Goal: Task Accomplishment & Management: Use online tool/utility

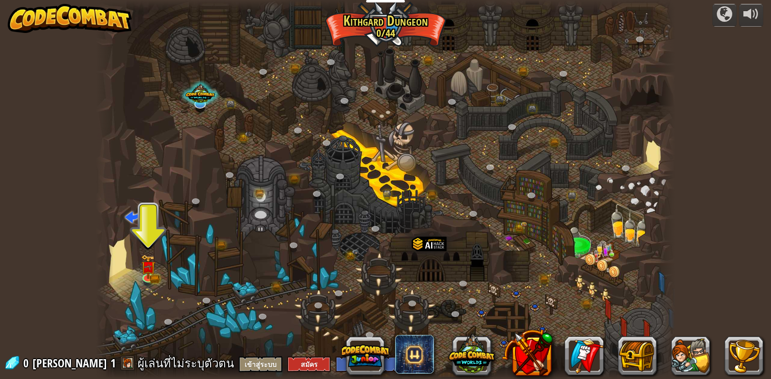
select select "th"
drag, startPoint x: 148, startPoint y: 276, endPoint x: 399, endPoint y: 264, distance: 251.2
click at [148, 276] on img at bounding box center [148, 266] width 15 height 24
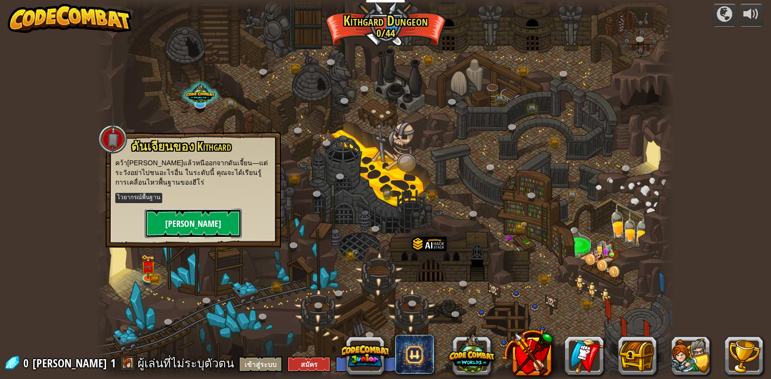
click at [196, 219] on button "[PERSON_NAME]" at bounding box center [193, 223] width 97 height 29
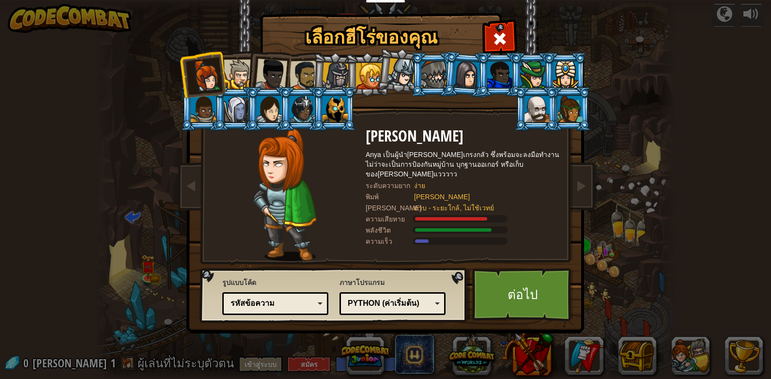
click at [511, 36] on div at bounding box center [499, 37] width 31 height 31
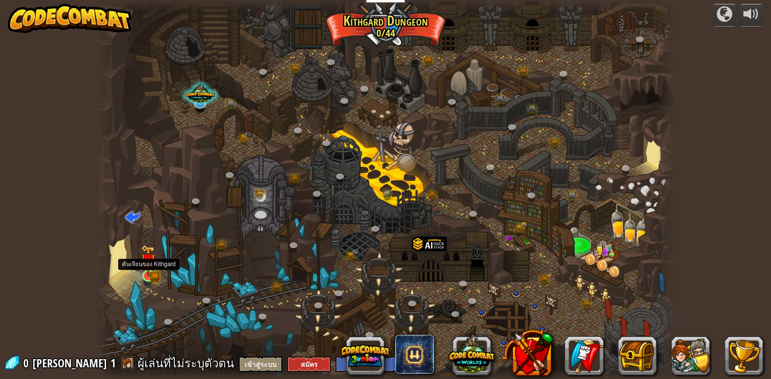
click at [152, 270] on img at bounding box center [148, 261] width 15 height 32
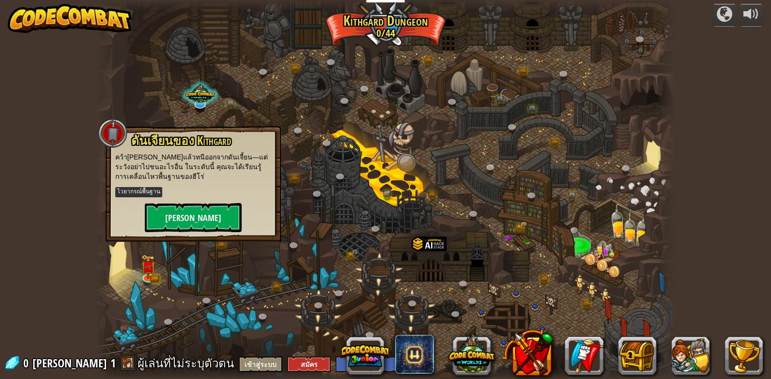
click at [323, 124] on div at bounding box center [385, 189] width 579 height 379
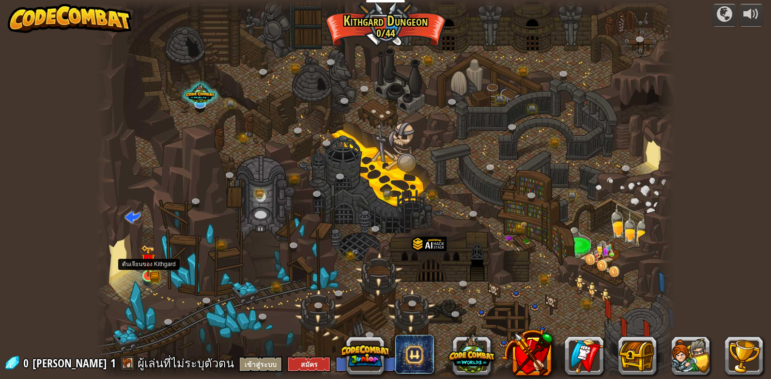
drag, startPoint x: 145, startPoint y: 274, endPoint x: 155, endPoint y: 267, distance: 11.8
click at [146, 273] on img at bounding box center [148, 261] width 15 height 32
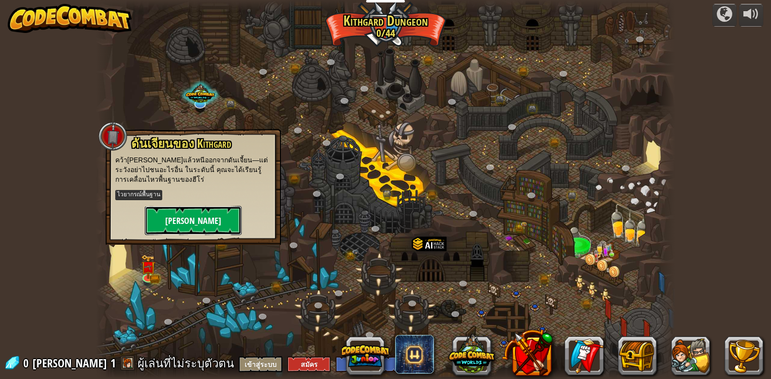
click at [185, 223] on button "[PERSON_NAME]" at bounding box center [193, 220] width 97 height 29
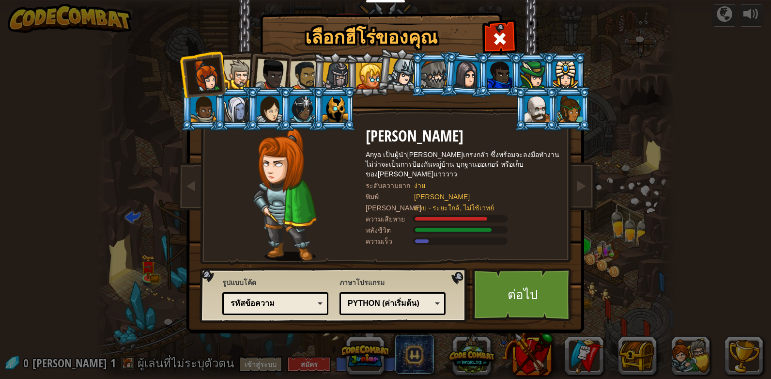
click at [345, 105] on div at bounding box center [335, 109] width 25 height 26
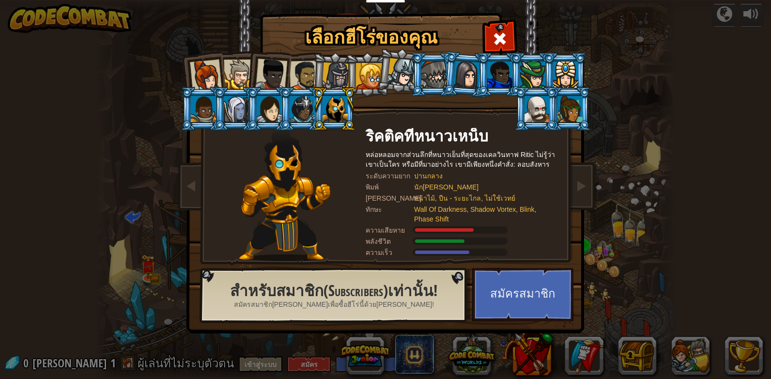
click at [247, 70] on li at bounding box center [268, 72] width 47 height 47
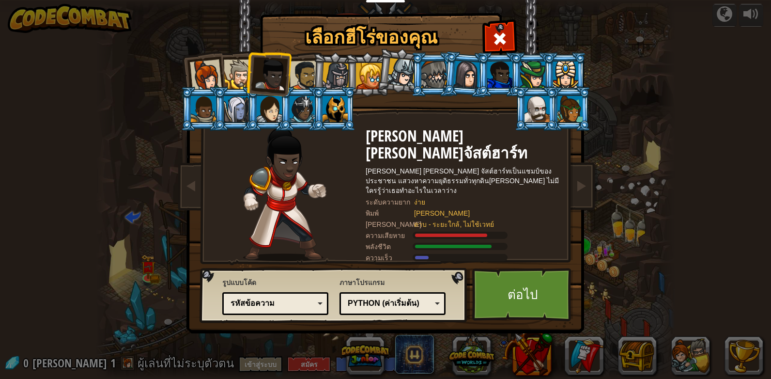
click at [307, 68] on div at bounding box center [305, 76] width 30 height 30
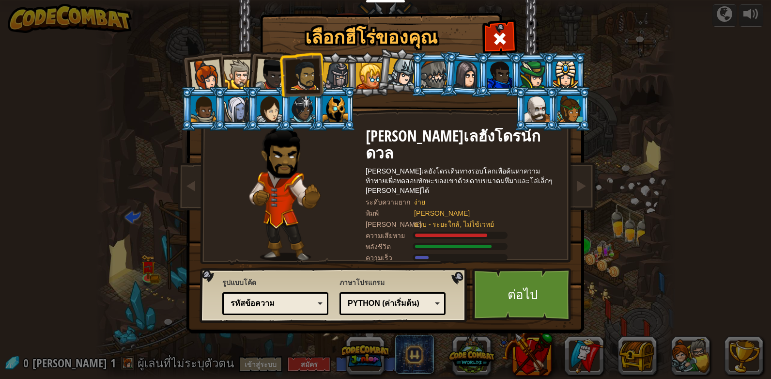
click at [269, 62] on div at bounding box center [271, 75] width 32 height 32
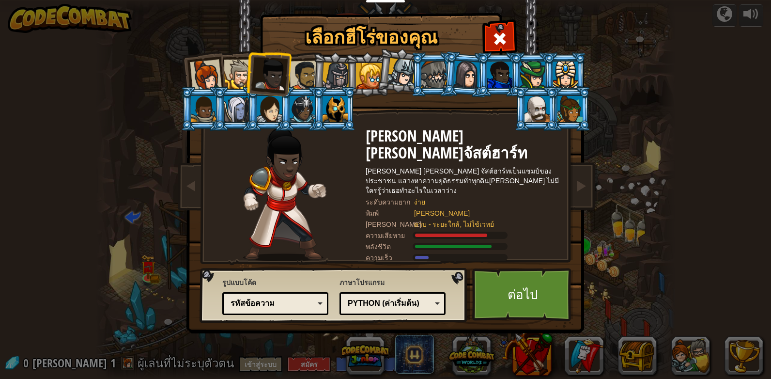
drag, startPoint x: 243, startPoint y: 71, endPoint x: 232, endPoint y: 71, distance: 11.1
click at [232, 71] on div at bounding box center [239, 75] width 30 height 30
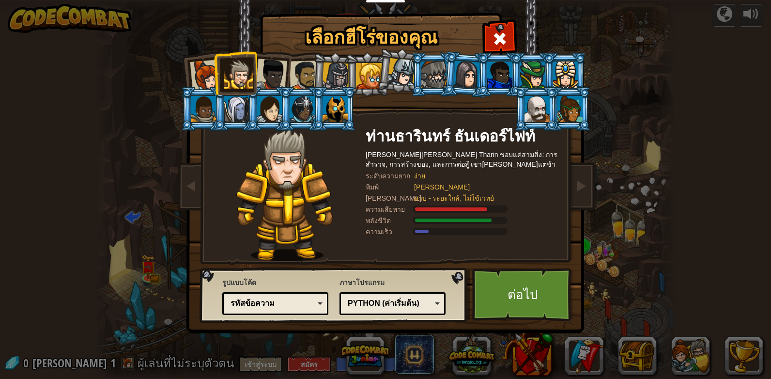
click at [412, 74] on li at bounding box center [433, 74] width 44 height 44
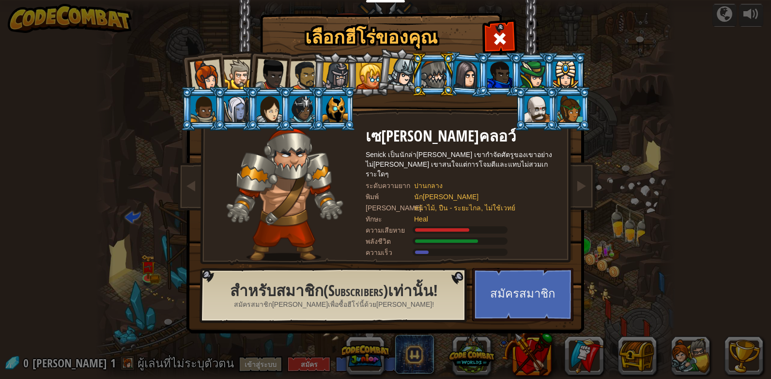
click at [359, 69] on div at bounding box center [369, 76] width 26 height 26
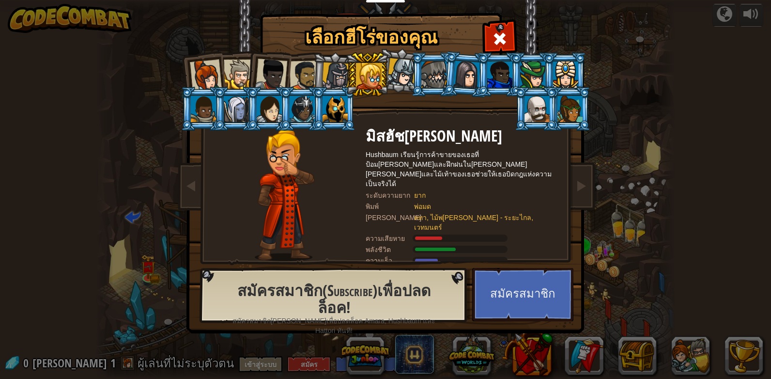
click at [336, 67] on div at bounding box center [336, 76] width 28 height 28
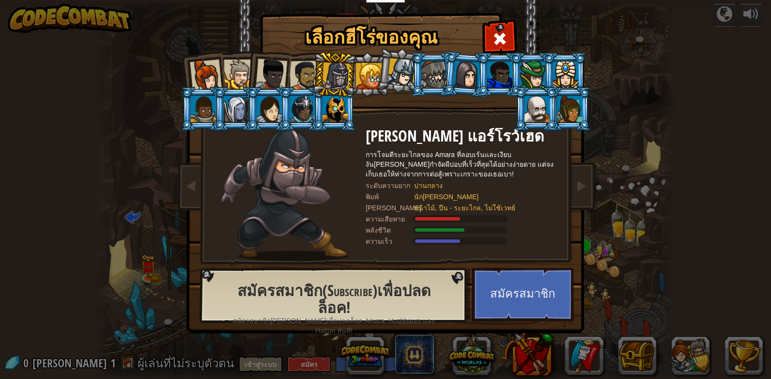
click at [310, 74] on div at bounding box center [305, 76] width 30 height 30
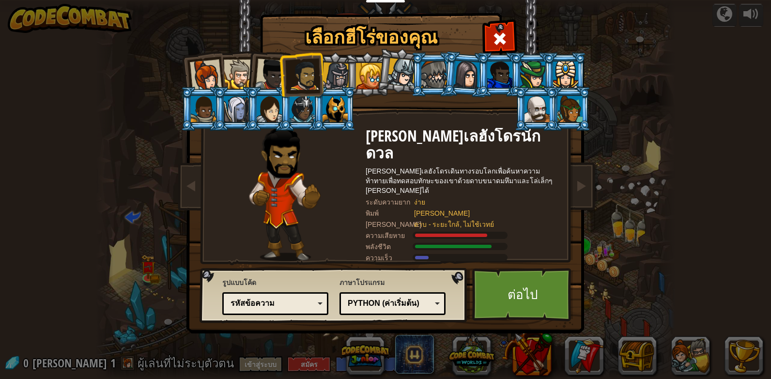
click at [240, 66] on div at bounding box center [239, 75] width 30 height 30
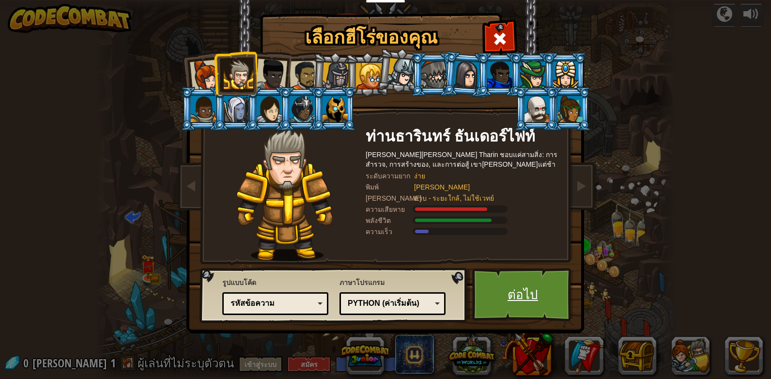
click at [499, 287] on link "ต่อไป" at bounding box center [522, 294] width 101 height 53
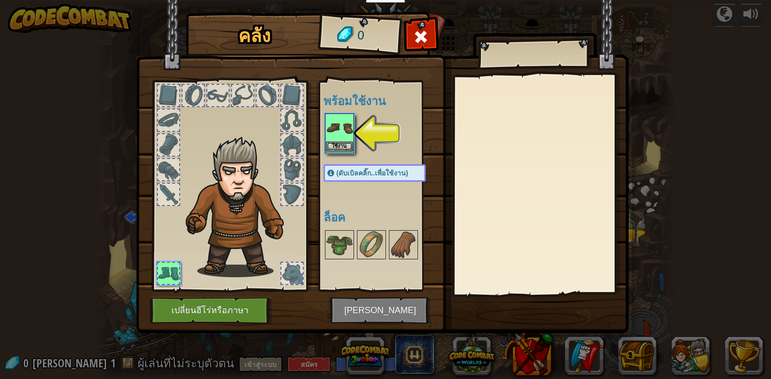
click at [337, 132] on img at bounding box center [339, 127] width 27 height 27
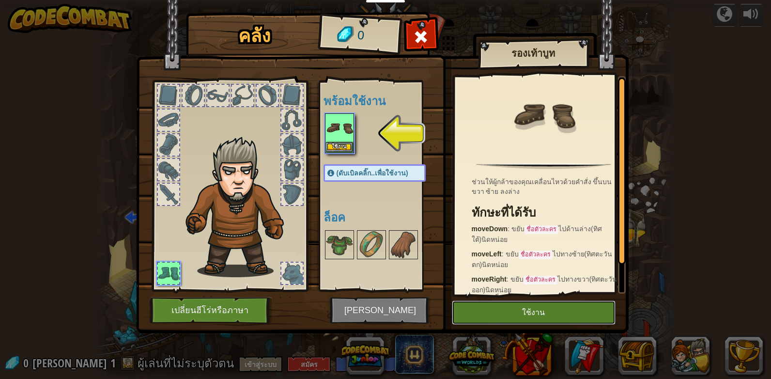
click at [521, 307] on button "ใช้งาน" at bounding box center [534, 312] width 164 height 24
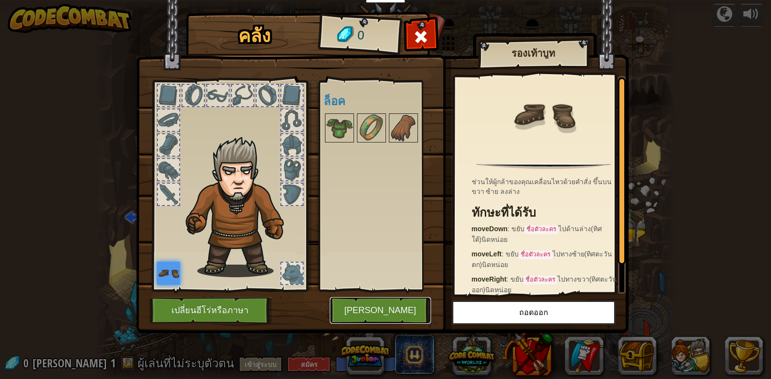
click at [391, 304] on button "[PERSON_NAME]" at bounding box center [380, 310] width 101 height 27
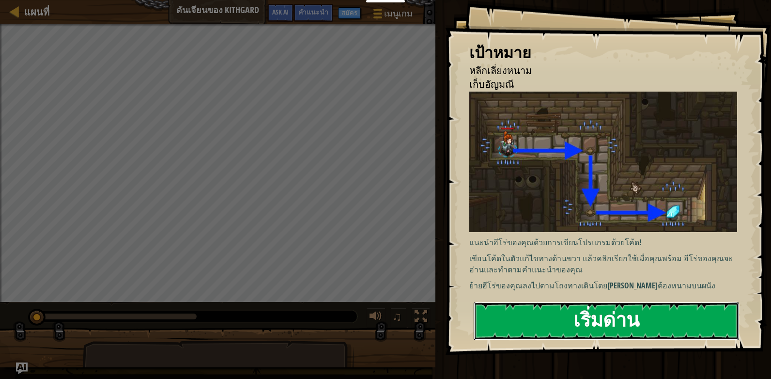
click at [607, 322] on button "เริ่มด่าน" at bounding box center [606, 321] width 265 height 38
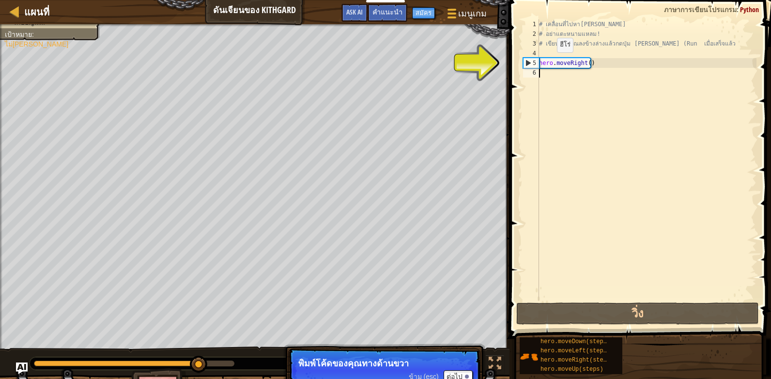
click at [549, 62] on div "# เคลื่อนที่ไปหา[PERSON_NAME] # อย่าแตะหนามแหลม! # เขียนโค้ดคุณลงข้างล่างแล้วกด…" at bounding box center [646, 169] width 219 height 300
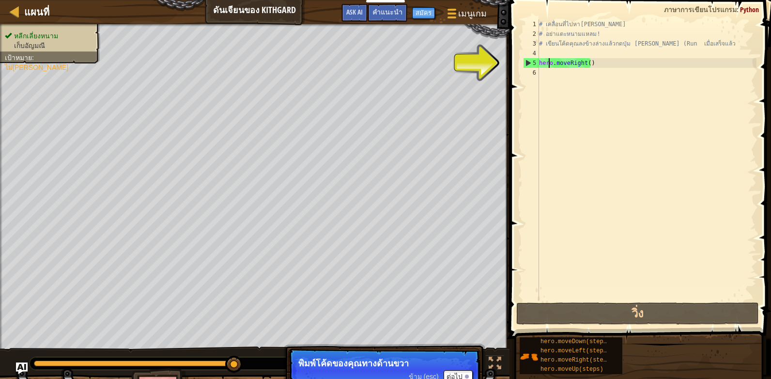
click at [524, 59] on div "5" at bounding box center [532, 63] width 16 height 10
click at [528, 60] on div "5" at bounding box center [532, 63] width 16 height 10
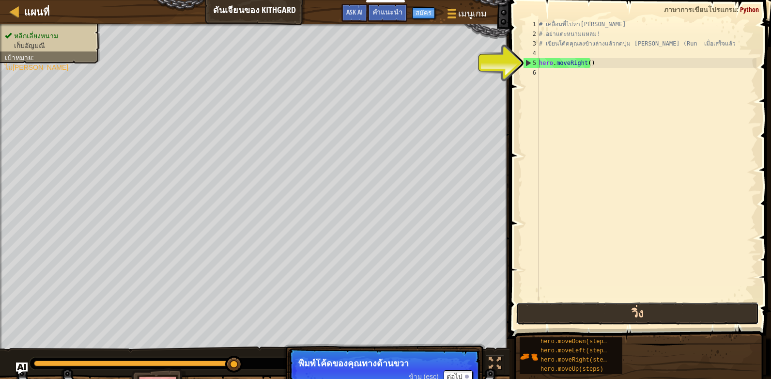
click at [663, 314] on button "วิ่ง" at bounding box center [637, 313] width 243 height 22
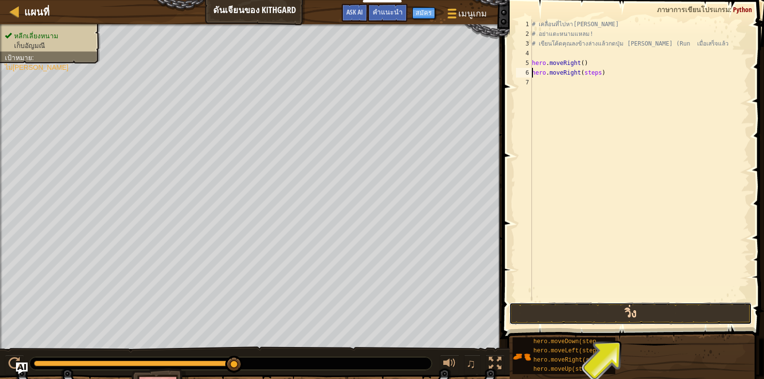
click at [628, 309] on button "วิ่ง" at bounding box center [630, 313] width 243 height 22
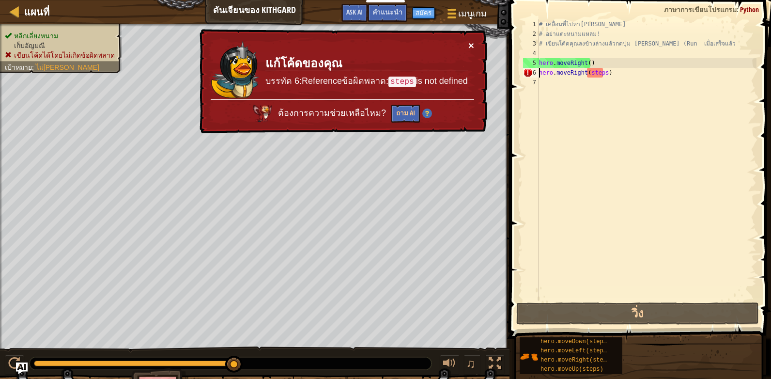
click at [472, 44] on button "×" at bounding box center [471, 45] width 6 height 10
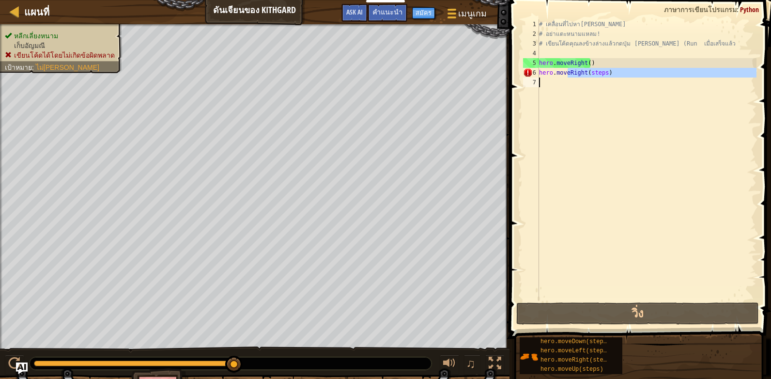
drag, startPoint x: 569, startPoint y: 76, endPoint x: 516, endPoint y: 74, distance: 52.4
click at [535, 77] on div "hero.moveRight(steps) 1 2 3 4 5 6 7 # เคลื่อนที่ไปหา[PERSON_NAME] # อย่าแตะหนาม…" at bounding box center [638, 159] width 235 height 281
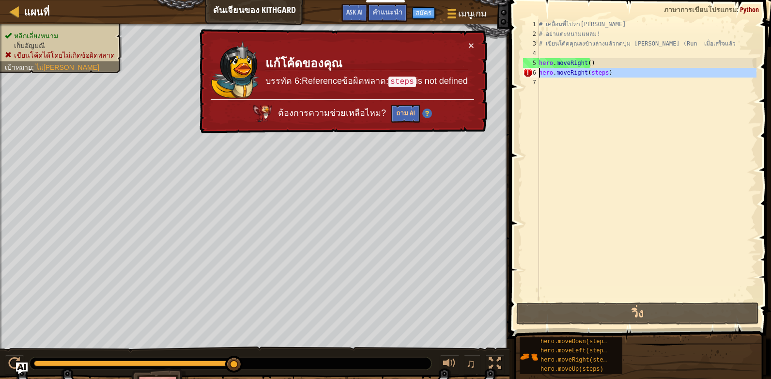
click at [502, 73] on div "แผนที่ ดันเจียนของ Kithgard เมนูเกม เสร็จสิ้น สมัคร คำแนะนำ Ask AI 1 הההההההההה…" at bounding box center [385, 189] width 771 height 379
type textarea "hero.moveRight(steps)"
drag, startPoint x: 611, startPoint y: 75, endPoint x: 562, endPoint y: 95, distance: 53.2
click at [562, 95] on div "# เคลื่อนที่ไปหา[PERSON_NAME] # อย่าแตะหนามแหลม! # เขียนโค้ดคุณลงข้างล่างแล้วกด…" at bounding box center [646, 169] width 219 height 300
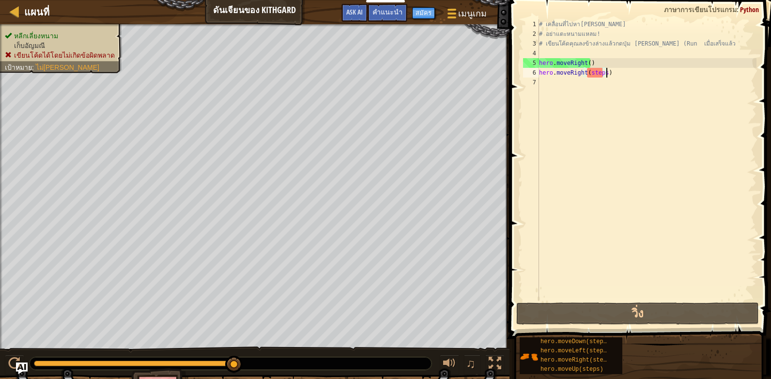
type textarea "hero.moveRight(steps"
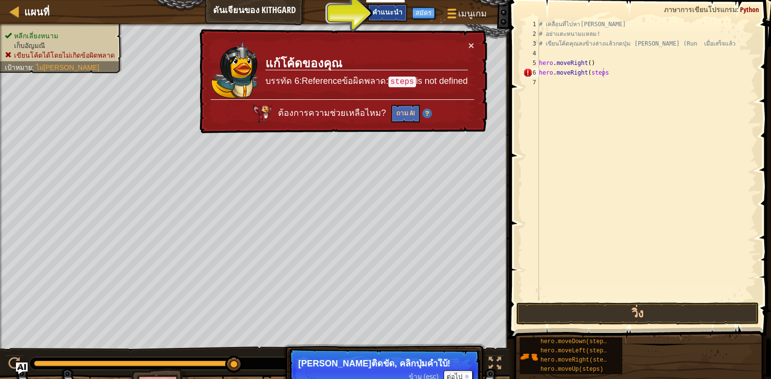
click at [393, 9] on span "คำแนะนำ" at bounding box center [388, 11] width 30 height 9
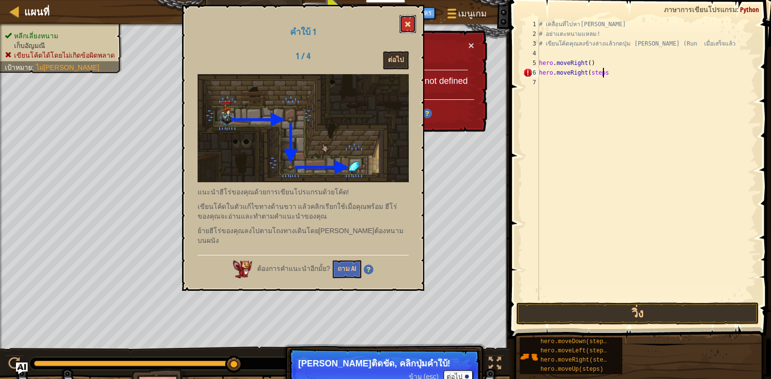
click at [404, 16] on button at bounding box center [408, 24] width 16 height 18
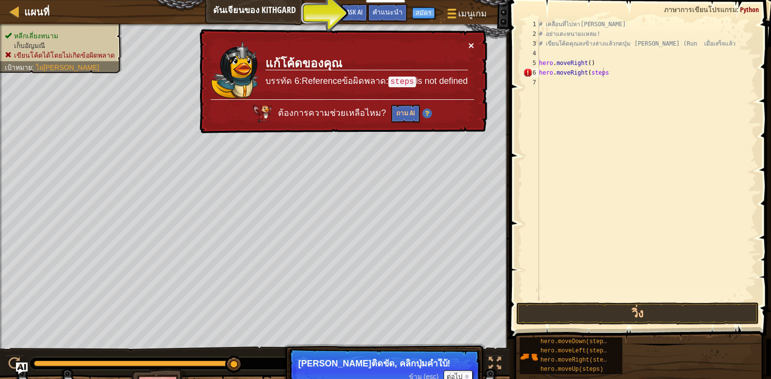
click at [469, 43] on button "×" at bounding box center [471, 45] width 6 height 10
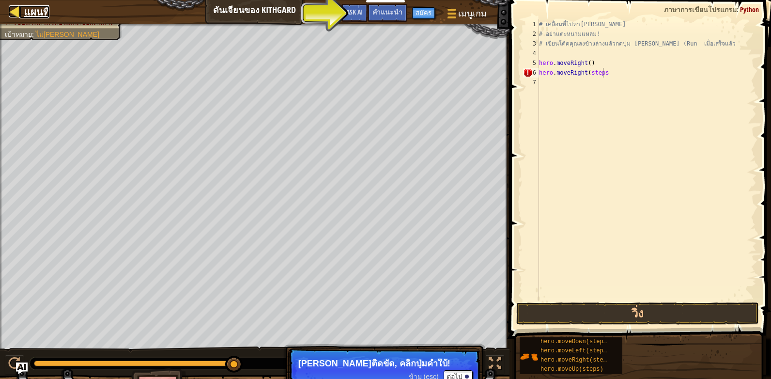
click at [24, 9] on link "แผนที่" at bounding box center [34, 11] width 30 height 13
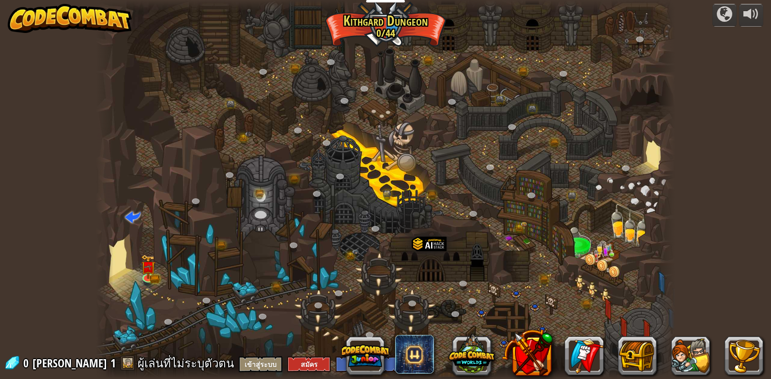
select select "th"
click at [148, 272] on img at bounding box center [148, 261] width 15 height 32
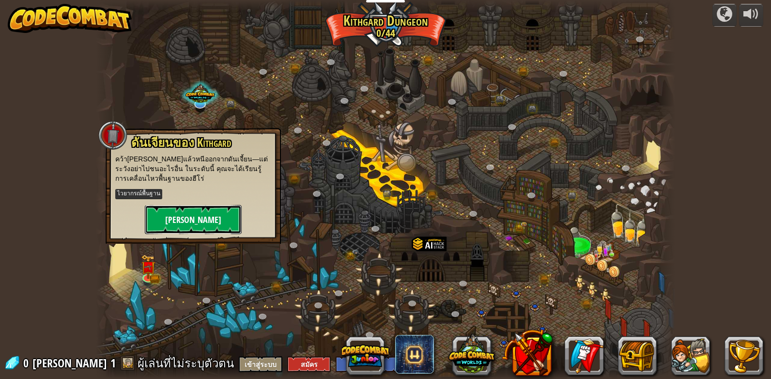
click at [196, 222] on button "[PERSON_NAME]" at bounding box center [193, 219] width 97 height 29
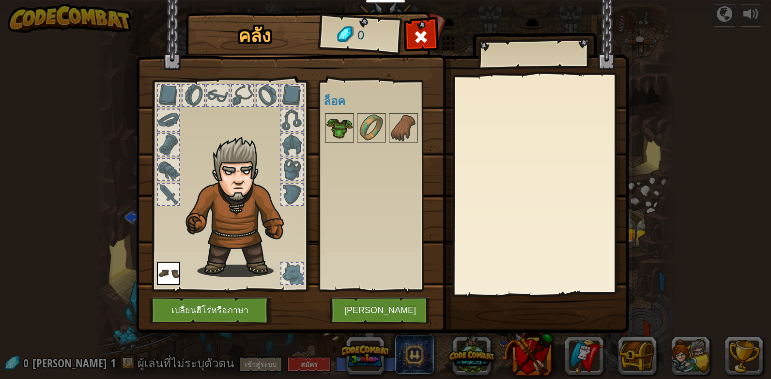
click at [337, 116] on img at bounding box center [339, 127] width 27 height 27
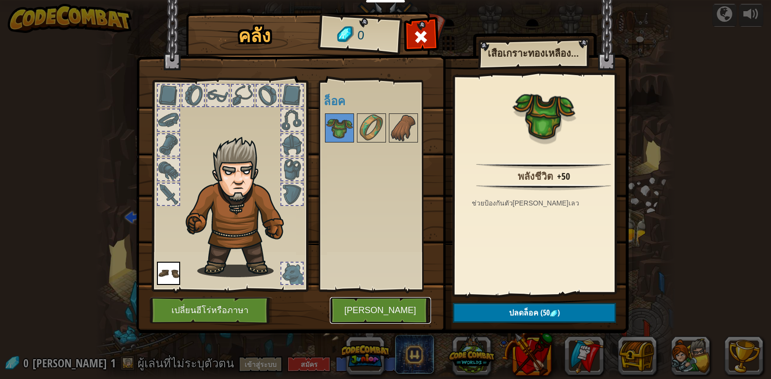
click at [386, 308] on button "[PERSON_NAME]" at bounding box center [380, 310] width 101 height 27
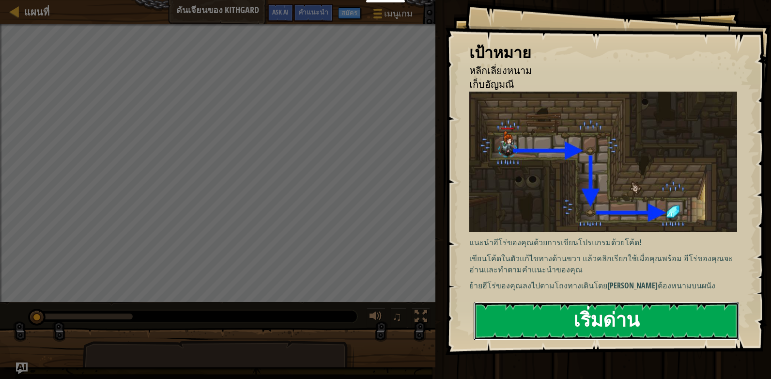
click at [575, 327] on button "เริ่มด่าน" at bounding box center [606, 321] width 265 height 38
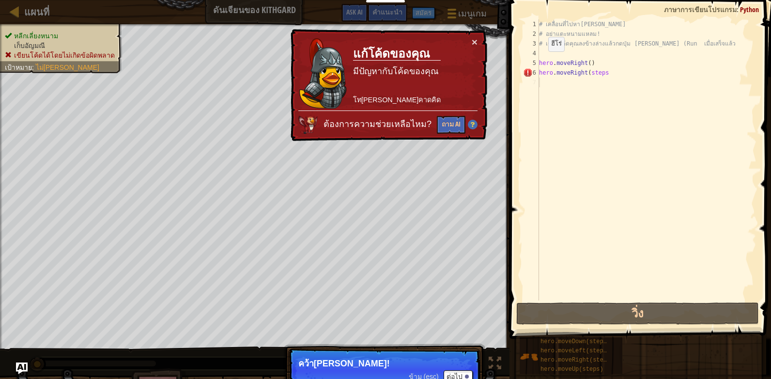
click at [503, 226] on div "หลีกเลี่ยงหนาม เก็บ[PERSON_NAME] เขียนโค้ดได้โดยไม่เกิดข้อผิดพลาด เป้าหมาย : ไม…" at bounding box center [385, 219] width 771 height 390
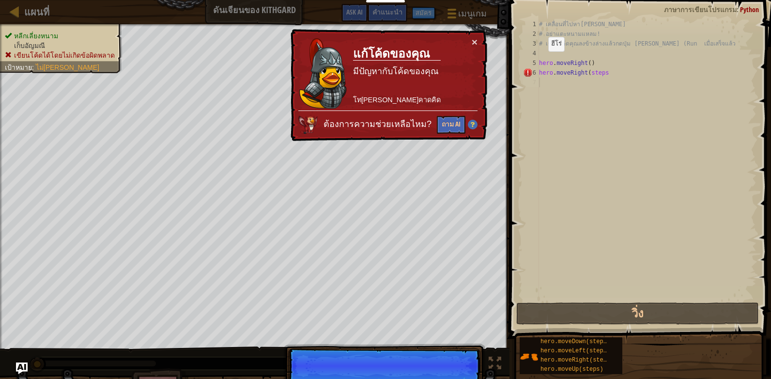
scroll to position [4, 0]
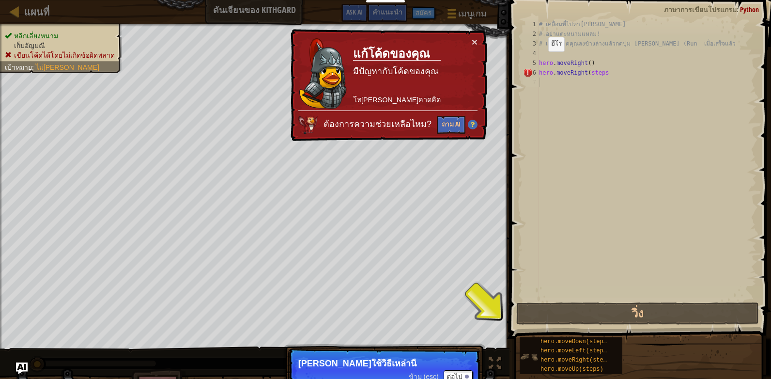
drag, startPoint x: 491, startPoint y: 357, endPoint x: 529, endPoint y: 340, distance: 42.5
click at [523, 314] on div "แผนที่ ดันเจียนของ Kithgard เมนูเกม เสร็จสิ้น สมัคร คำแนะนำ Ask AI 1 הההההההההה…" at bounding box center [385, 189] width 771 height 379
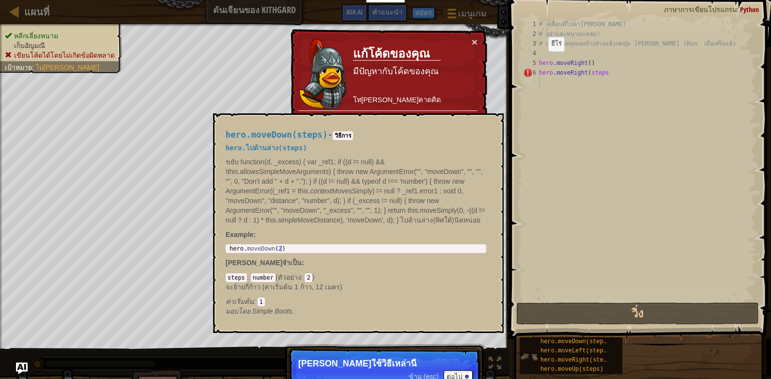
click at [533, 354] on img at bounding box center [529, 356] width 18 height 18
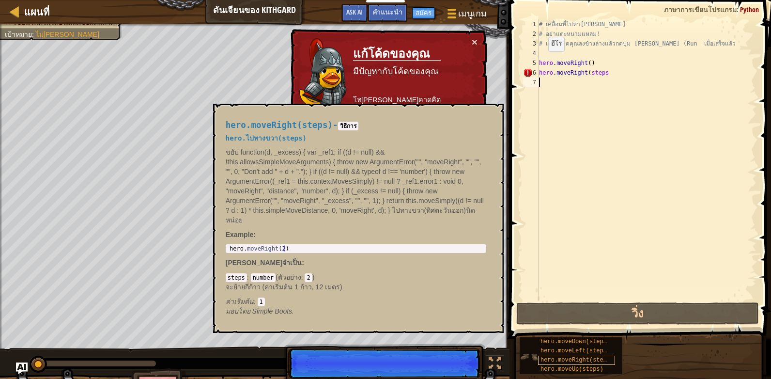
click at [547, 357] on span "hero.moveRight(steps)" at bounding box center [577, 360] width 73 height 7
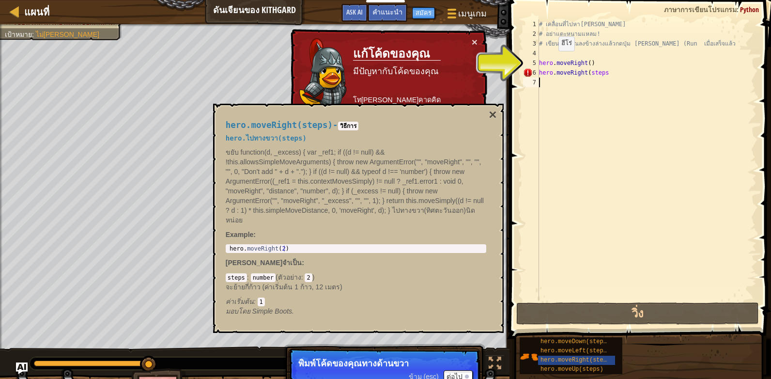
click at [550, 61] on div "# เคลื่อนที่ไปหา[PERSON_NAME] # อย่าแตะหนามแหลม! # เขียนโค้ดคุณลงข้างล่างแล้วกด…" at bounding box center [646, 169] width 219 height 300
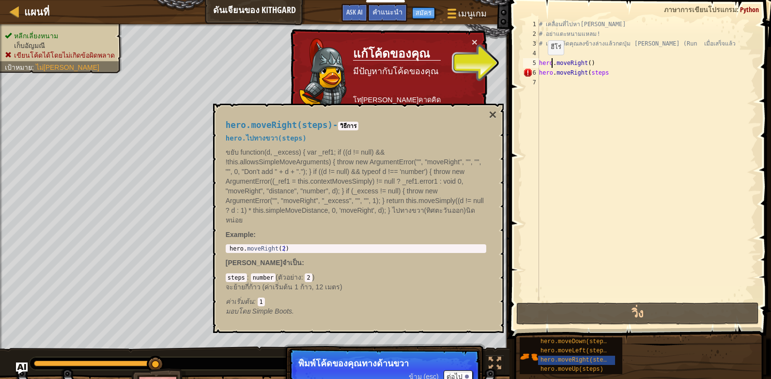
click at [536, 64] on div "5" at bounding box center [531, 63] width 16 height 10
drag, startPoint x: 276, startPoint y: 137, endPoint x: 269, endPoint y: 137, distance: 6.3
click at [275, 137] on span "hero.ไปทางขวา(steps)" at bounding box center [266, 138] width 81 height 8
click at [493, 109] on button "×" at bounding box center [493, 115] width 8 height 14
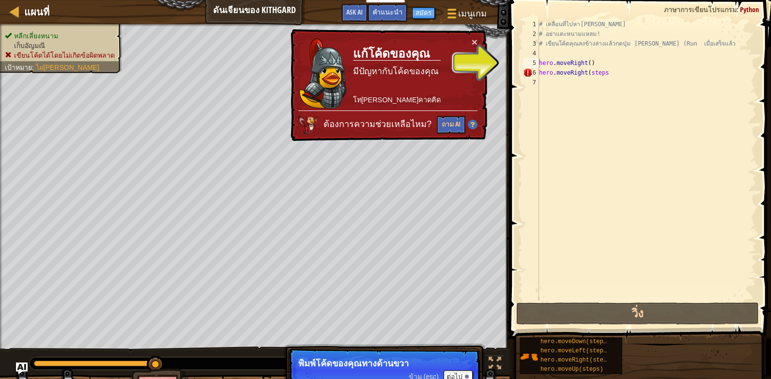
click at [610, 75] on div "# เคลื่อนที่ไปหา[PERSON_NAME] # อย่าแตะหนามแหลม! # เขียนโค้ดคุณลงข้างล่างแล้วกด…" at bounding box center [646, 169] width 219 height 300
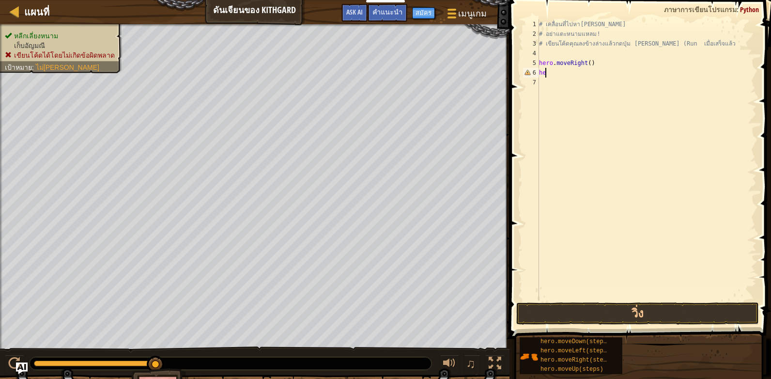
type textarea "h"
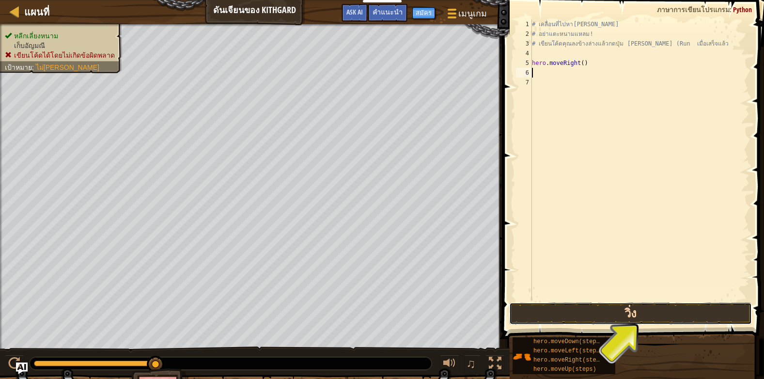
click at [566, 311] on button "วิ่ง" at bounding box center [630, 313] width 243 height 22
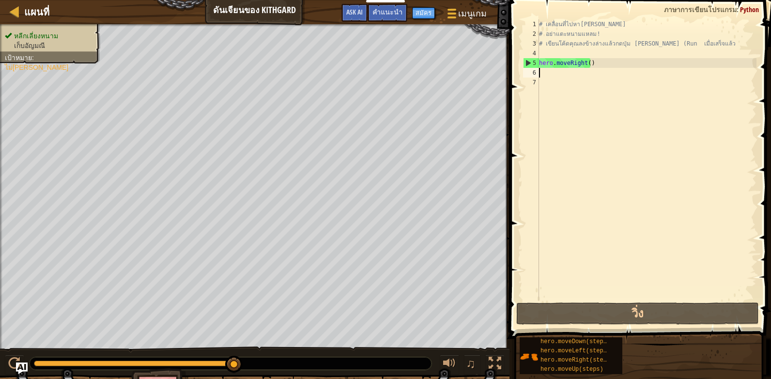
click at [540, 71] on div "# เคลื่อนที่ไปหา[PERSON_NAME] # อย่าแตะหนามแหลม! # เขียนโค้ดคุณลงข้างล่างแล้วกด…" at bounding box center [646, 169] width 219 height 300
type textarea "h"
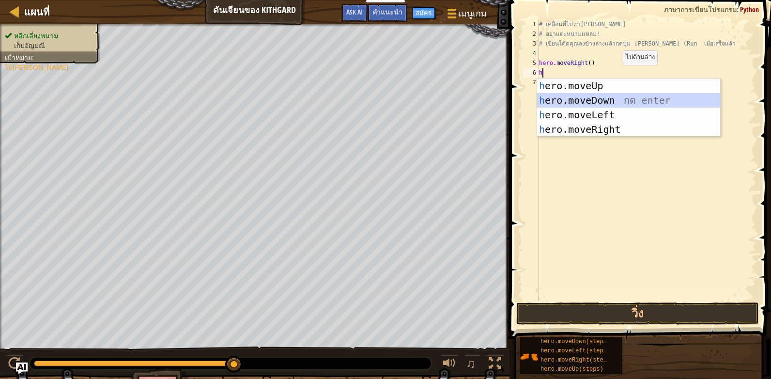
click at [601, 98] on div "h ero.moveUp กด enter h ero.moveDown กด enter h ero.moveLeft กด enter h ero.mov…" at bounding box center [628, 121] width 183 height 87
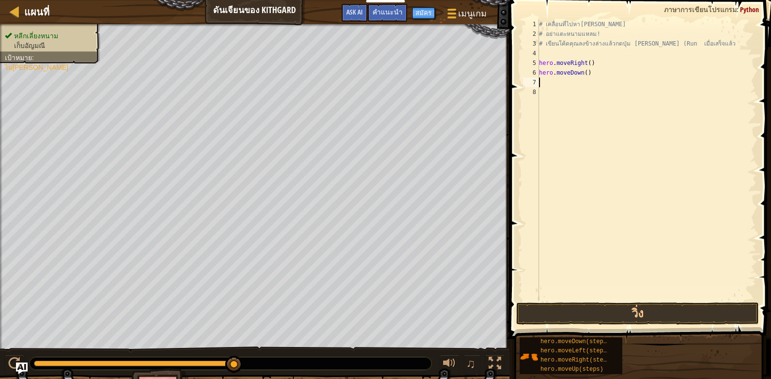
type textarea "h"
click at [547, 84] on div "# เคลื่อนที่ไปหา[PERSON_NAME] # อย่าแตะหนามแหลม! # เขียนโค้ดคุณลงข้างล่างแล้วกด…" at bounding box center [646, 169] width 219 height 300
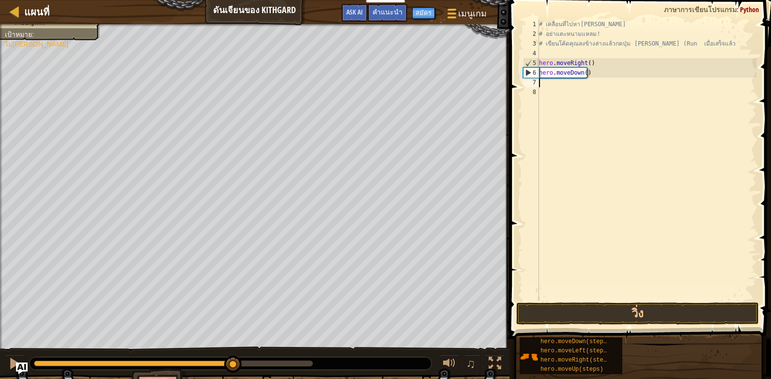
type textarea "h"
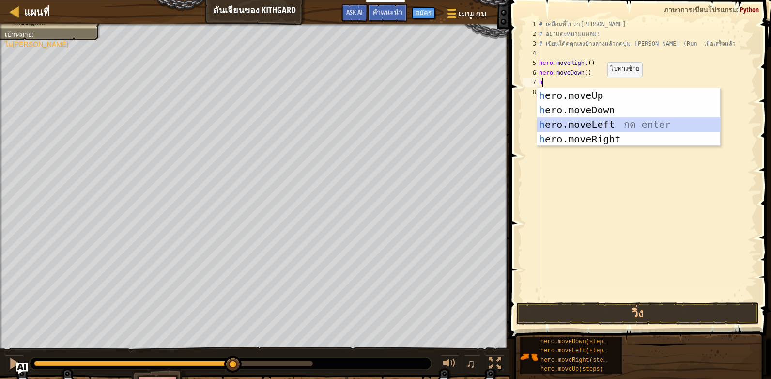
click at [607, 120] on div "h ero.moveUp กด enter h ero.moveDown กด enter h ero.moveLeft กด enter h ero.mov…" at bounding box center [628, 131] width 183 height 87
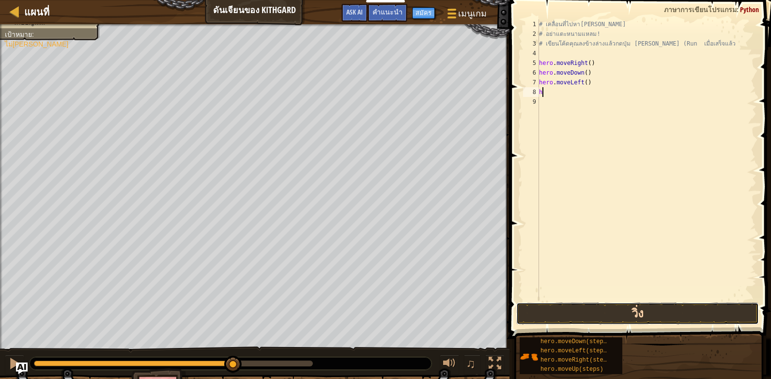
click at [634, 308] on button "วิ่ง" at bounding box center [637, 313] width 243 height 22
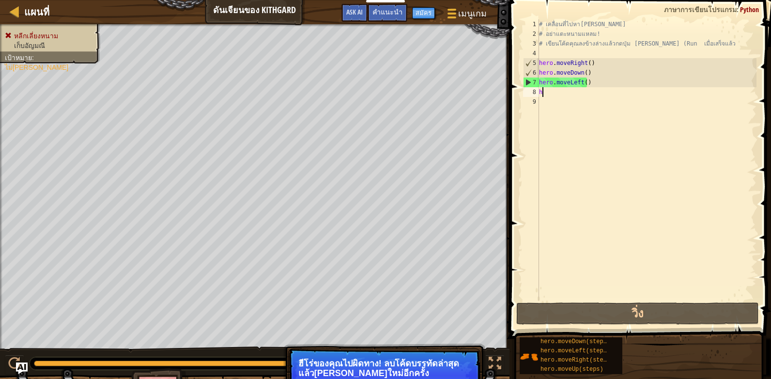
click at [593, 80] on div "# เคลื่อนที่ไปหา[PERSON_NAME] # อย่าแตะหนามแหลม! # เขียนโค้ดคุณลงข้างล่างแล้วกด…" at bounding box center [646, 169] width 219 height 300
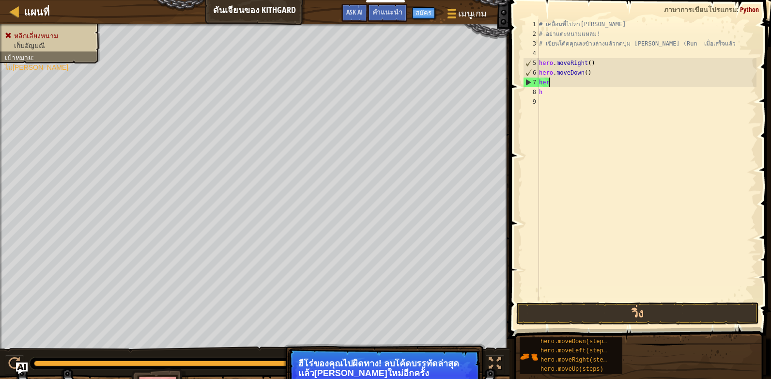
type textarea "h"
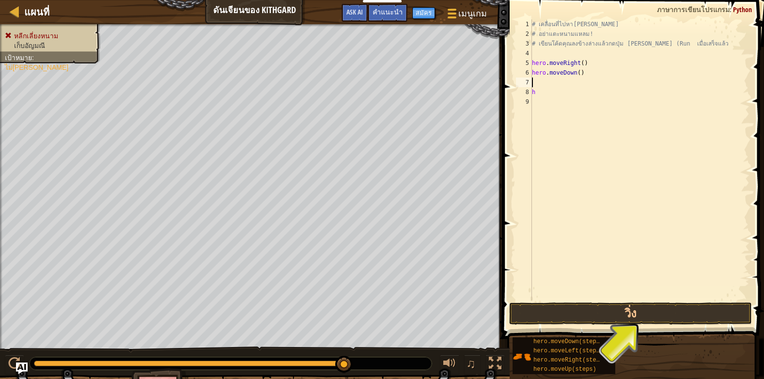
click at [542, 92] on div "# เคลื่อนที่ไปหา[PERSON_NAME] # อย่าแตะหนามแหลม! # เขียนโค้ดคุณลงข้างล่างแล้วกด…" at bounding box center [639, 169] width 219 height 300
type textarea "h"
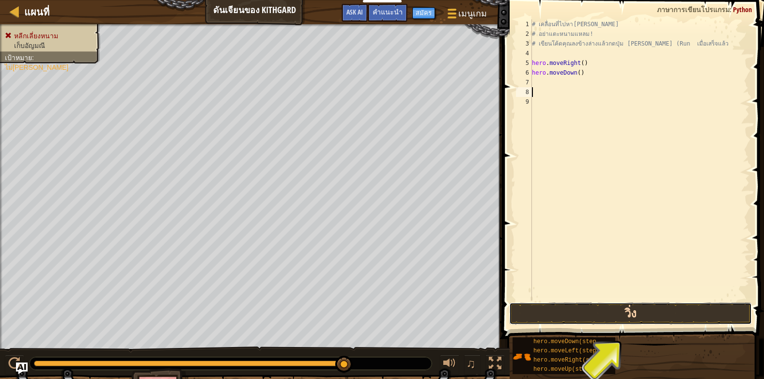
click at [581, 315] on button "วิ่ง" at bounding box center [630, 313] width 243 height 22
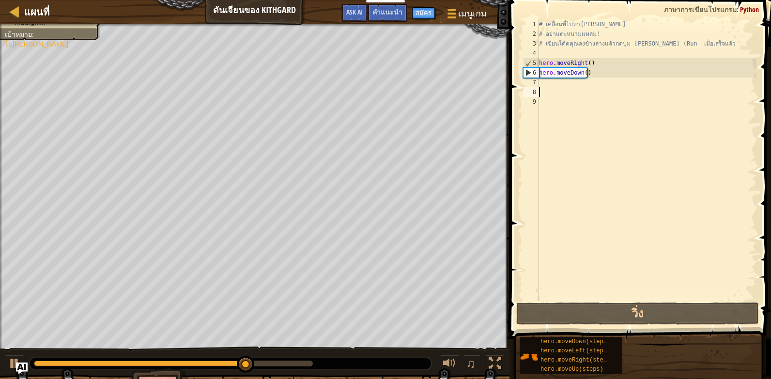
click at [545, 83] on div "# เคลื่อนที่ไปหา[PERSON_NAME] # อย่าแตะหนามแหลม! # เขียนโค้ดคุณลงข้างล่างแล้วกด…" at bounding box center [646, 169] width 219 height 300
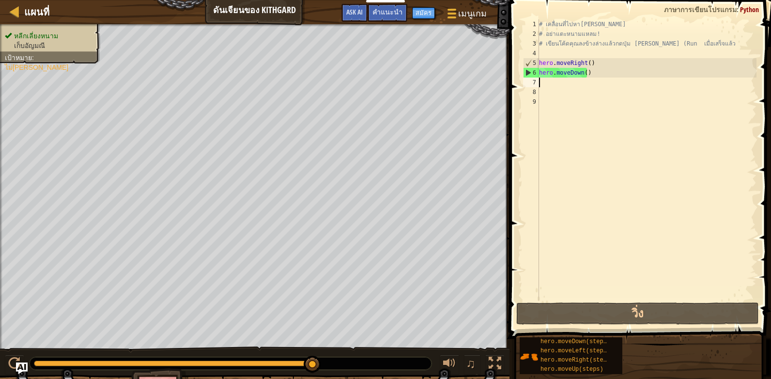
type textarea "h"
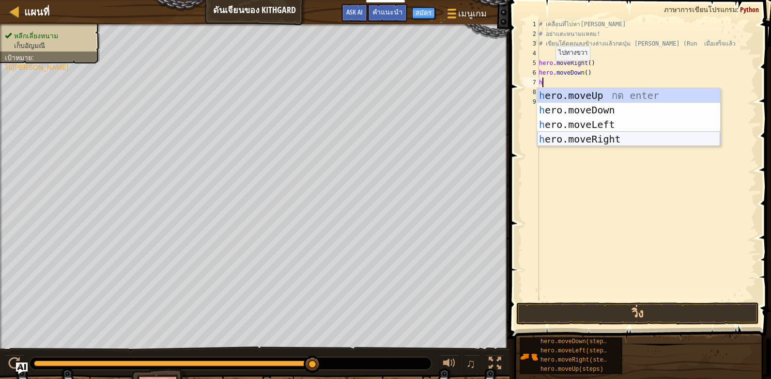
click at [614, 137] on div "h ero.moveUp กด enter h ero.moveDown กด enter h ero.moveLeft กด enter h ero.mov…" at bounding box center [628, 131] width 183 height 87
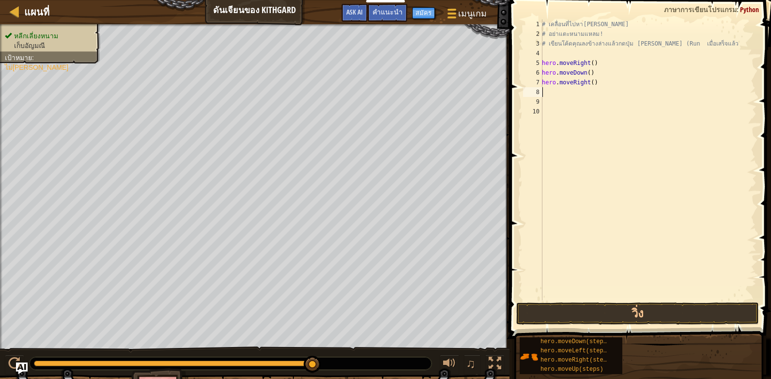
type textarea "h"
drag, startPoint x: 608, startPoint y: 307, endPoint x: 603, endPoint y: 298, distance: 10.9
click at [608, 301] on div "h 1 2 3 4 5 6 7 8 9 10 # เคลื่อนที่ไปหา[PERSON_NAME] # อย่าแตะหนามแหลม! # เขียน…" at bounding box center [639, 188] width 264 height 367
click at [647, 313] on button "วิ่ง" at bounding box center [637, 313] width 243 height 22
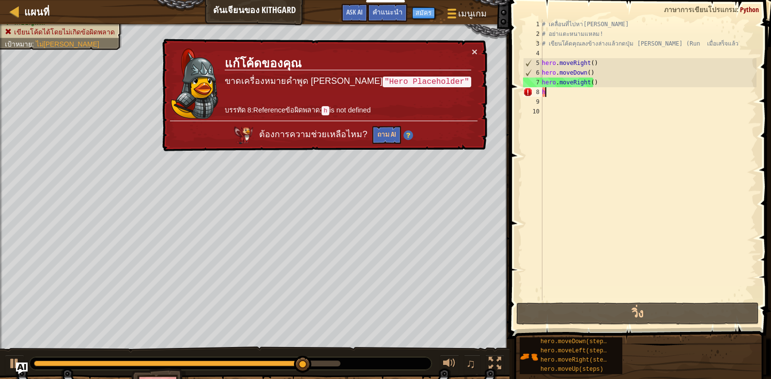
click at [557, 93] on div "# เคลื่อนที่ไปหา[PERSON_NAME] # อย่าแตะหนามแหลม! # เขียนโค้ดคุณลงข้างล่างแล้วกด…" at bounding box center [648, 169] width 217 height 300
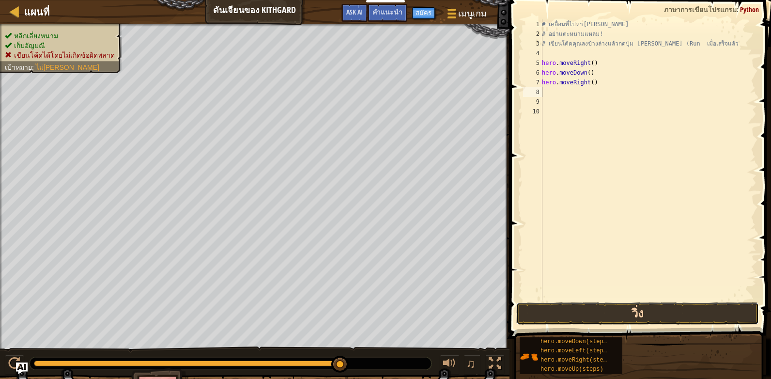
click at [628, 315] on button "วิ่ง" at bounding box center [637, 313] width 243 height 22
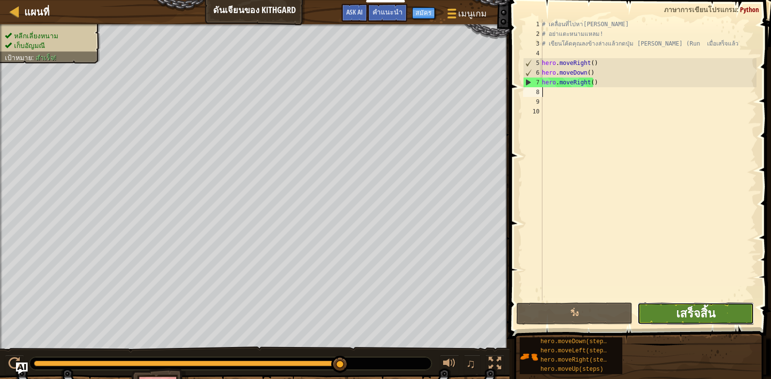
click at [694, 313] on span "เสร็จสิ้น" at bounding box center [695, 313] width 39 height 16
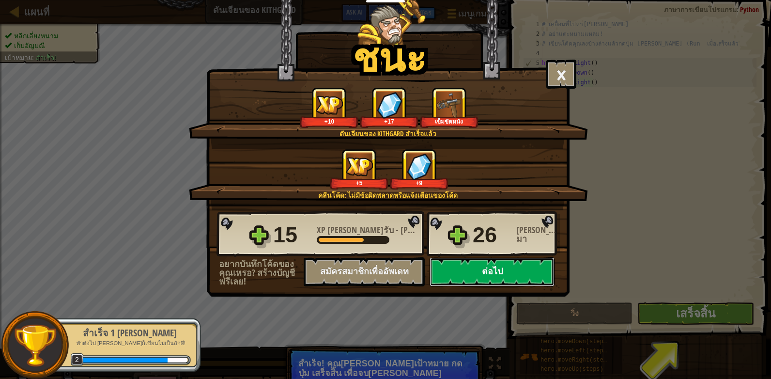
click at [500, 266] on button "ต่อไป" at bounding box center [492, 271] width 125 height 29
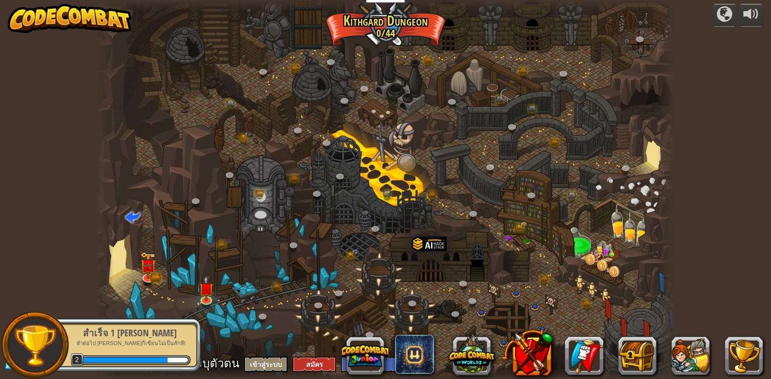
select select "th"
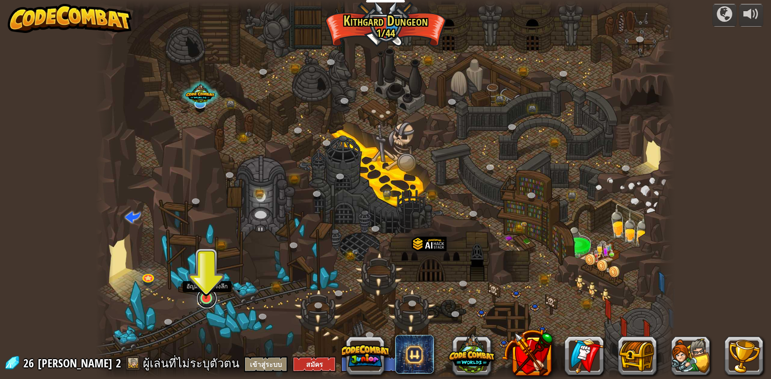
click at [210, 304] on link at bounding box center [206, 298] width 19 height 19
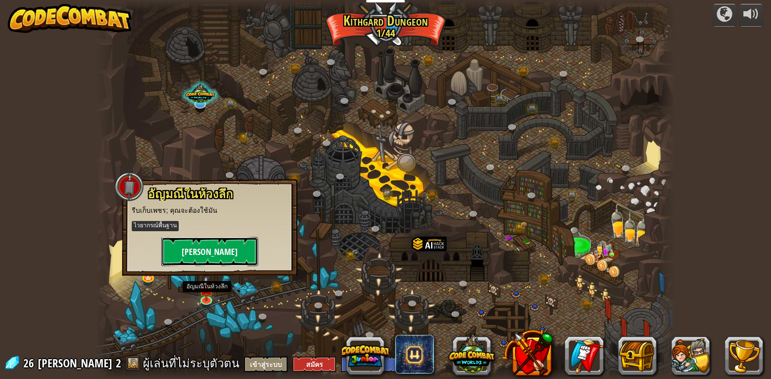
click at [214, 252] on button "[PERSON_NAME]" at bounding box center [209, 251] width 97 height 29
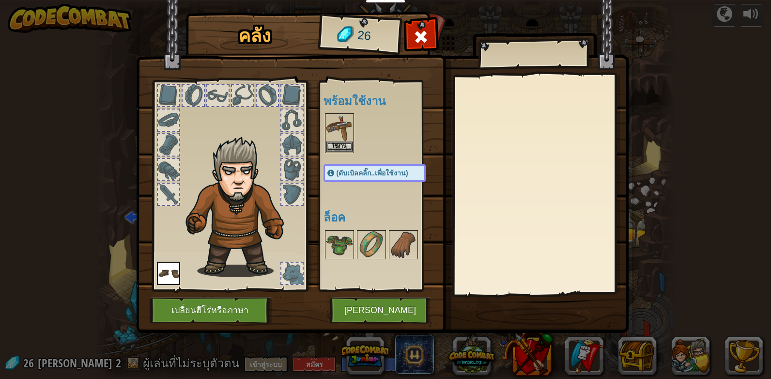
click at [337, 134] on img at bounding box center [339, 127] width 27 height 27
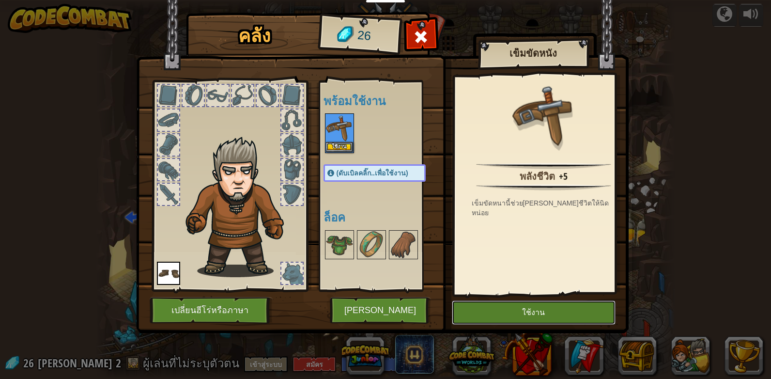
click at [557, 314] on button "ใช้งาน" at bounding box center [534, 312] width 164 height 24
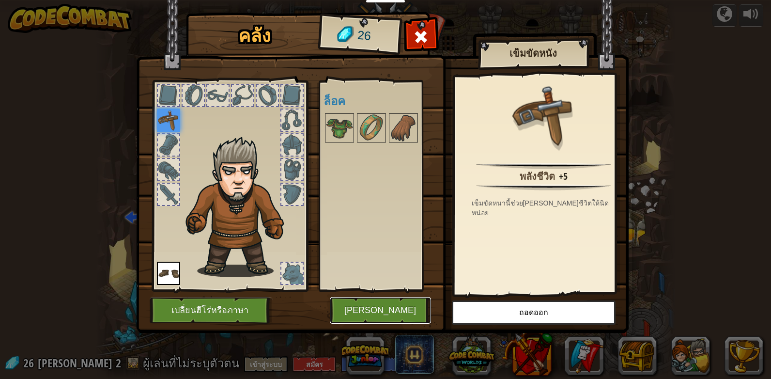
click at [362, 301] on button "[PERSON_NAME]" at bounding box center [380, 310] width 101 height 27
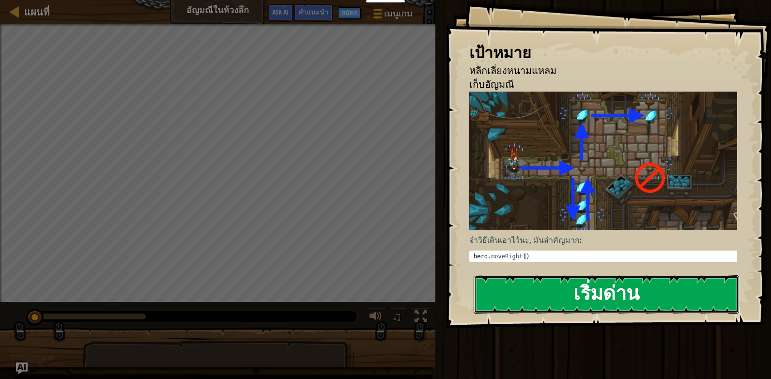
click at [632, 275] on button "เริ่มด่าน" at bounding box center [606, 294] width 265 height 38
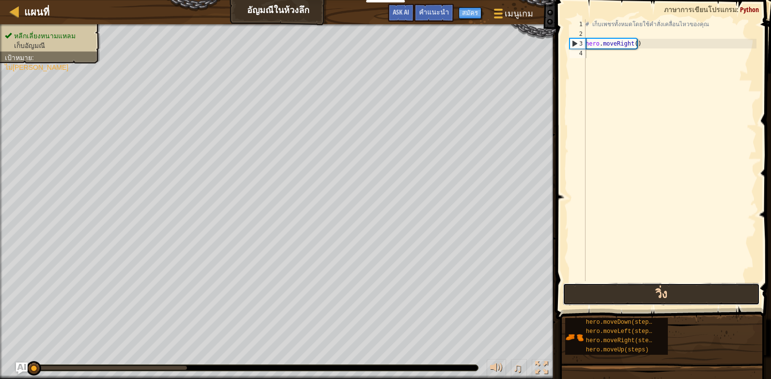
click at [617, 289] on button "วิ่ง" at bounding box center [661, 294] width 197 height 22
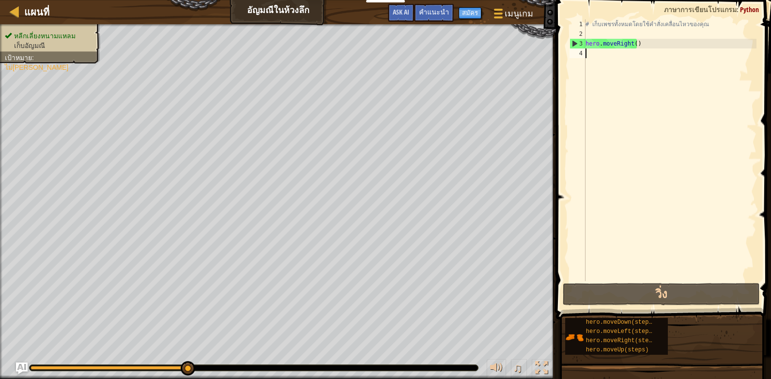
type textarea "h"
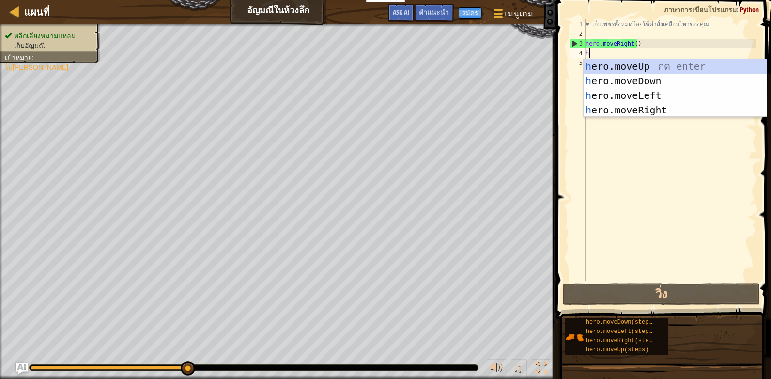
scroll to position [4, 0]
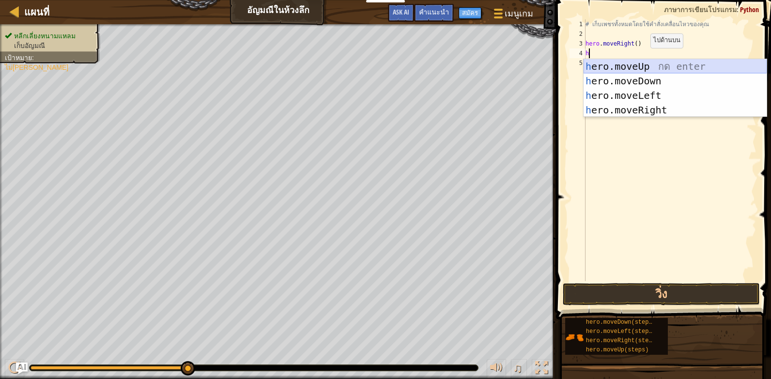
click at [640, 62] on div "h ero.moveUp กด enter h ero.moveDown กด enter h ero.moveLeft กด enter h ero.mov…" at bounding box center [675, 102] width 183 height 87
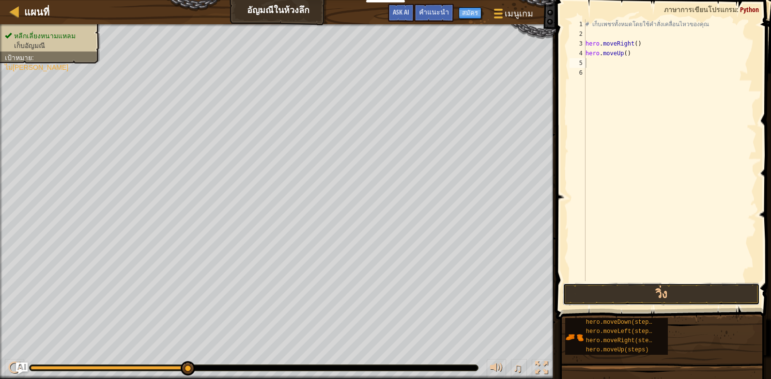
drag, startPoint x: 640, startPoint y: 298, endPoint x: 651, endPoint y: 239, distance: 59.7
click at [640, 298] on button "วิ่ง" at bounding box center [661, 294] width 197 height 22
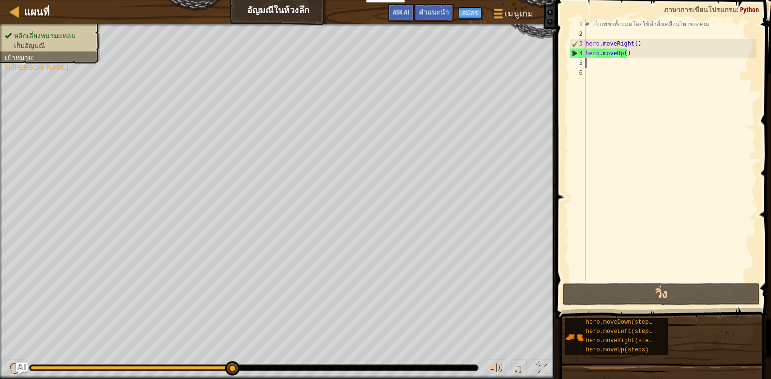
type textarea "h"
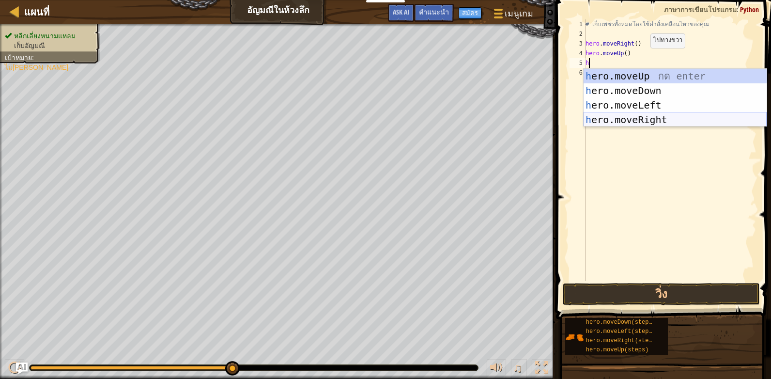
click at [628, 116] on div "h ero.moveUp กด enter h ero.moveDown กด enter h ero.moveLeft กด enter h ero.mov…" at bounding box center [675, 112] width 183 height 87
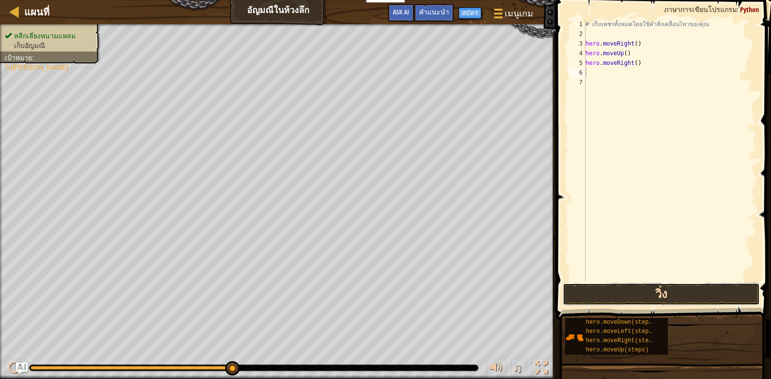
click at [631, 295] on button "วิ่ง" at bounding box center [661, 294] width 197 height 22
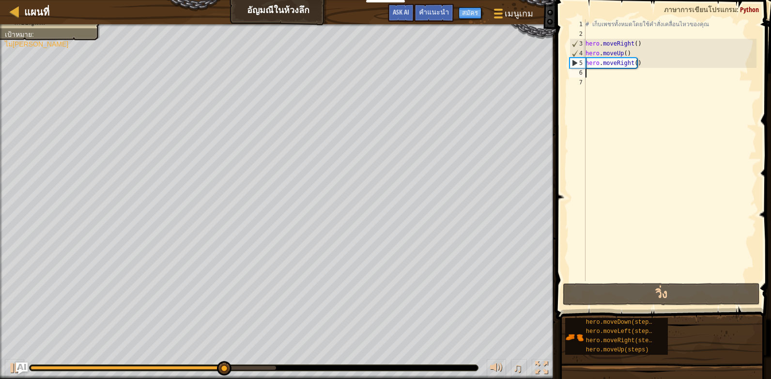
type textarea "h"
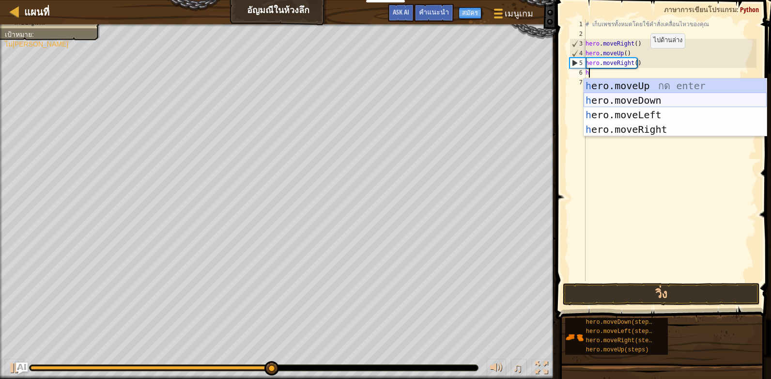
click at [648, 99] on div "h ero.moveUp กด enter h ero.moveDown กด enter h ero.moveLeft กด enter h ero.mov…" at bounding box center [675, 121] width 183 height 87
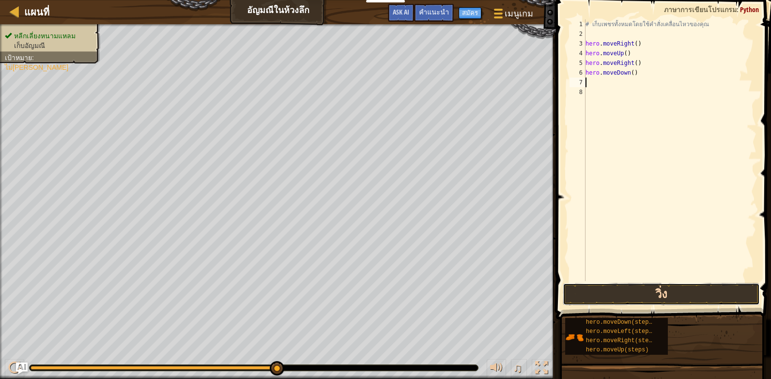
click at [622, 294] on button "วิ่ง" at bounding box center [661, 294] width 197 height 22
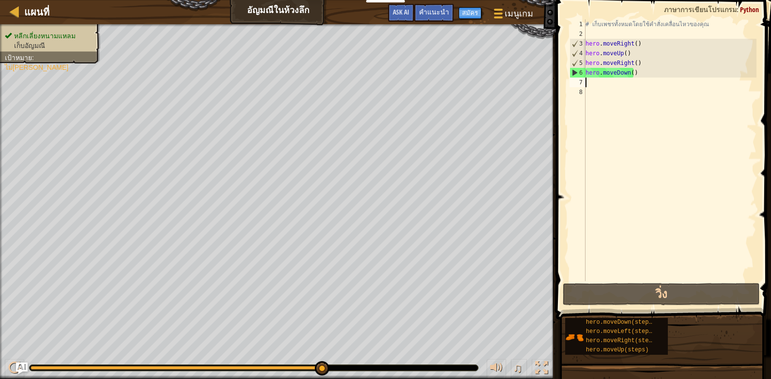
type textarea "h"
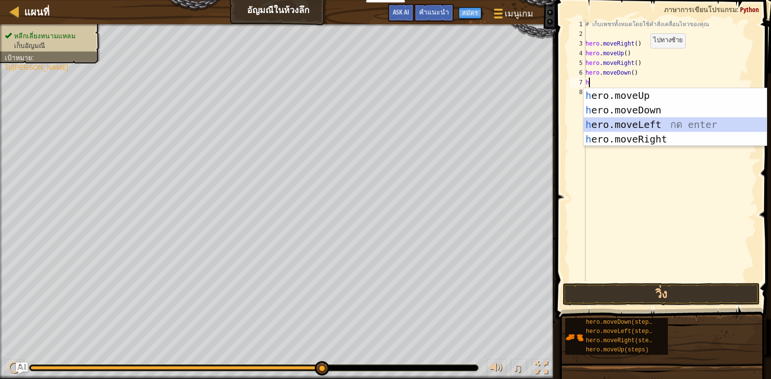
click at [623, 124] on div "h ero.moveUp กด enter h ero.moveDown กด enter h ero.moveLeft กด enter h ero.mov…" at bounding box center [675, 131] width 183 height 87
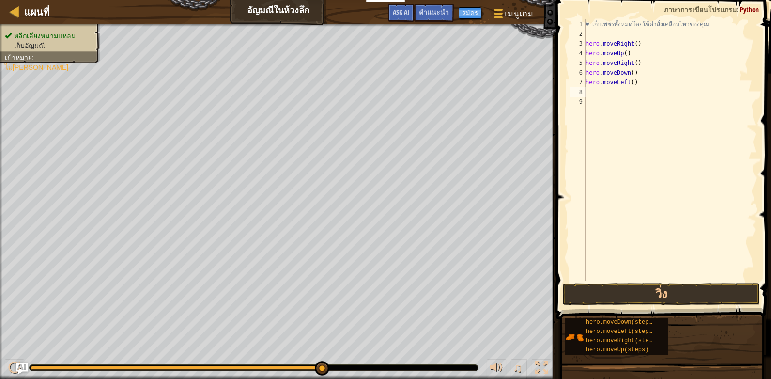
type textarea "h"
click at [597, 94] on div "# เก็บเพชรทั้งหมดโดยใช้คำสั่งเคลื่อนไหวของคุณ hero . moveRight ( ) hero . moveU…" at bounding box center [670, 159] width 173 height 281
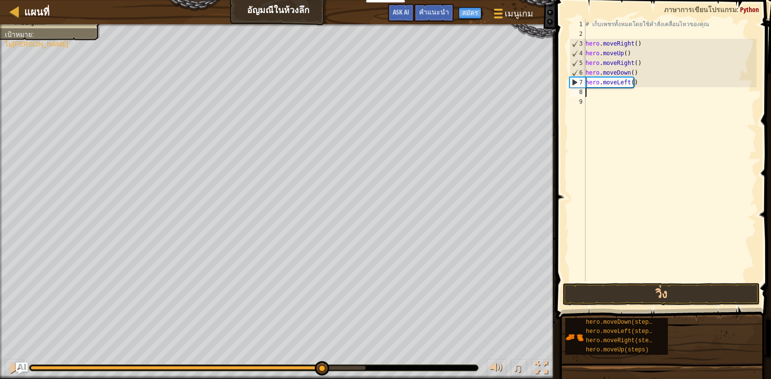
type textarea "h"
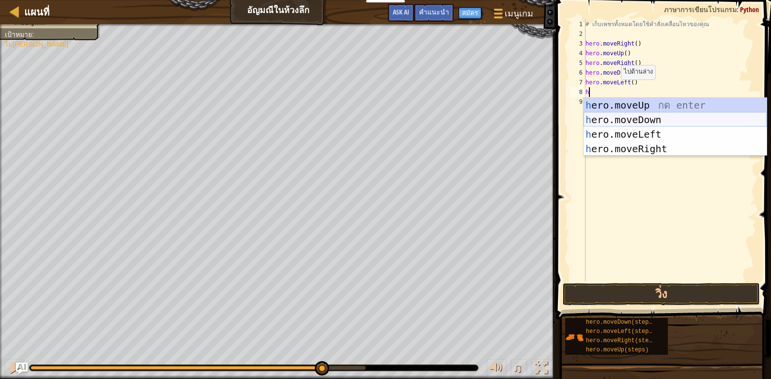
click at [618, 116] on div "h ero.moveUp กด enter h ero.moveDown กด enter h ero.moveLeft กด enter h ero.mov…" at bounding box center [675, 141] width 183 height 87
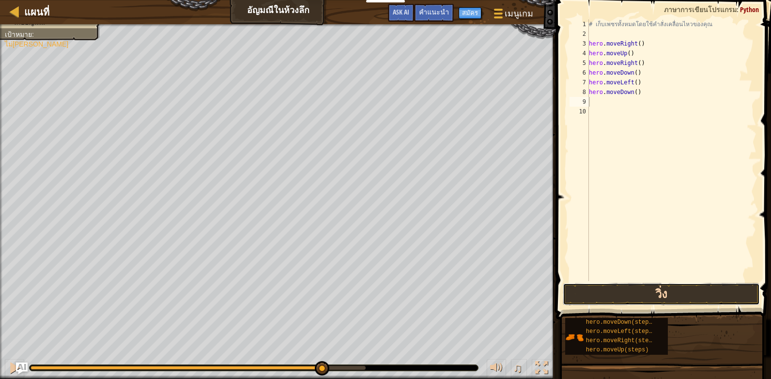
click at [577, 295] on button "วิ่ง" at bounding box center [661, 294] width 197 height 22
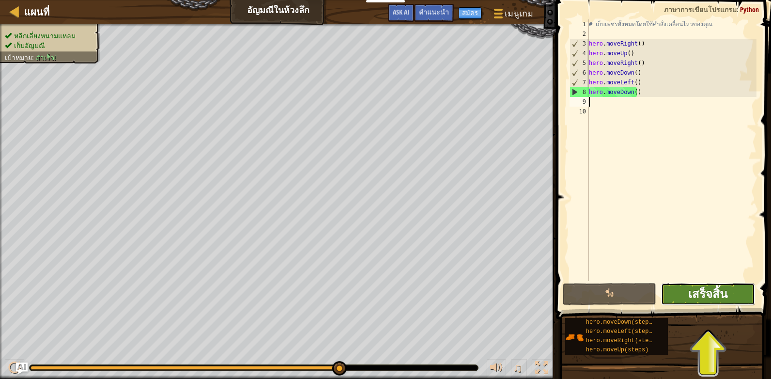
click at [718, 288] on span "เสร็จสิ้น" at bounding box center [707, 294] width 39 height 16
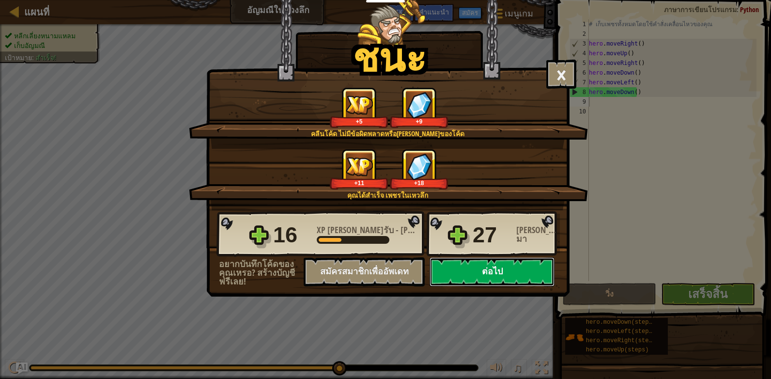
click at [528, 269] on button "ต่อไป" at bounding box center [492, 271] width 125 height 29
select select "th"
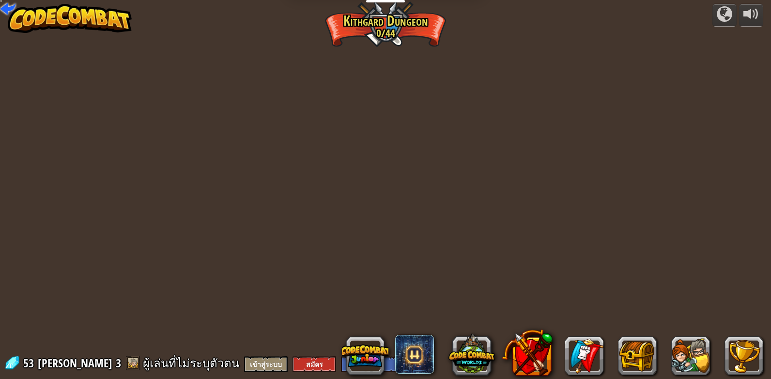
select select "th"
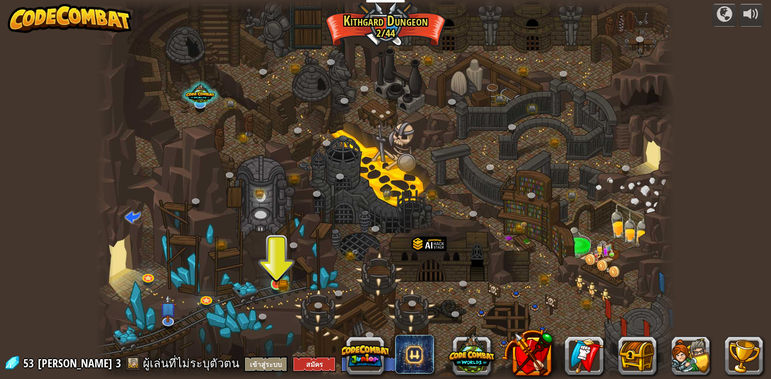
click at [281, 282] on img at bounding box center [276, 268] width 15 height 32
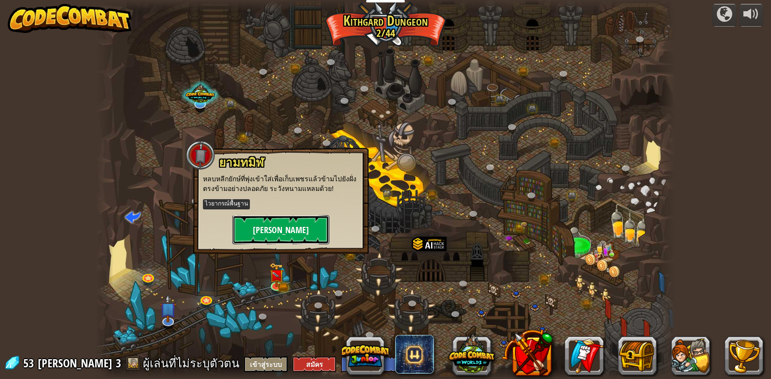
click at [289, 227] on button "[PERSON_NAME]" at bounding box center [281, 229] width 97 height 29
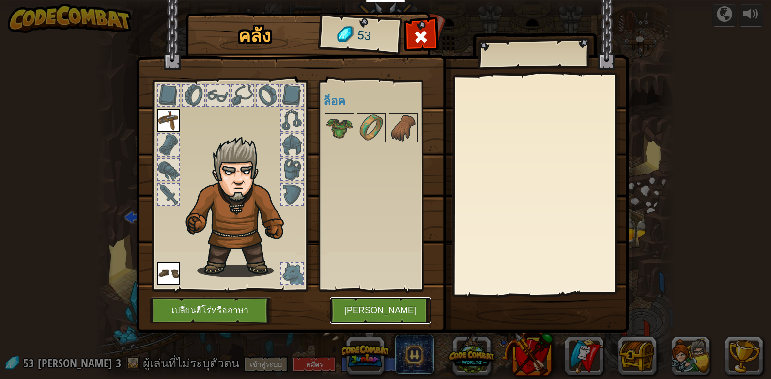
click at [404, 319] on button "[PERSON_NAME]" at bounding box center [380, 310] width 101 height 27
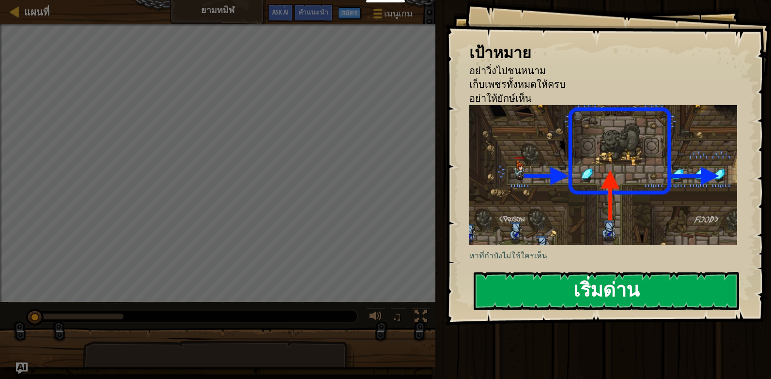
click at [582, 283] on button "เริ่มด่าน" at bounding box center [606, 291] width 265 height 38
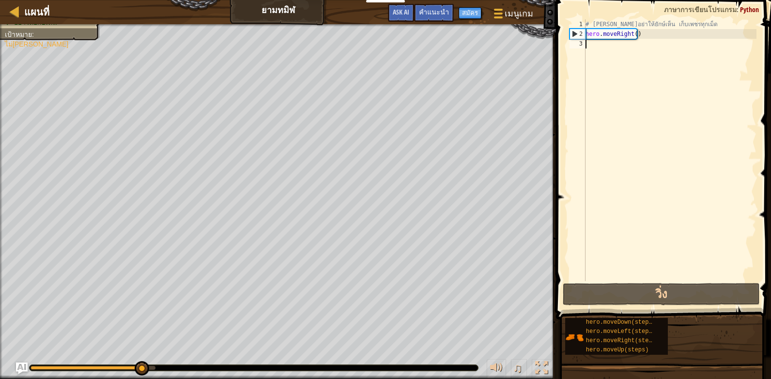
type textarea "h"
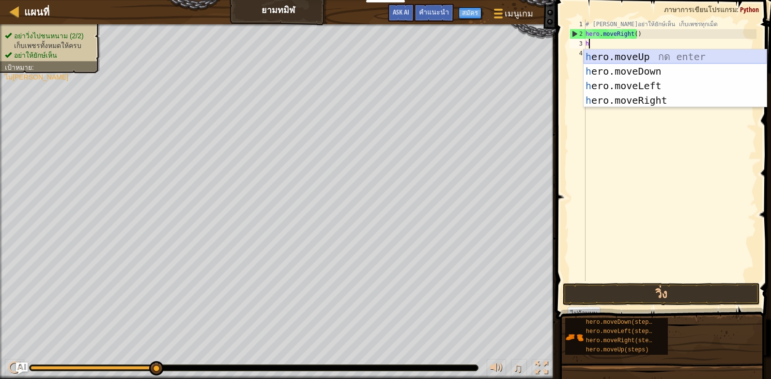
click at [652, 53] on div "h ero.moveUp กด enter h ero.moveDown กด enter h ero.moveLeft กด enter h ero.mov…" at bounding box center [675, 92] width 183 height 87
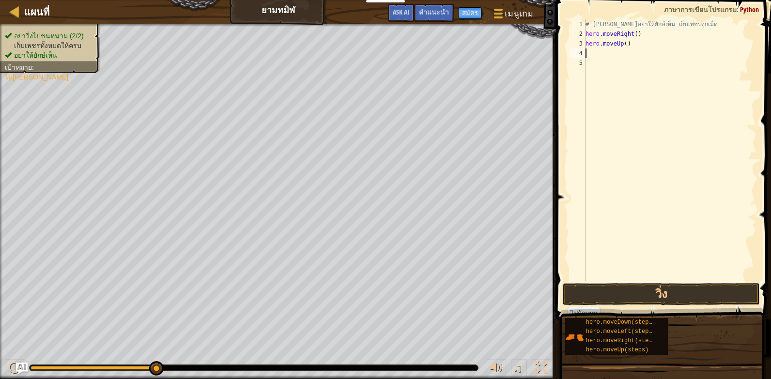
type textarea "h"
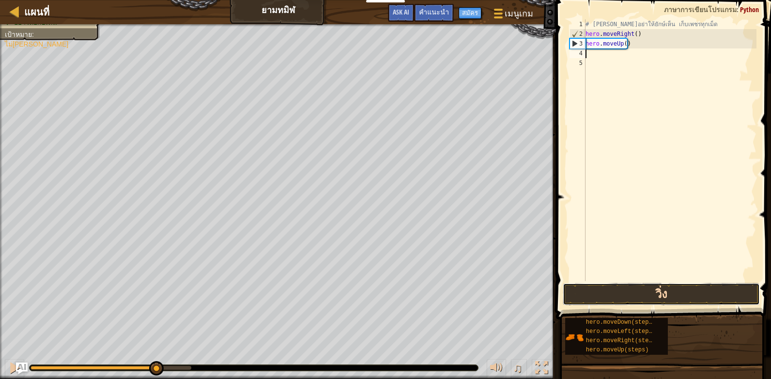
click at [615, 294] on button "วิ่ง" at bounding box center [661, 294] width 197 height 22
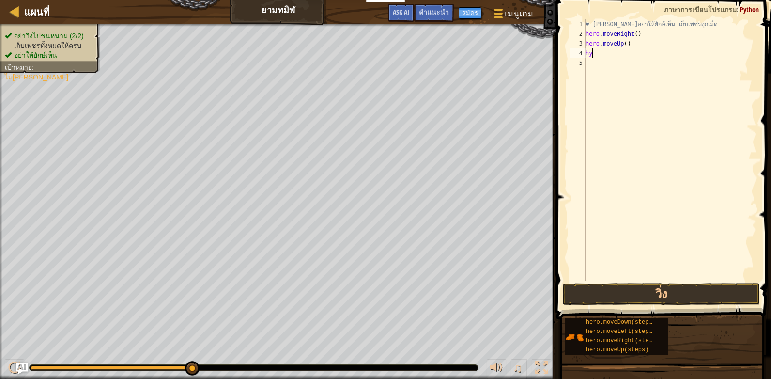
type textarea "h"
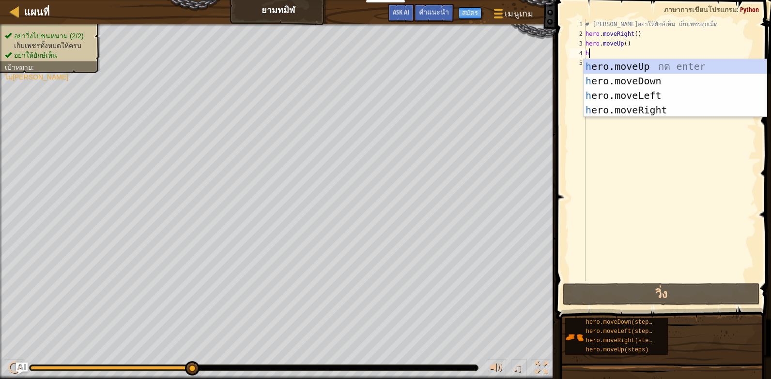
type textarea "h"
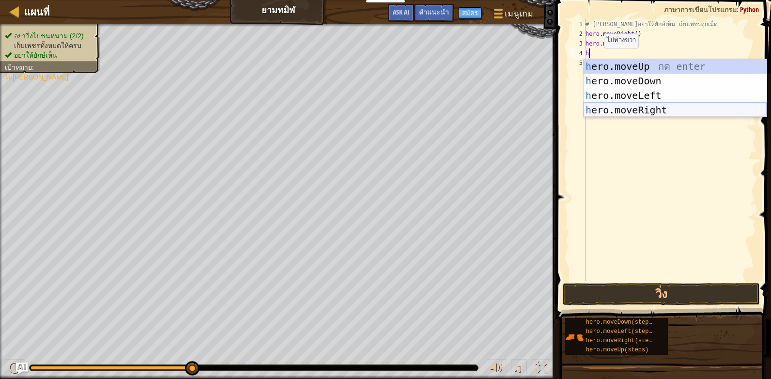
click at [591, 106] on div "h ero.moveUp กด enter h ero.moveDown กด enter h ero.moveLeft กด enter h ero.mov…" at bounding box center [675, 102] width 183 height 87
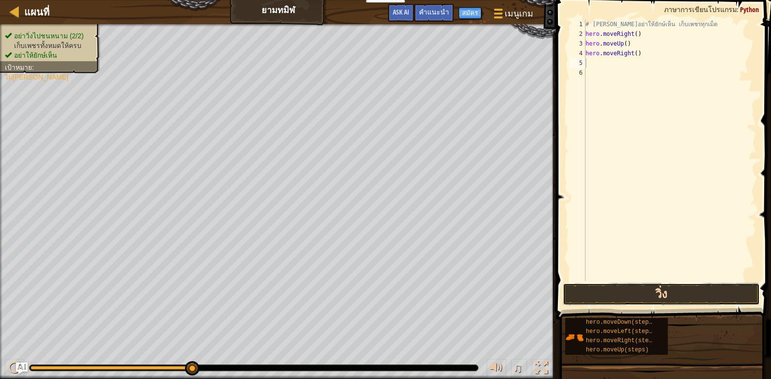
click at [583, 299] on button "วิ่ง" at bounding box center [661, 294] width 197 height 22
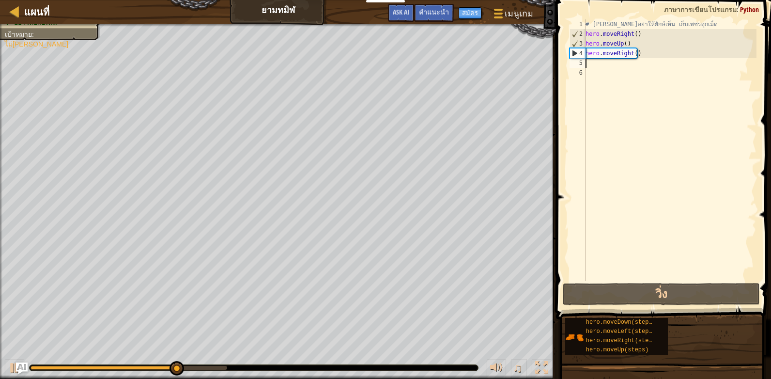
type textarea "h"
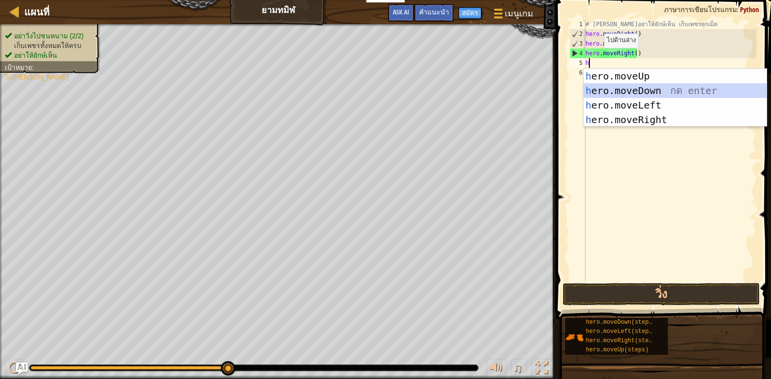
click at [586, 88] on div "h ero.moveUp กด enter h ero.moveDown กด enter h ero.moveLeft กด enter h ero.mov…" at bounding box center [675, 112] width 183 height 87
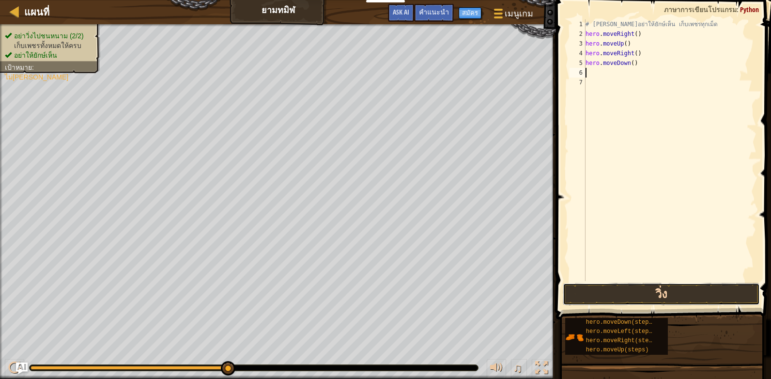
click at [600, 286] on button "วิ่ง" at bounding box center [661, 294] width 197 height 22
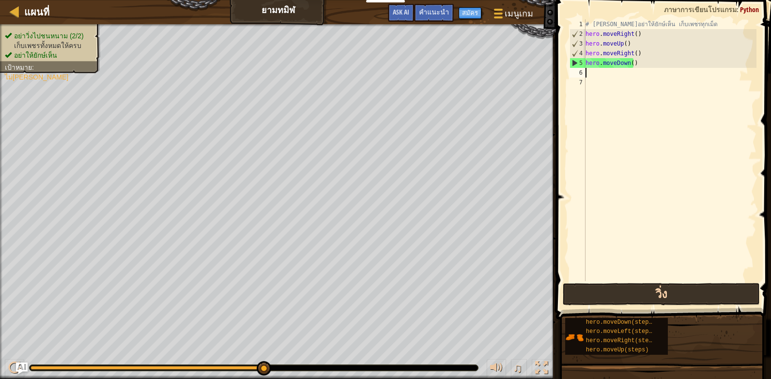
type textarea "h"
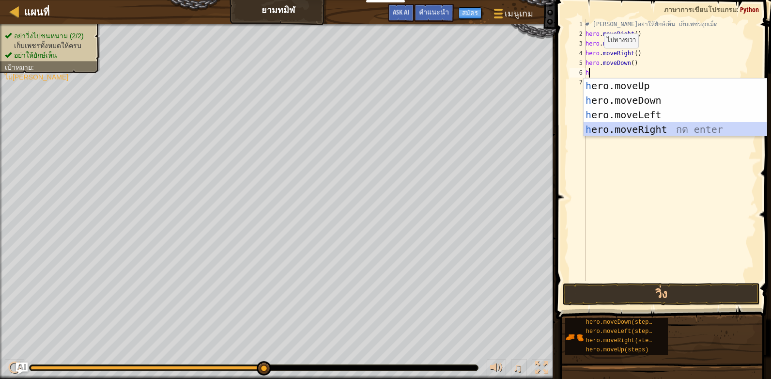
click at [606, 125] on div "h ero.moveUp กด enter h ero.moveDown กด enter h ero.moveLeft กด enter h ero.mov…" at bounding box center [675, 121] width 183 height 87
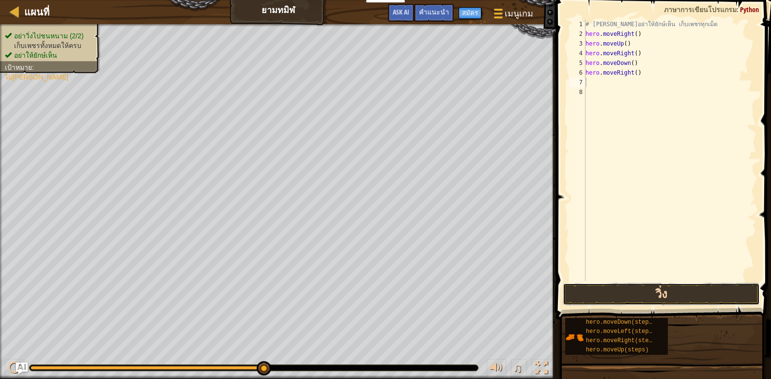
click at [608, 299] on button "วิ่ง" at bounding box center [661, 294] width 197 height 22
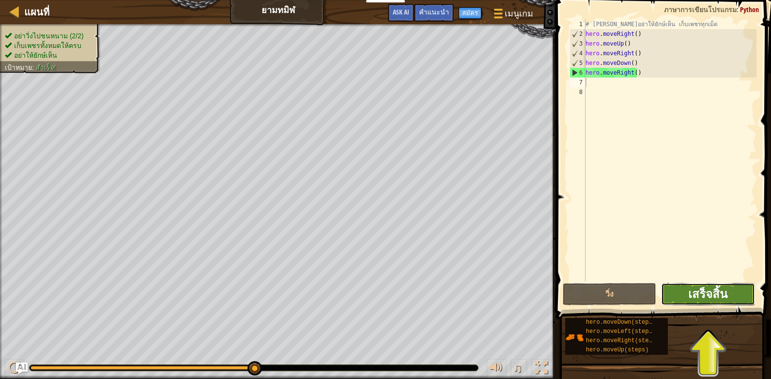
click at [713, 288] on span "เสร็จสิ้น" at bounding box center [707, 294] width 39 height 16
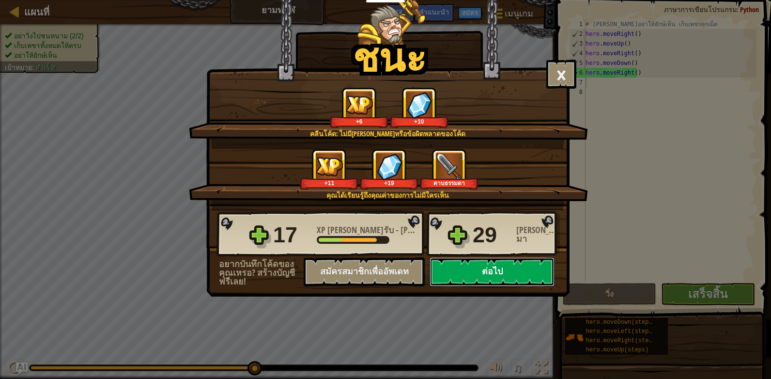
click at [479, 271] on button "ต่อไป" at bounding box center [492, 271] width 125 height 29
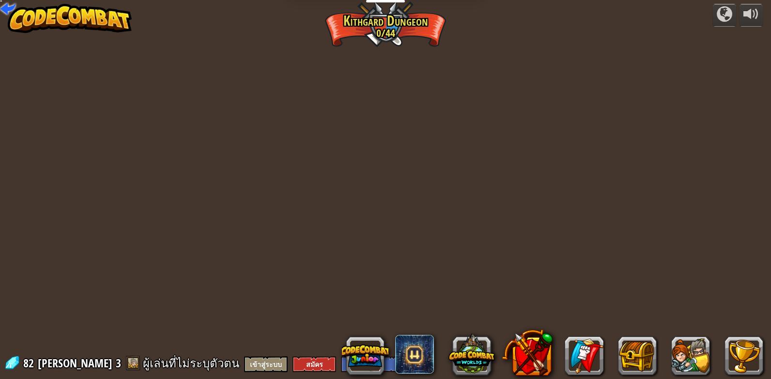
select select "th"
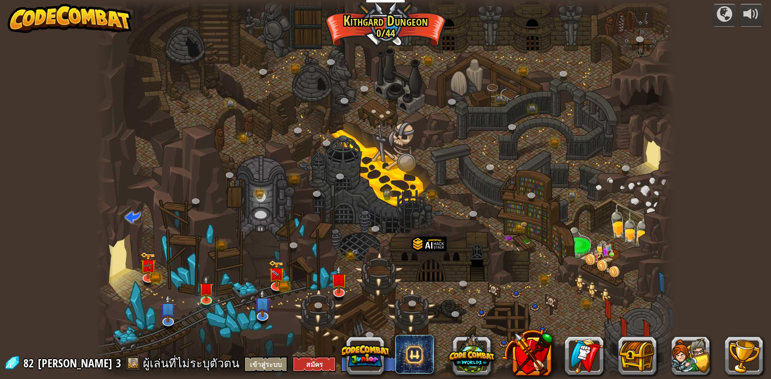
select select "th"
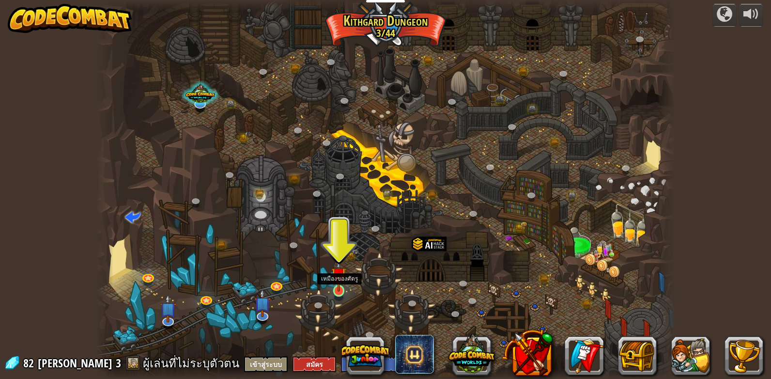
click at [335, 278] on img at bounding box center [338, 275] width 15 height 34
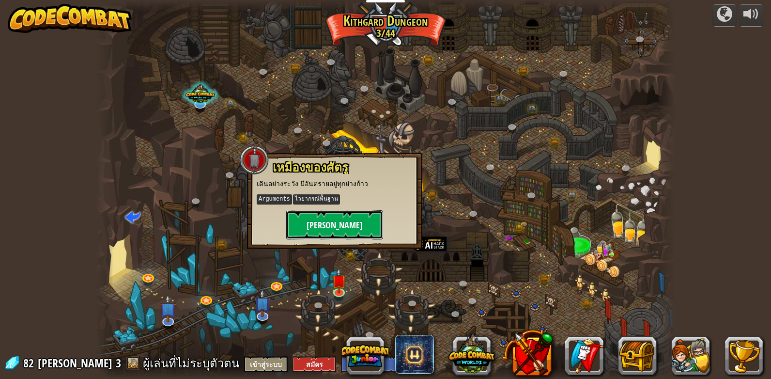
click at [335, 218] on button "[PERSON_NAME]" at bounding box center [334, 224] width 97 height 29
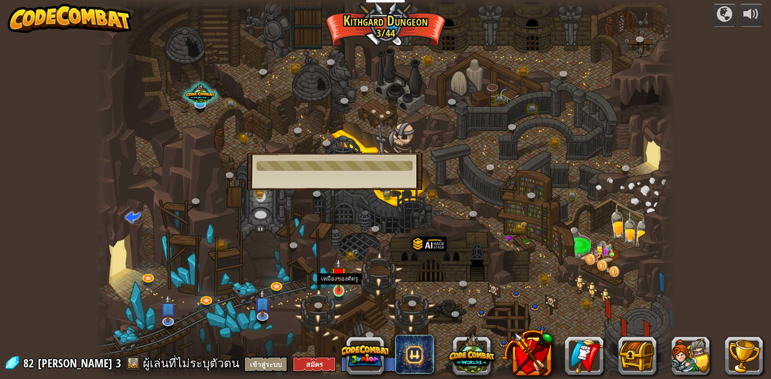
click at [336, 276] on img at bounding box center [338, 275] width 15 height 34
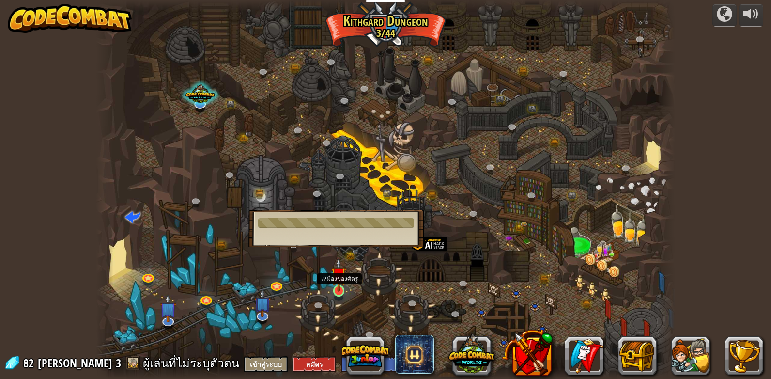
click at [338, 280] on img at bounding box center [338, 275] width 15 height 34
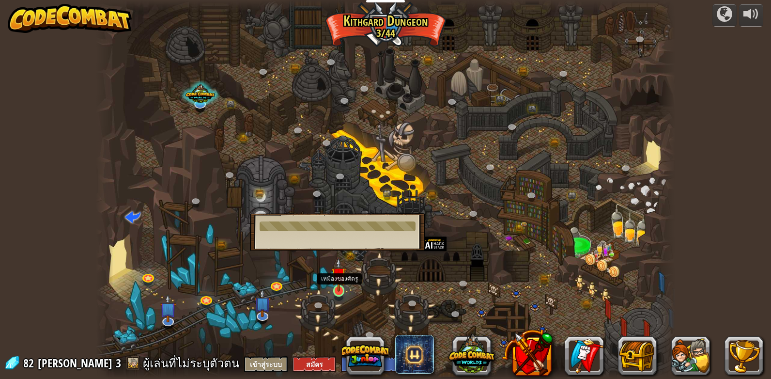
click at [338, 279] on img at bounding box center [338, 275] width 15 height 34
drag, startPoint x: 338, startPoint y: 279, endPoint x: 511, endPoint y: 267, distance: 173.3
click at [510, 267] on div "[PERSON_NAME] (ล็อค) ความท้าทาย: เก็บทองให้ได้มากที่สุดโดยใช้ทักษะการเขียนโปรแก…" at bounding box center [385, 189] width 579 height 379
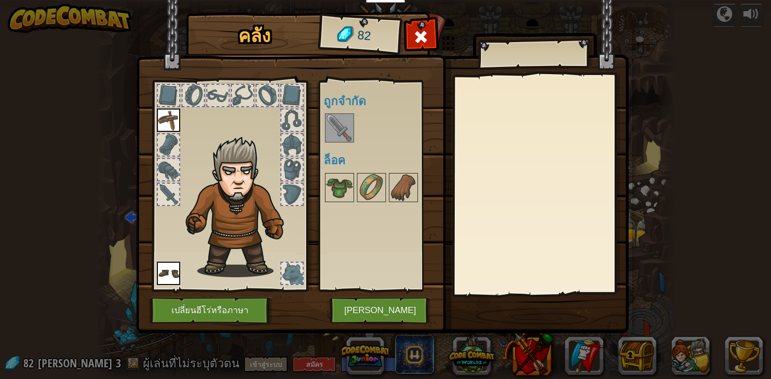
click at [332, 130] on img at bounding box center [339, 127] width 27 height 27
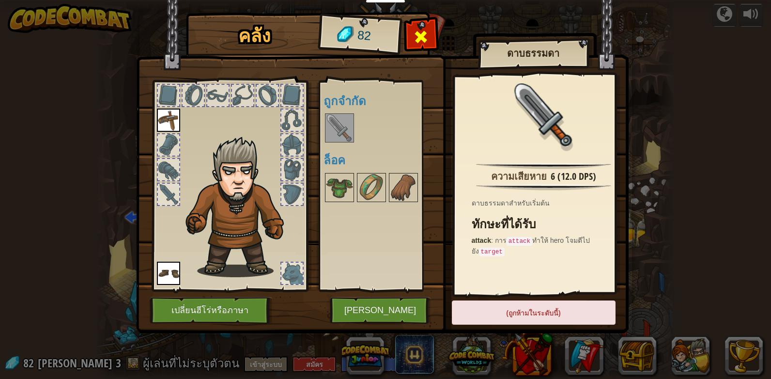
click at [431, 28] on div at bounding box center [421, 39] width 31 height 31
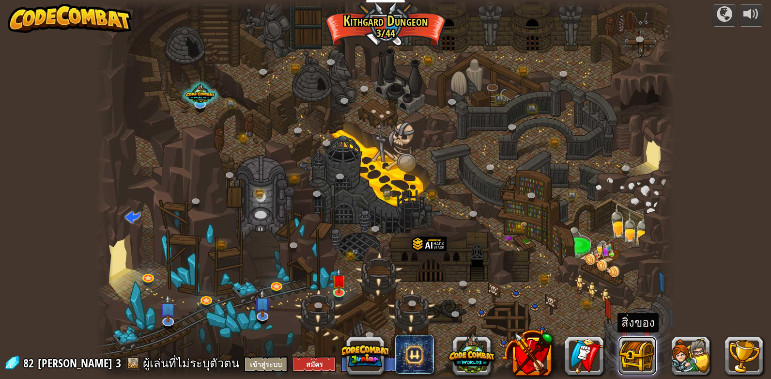
click at [644, 356] on button at bounding box center [637, 355] width 39 height 39
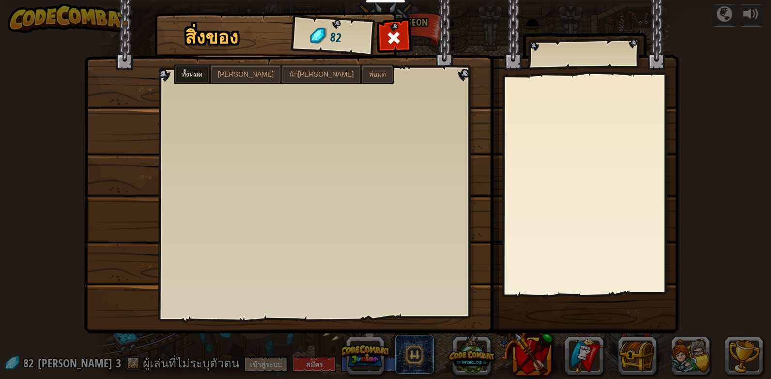
drag, startPoint x: 223, startPoint y: 76, endPoint x: 254, endPoint y: 67, distance: 31.6
click at [224, 74] on span "[PERSON_NAME]" at bounding box center [246, 74] width 56 height 8
drag, startPoint x: 255, startPoint y: 73, endPoint x: 271, endPoint y: 76, distance: 16.2
click at [289, 73] on span "นัก[PERSON_NAME]" at bounding box center [321, 74] width 64 height 8
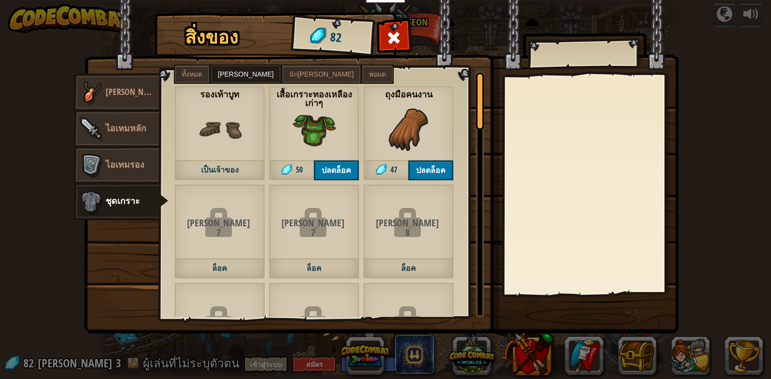
click at [369, 76] on span "พ่อมด" at bounding box center [377, 74] width 17 height 8
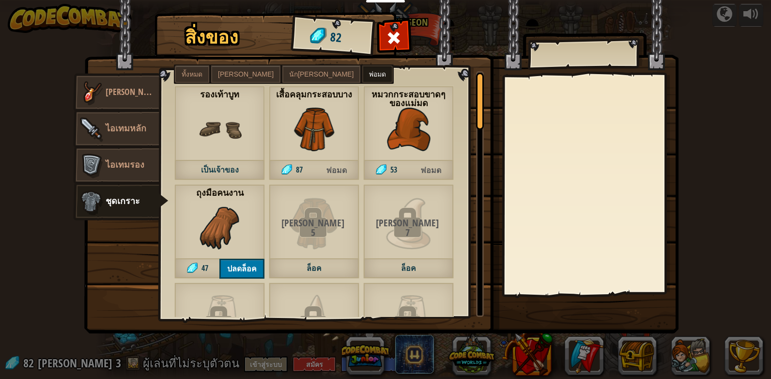
click at [289, 76] on span "นัก[PERSON_NAME]" at bounding box center [321, 74] width 64 height 8
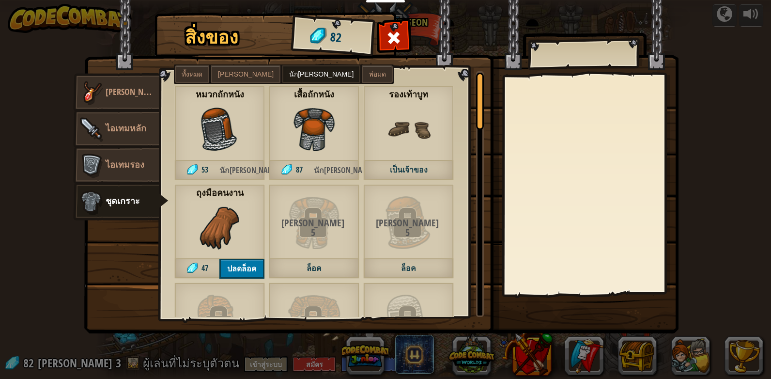
click at [220, 141] on img at bounding box center [220, 130] width 44 height 44
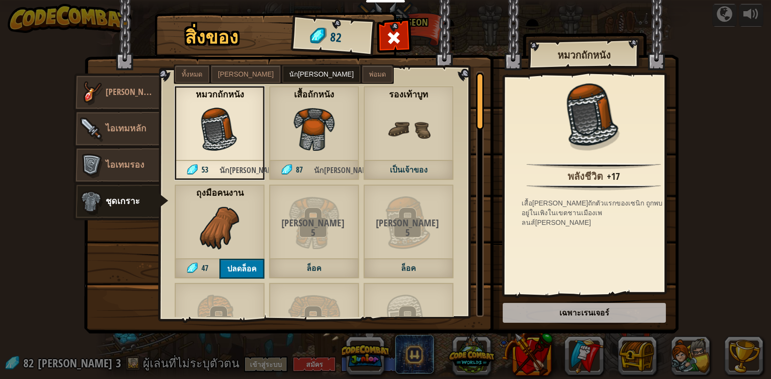
click at [221, 71] on span "[PERSON_NAME]" at bounding box center [246, 74] width 56 height 8
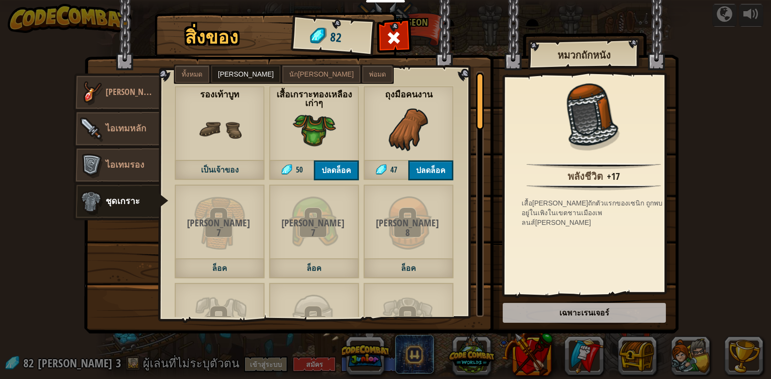
drag, startPoint x: 310, startPoint y: 137, endPoint x: 190, endPoint y: 80, distance: 132.4
click at [295, 131] on img at bounding box center [315, 130] width 44 height 44
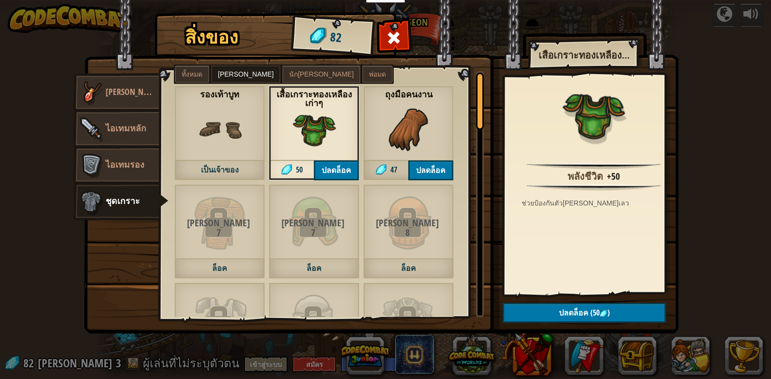
click at [183, 62] on img at bounding box center [381, 158] width 594 height 352
click at [186, 71] on span "ทั้งหมด" at bounding box center [192, 74] width 21 height 8
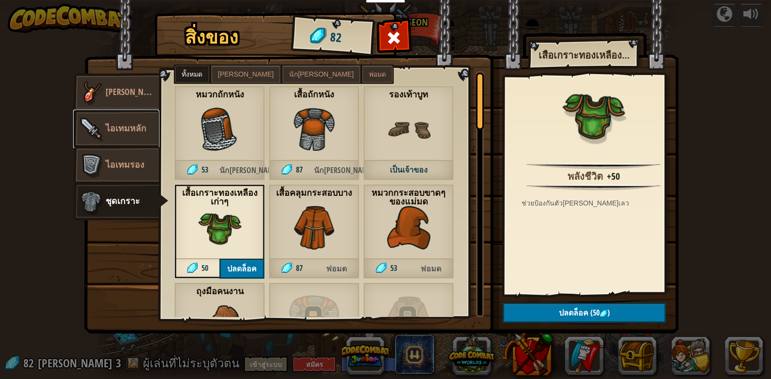
click at [132, 117] on link "ไอเทมหลัก" at bounding box center [116, 128] width 86 height 39
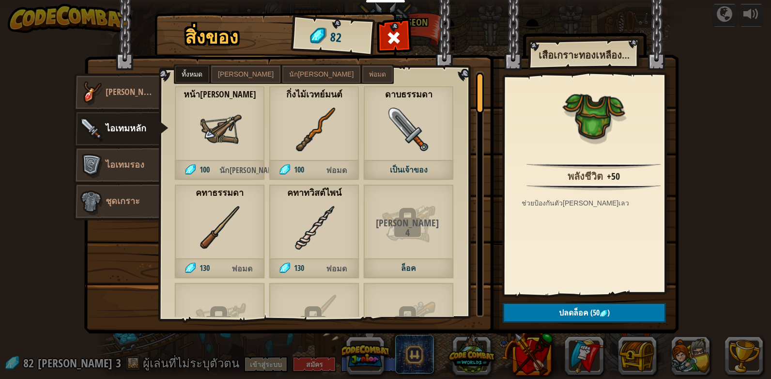
click at [747, 78] on div "สิ่งของ 82 อื่นๆ [PERSON_NAME] ไอเทมหลัก ไอเทมรอง ชุดเกราะ ทั้งหมด [PERSON_NAME…" at bounding box center [385, 189] width 771 height 379
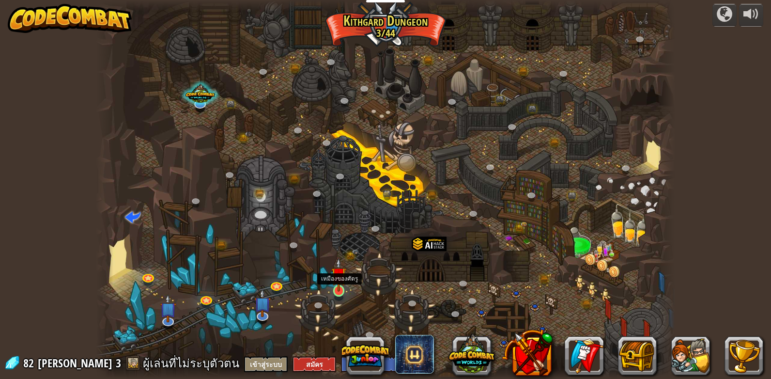
click at [344, 287] on img at bounding box center [338, 275] width 15 height 34
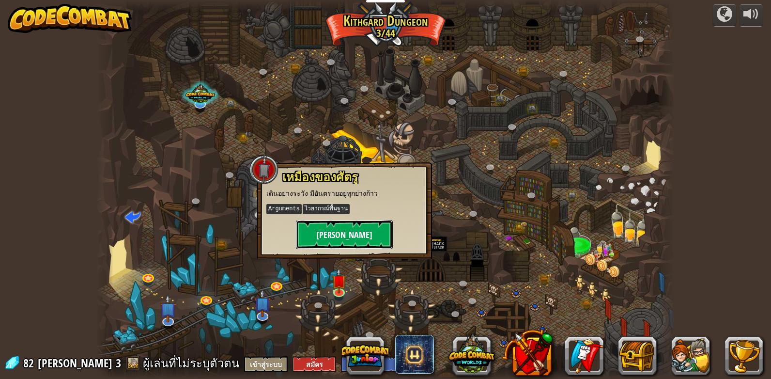
click at [354, 240] on button "[PERSON_NAME]" at bounding box center [344, 234] width 97 height 29
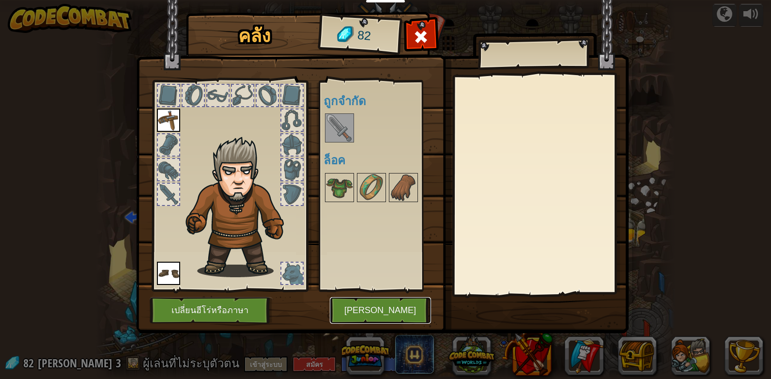
click at [385, 313] on button "[PERSON_NAME]" at bounding box center [380, 310] width 101 height 27
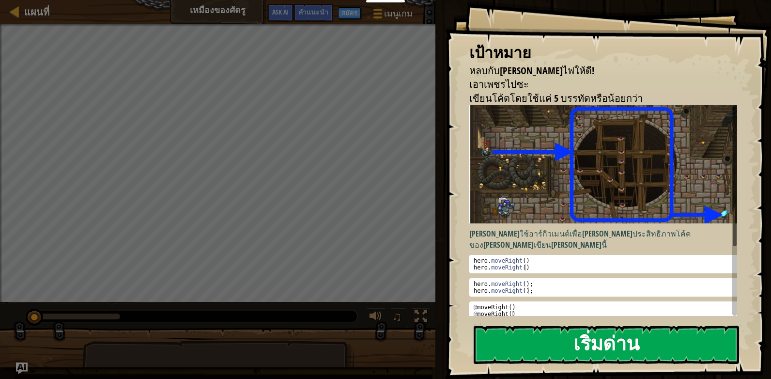
scroll to position [48, 0]
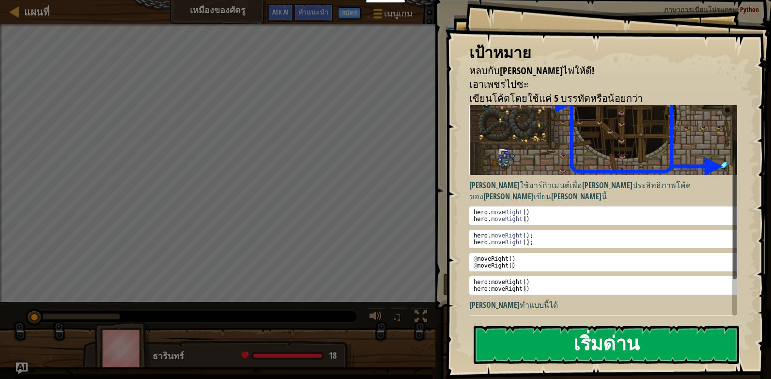
click at [539, 344] on button "เริ่มด่าน" at bounding box center [606, 345] width 265 height 38
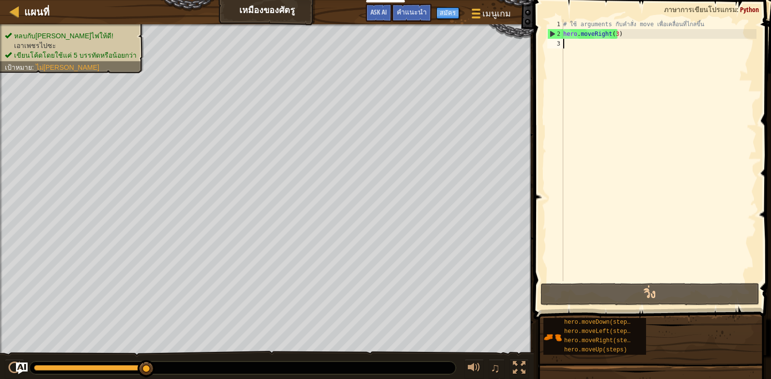
type textarea "h"
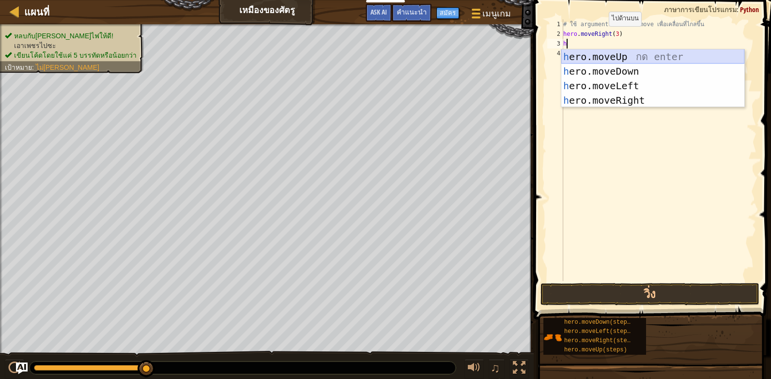
click at [615, 52] on div "h ero.moveUp กด enter h ero.moveDown กด enter h ero.moveLeft กด enter h ero.mov…" at bounding box center [652, 92] width 183 height 87
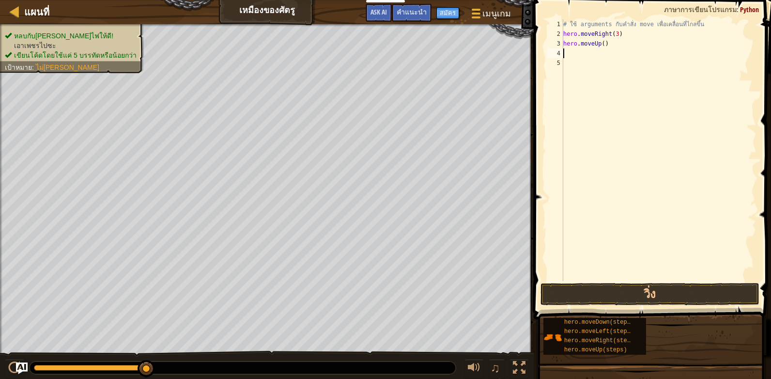
type textarea "h"
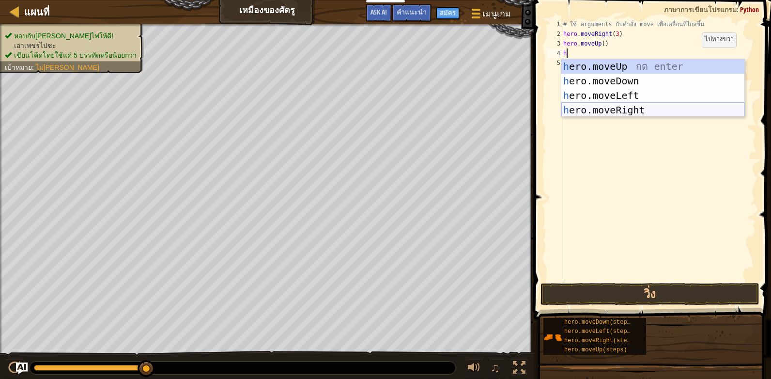
click at [610, 109] on div "h ero.moveUp กด enter h ero.moveDown กด enter h ero.moveLeft กด enter h ero.mov…" at bounding box center [652, 102] width 183 height 87
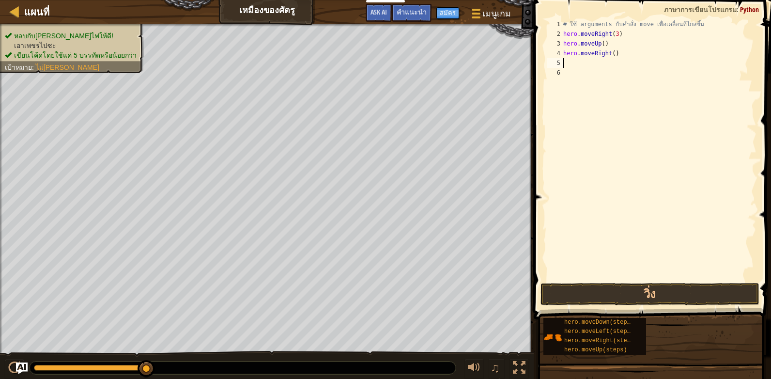
type textarea "h"
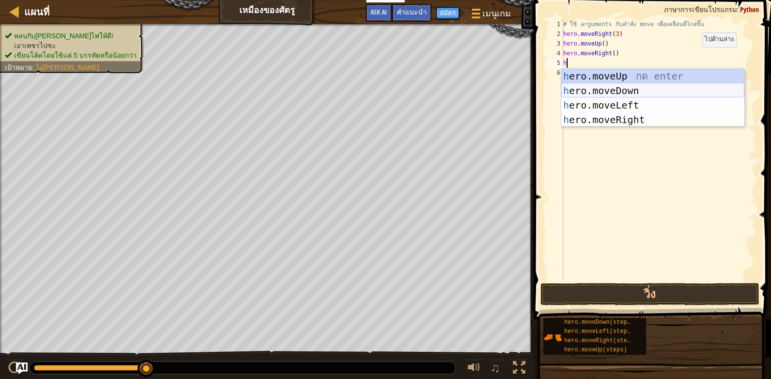
click at [629, 91] on div "h ero.moveUp กด enter h ero.moveDown กด enter h ero.moveLeft กด enter h ero.mov…" at bounding box center [652, 112] width 183 height 87
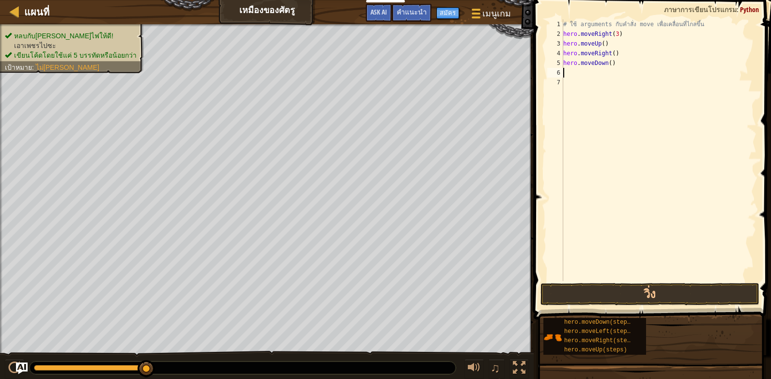
type textarea "h"
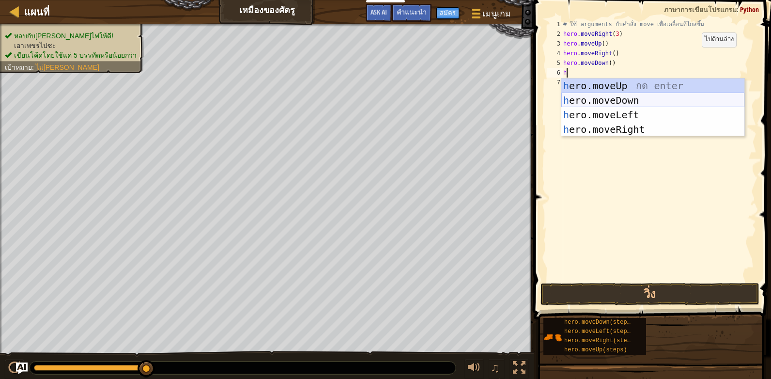
click at [630, 100] on div "h ero.moveUp กด enter h ero.moveDown กด enter h ero.moveLeft กด enter h ero.mov…" at bounding box center [652, 121] width 183 height 87
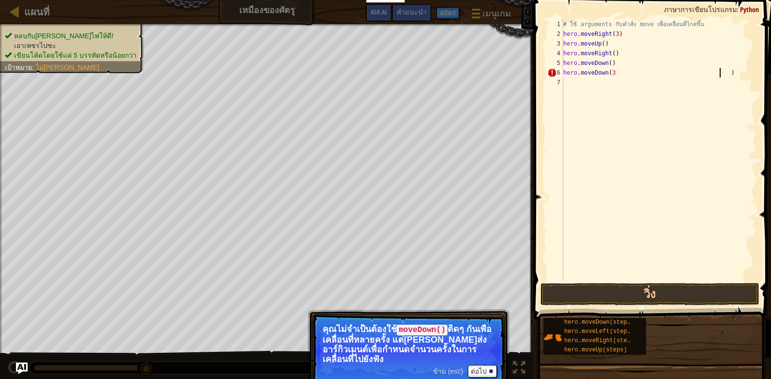
scroll to position [4, 13]
click at [714, 69] on div "# ใช้ arguments กับคำสั่ง move เพื่อเคลื่อนที่ไกลขึ้น hero . moveRight ( 3 ) he…" at bounding box center [658, 159] width 195 height 281
click at [715, 75] on div "# ใช้ arguments กับคำสั่ง move เพื่อเคลื่อนที่ไกลขึ้น hero . moveRight ( 3 ) he…" at bounding box center [658, 159] width 195 height 281
click at [717, 71] on div "# ใช้ arguments กับคำสั่ง move เพื่อเคลื่อนที่ไกลขึ้น hero . moveRight ( 3 ) he…" at bounding box center [658, 159] width 195 height 281
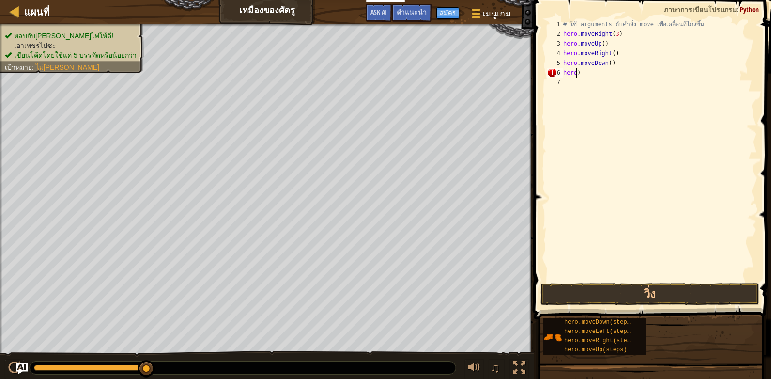
scroll to position [4, 0]
type textarea ")"
click at [596, 75] on div "# ใช้ arguments กับคำสั่ง move เพื่อเคลื่อนที่ไกลขึ้น hero . moveRight ( 3 ) he…" at bounding box center [658, 159] width 195 height 281
type textarea "H"
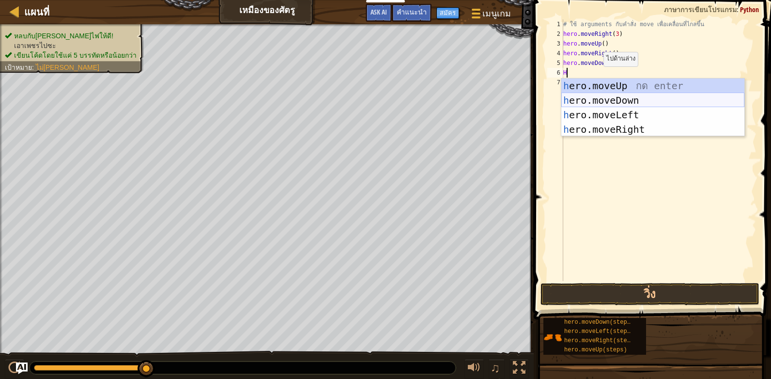
click at [639, 104] on div "h ero.moveUp กด enter h ero.moveDown กด enter h ero.moveLeft กด enter h ero.mov…" at bounding box center [652, 121] width 183 height 87
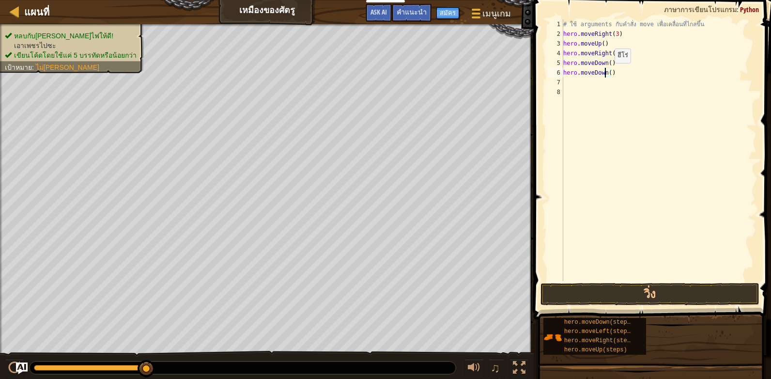
click at [606, 73] on div "# ใช้ arguments กับคำสั่ง move เพื่อเคลื่อนที่ไกลขึ้น hero . moveRight ( 3 ) he…" at bounding box center [658, 159] width 195 height 281
click at [608, 72] on div "# ใช้ arguments กับคำสั่ง move เพื่อเคลื่อนที่ไกลขึ้น hero . moveRight ( 3 ) he…" at bounding box center [658, 159] width 195 height 281
type textarea "hero.moveDown(3)"
click at [578, 79] on div "# ใช้ arguments กับคำสั่ง move เพื่อเคลื่อนที่ไกลขึ้น hero . moveRight ( 3 ) he…" at bounding box center [658, 159] width 195 height 281
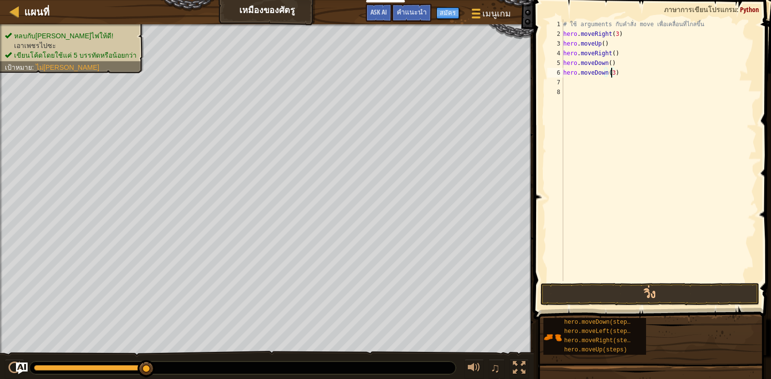
scroll to position [4, 0]
type textarea "H"
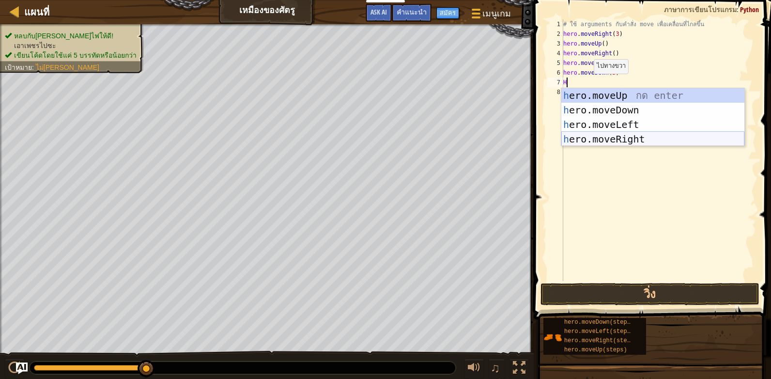
drag, startPoint x: 620, startPoint y: 138, endPoint x: 630, endPoint y: 143, distance: 10.8
click at [626, 141] on div "h ero.moveUp กด enter h ero.moveDown กด enter h ero.moveLeft กด enter h ero.mov…" at bounding box center [652, 131] width 183 height 87
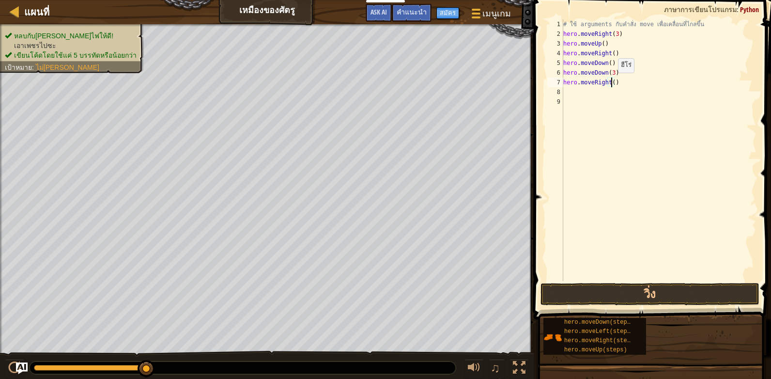
click at [610, 82] on div "# ใช้ arguments กับคำสั่ง move เพื่อเคลื่อนที่ไกลขึ้น hero . moveRight ( 3 ) he…" at bounding box center [658, 159] width 195 height 281
type textarea "hero.moveRight(2)"
drag, startPoint x: 670, startPoint y: 295, endPoint x: 660, endPoint y: 283, distance: 15.8
click at [670, 294] on button "วิ่ง" at bounding box center [650, 294] width 219 height 22
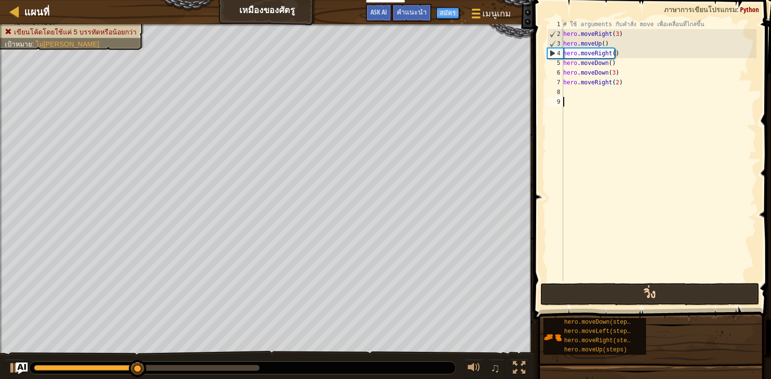
drag, startPoint x: 670, startPoint y: 280, endPoint x: 663, endPoint y: 289, distance: 10.7
click at [667, 283] on div "hero.moveRight(2) 1 2 3 4 5 6 7 8 9 # ใช้ arguments กับคำสั่ง move เพื่อเคลื่อน…" at bounding box center [651, 179] width 240 height 348
click at [663, 290] on button "วิ่ง" at bounding box center [650, 294] width 219 height 22
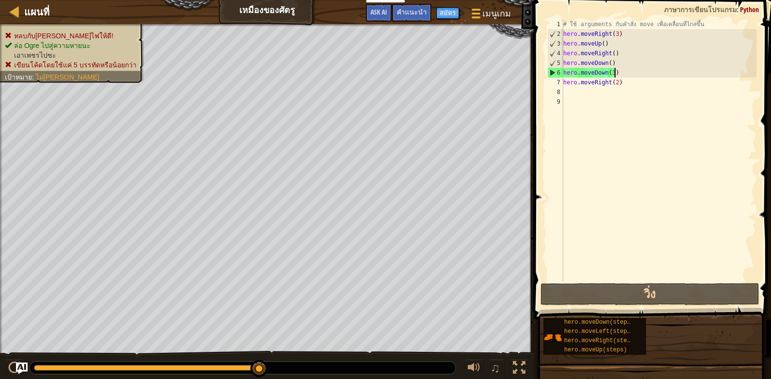
click at [624, 71] on div "# ใช้ arguments กับคำสั่ง move เพื่อเคลื่อนที่ไกลขึ้น hero . moveRight ( 3 ) he…" at bounding box center [658, 159] width 195 height 281
click at [610, 74] on div "# ใช้ arguments กับคำสั่ง move เพื่อเคลื่อนที่ไกลขึ้น hero . moveRight ( 3 ) he…" at bounding box center [658, 159] width 195 height 281
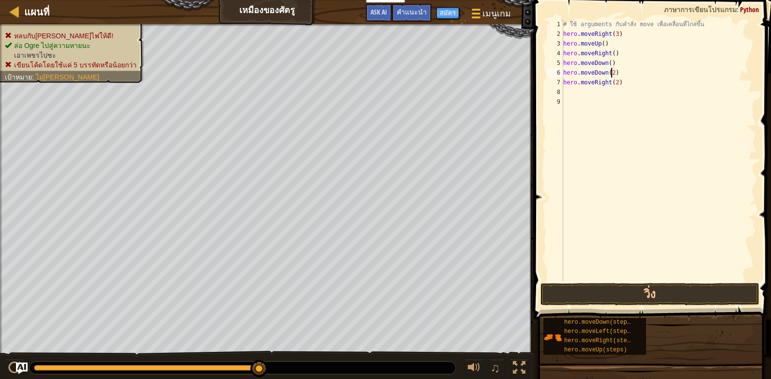
scroll to position [4, 4]
drag, startPoint x: 583, startPoint y: 291, endPoint x: 584, endPoint y: 286, distance: 5.4
click at [583, 290] on button "วิ่ง" at bounding box center [650, 294] width 219 height 22
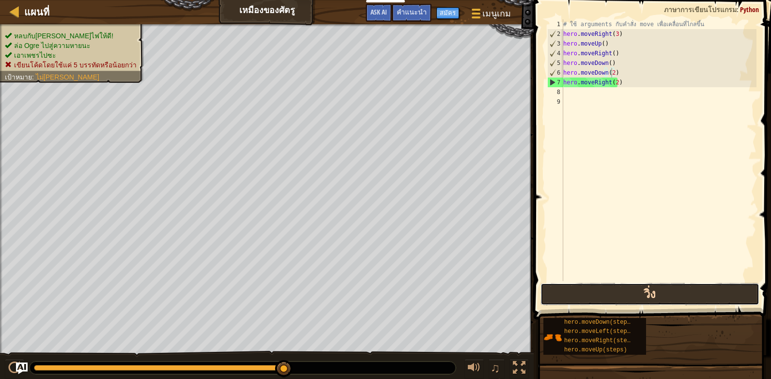
click at [620, 295] on button "วิ่ง" at bounding box center [650, 294] width 219 height 22
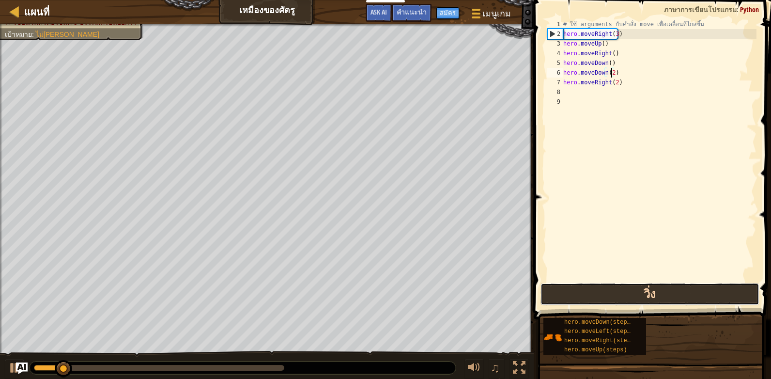
click at [618, 299] on button "วิ่ง" at bounding box center [650, 294] width 219 height 22
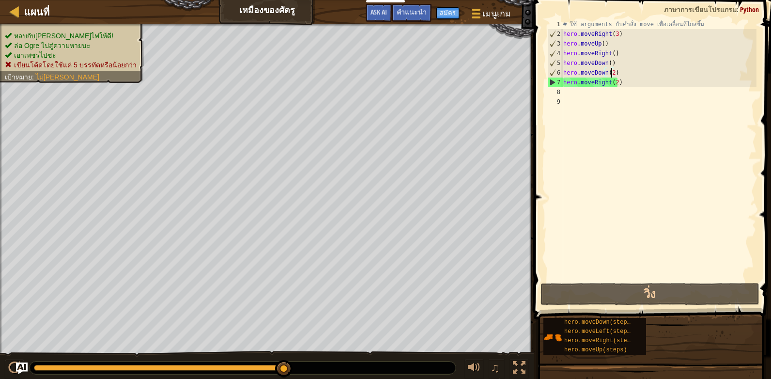
drag, startPoint x: 94, startPoint y: 367, endPoint x: 298, endPoint y: 370, distance: 204.0
click at [298, 369] on div at bounding box center [243, 367] width 426 height 13
drag, startPoint x: 93, startPoint y: 370, endPoint x: 304, endPoint y: 386, distance: 210.9
click at [304, 0] on html "นักการศึกษา สร้างบัญชีฟรี โซลูชั่นสำหรับโรงเรียนและเขต ดูเครื่องมือสำหรับครู กา…" at bounding box center [385, 0] width 771 height 0
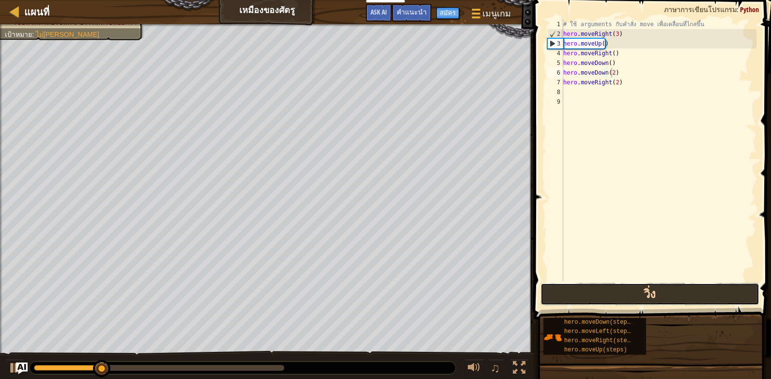
click at [546, 295] on button "วิ่ง" at bounding box center [650, 294] width 219 height 22
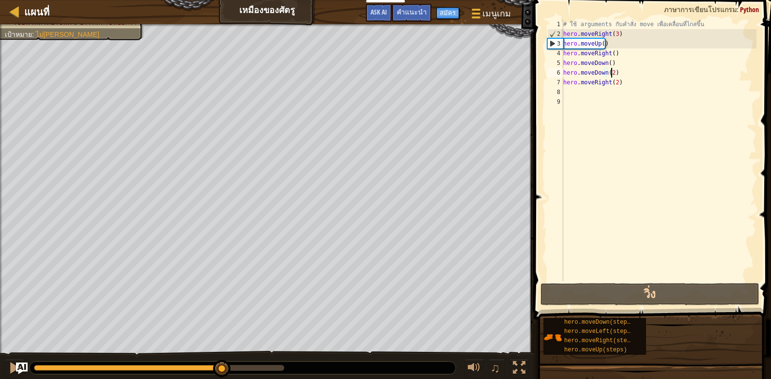
drag, startPoint x: 117, startPoint y: 366, endPoint x: 299, endPoint y: 398, distance: 185.3
click at [299, 0] on html "นักการศึกษา สร้างบัญชีฟรี โซลูชั่นสำหรับโรงเรียนและเขต ดูเครื่องมือสำหรับครู กา…" at bounding box center [385, 0] width 771 height 0
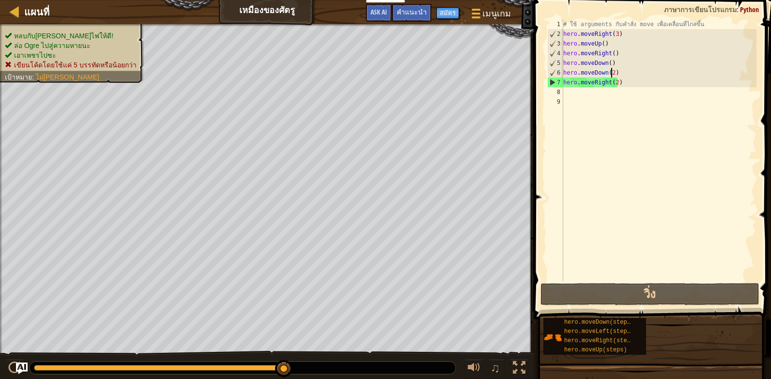
click at [621, 80] on div "# ใช้ arguments กับคำสั่ง move เพื่อเคลื่อนที่ไกลขึ้น hero . moveRight ( 3 ) he…" at bounding box center [658, 159] width 195 height 281
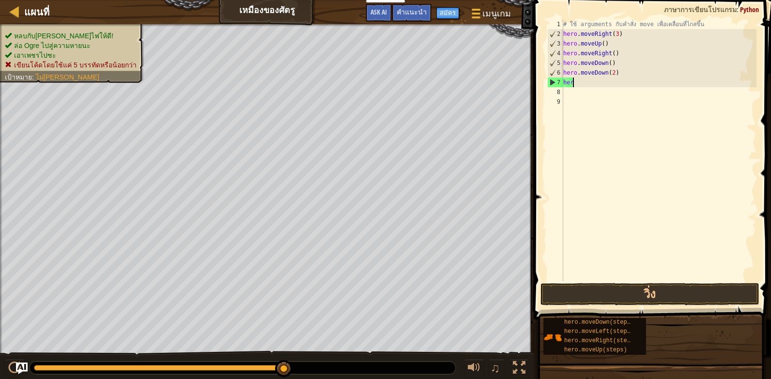
scroll to position [4, 0]
type textarea "h"
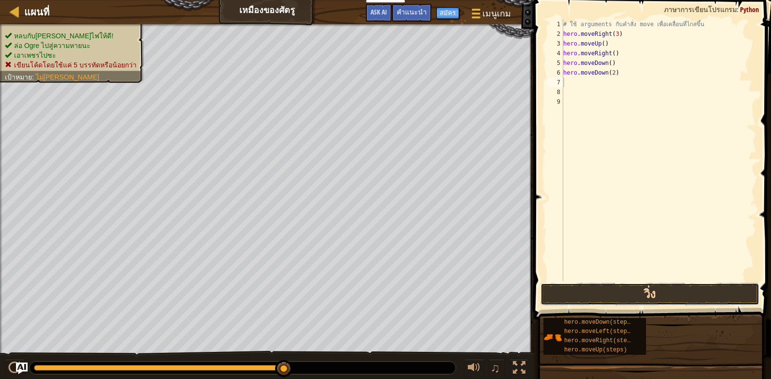
click at [645, 296] on button "วิ่ง" at bounding box center [650, 294] width 219 height 22
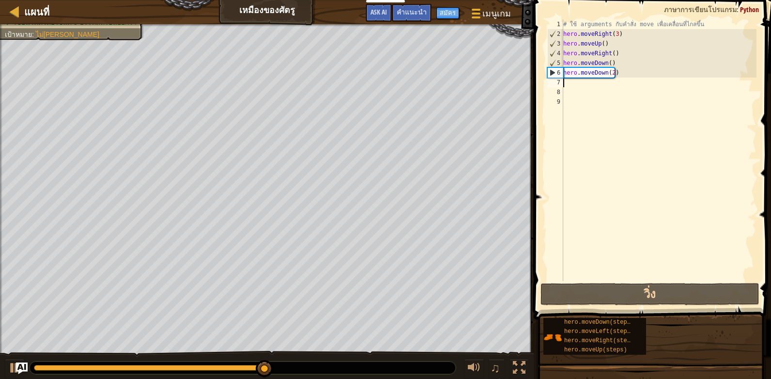
click at [619, 75] on div "# ใช้ arguments กับคำสั่ง move เพื่อเคลื่อนที่ไกลขึ้น hero . moveRight ( 3 ) he…" at bounding box center [658, 159] width 195 height 281
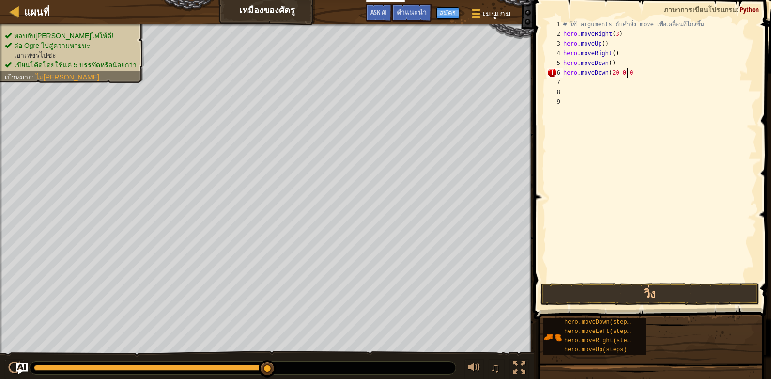
scroll to position [4, 5]
drag, startPoint x: 629, startPoint y: 72, endPoint x: 631, endPoint y: 67, distance: 5.4
click at [631, 67] on div "# ใช้ arguments กับคำสั่ง move เพื่อเคลื่อนที่ไกลขึ้น hero . moveRight ( 3 ) he…" at bounding box center [658, 159] width 195 height 281
click at [619, 63] on div "# ใช้ arguments กับคำสั่ง move เพื่อเคลื่อนที่ไกลขึ้น hero . moveRight ( 3 ) he…" at bounding box center [658, 159] width 195 height 281
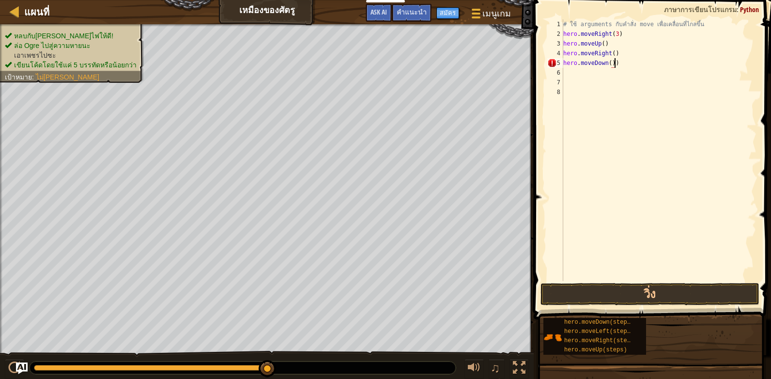
scroll to position [4, 3]
type textarea "hero.moveDown()"
click at [602, 285] on button "วิ่ง" at bounding box center [650, 294] width 219 height 22
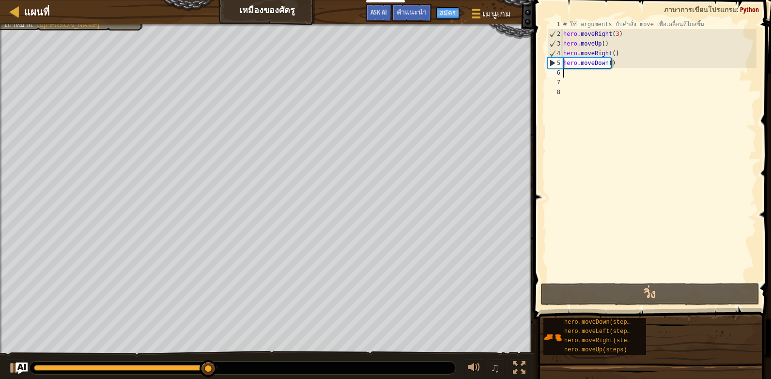
click at [571, 76] on div "# ใช้ arguments กับคำสั่ง move เพื่อเคลื่อนที่ไกลขึ้น hero . moveRight ( 3 ) he…" at bounding box center [658, 159] width 195 height 281
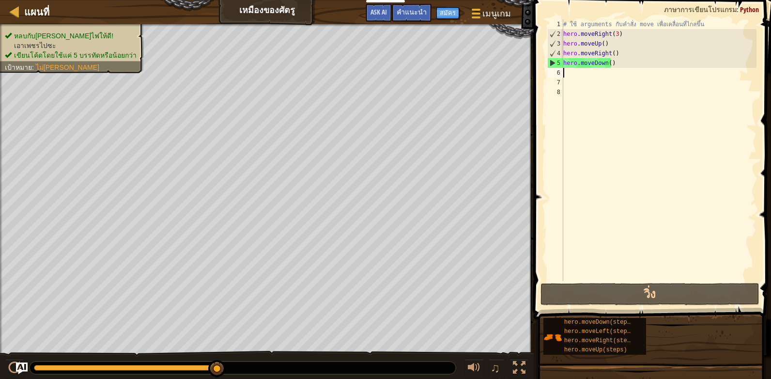
type textarea "H"
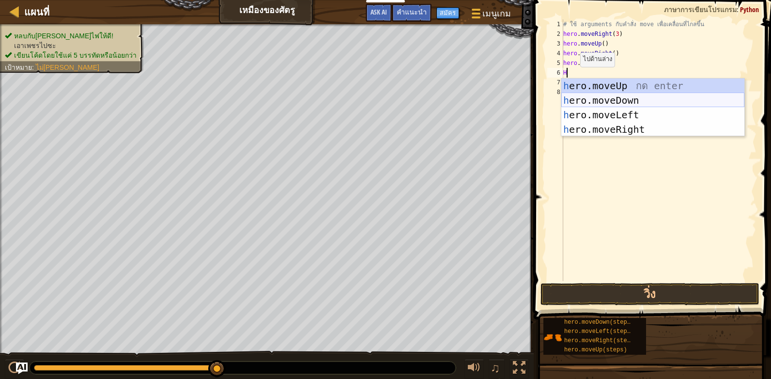
click at [617, 104] on div "h ero.moveUp กด enter h ero.moveDown กด enter h ero.moveLeft กด enter h ero.mov…" at bounding box center [652, 121] width 183 height 87
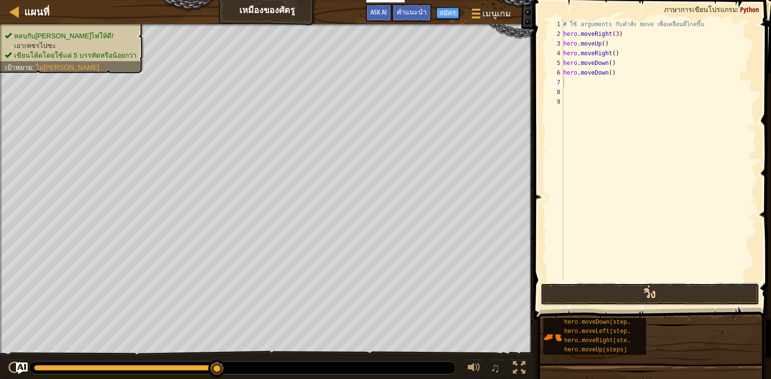
click at [598, 289] on button "วิ่ง" at bounding box center [650, 294] width 219 height 22
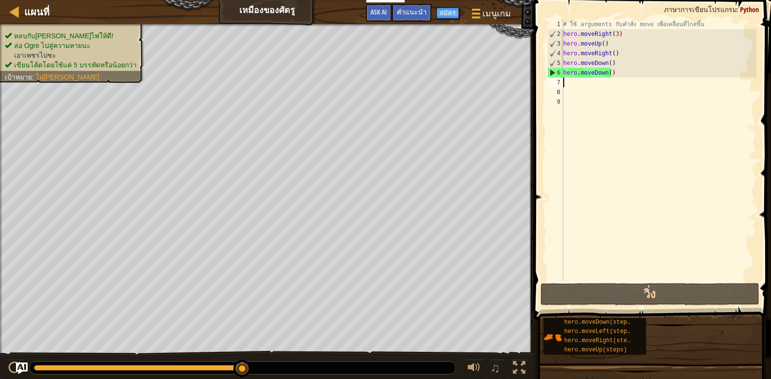
click at [571, 83] on div "# ใช้ arguments กับคำสั่ง move เพื่อเคลื่อนที่ไกลขึ้น hero . moveRight ( 3 ) he…" at bounding box center [658, 159] width 195 height 281
type textarea "H"
click at [427, 14] on span "คำแนะนำ" at bounding box center [412, 11] width 30 height 9
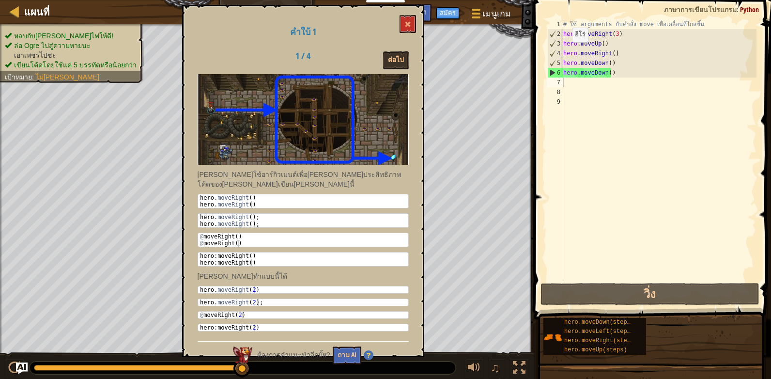
click at [398, 6] on div "คำใบ้ 1 1 / 4 ต่อไป [PERSON_NAME]ใช้อาร์กิวเมนต์เพื่อ[PERSON_NAME]ประสิทธิภาพโค…" at bounding box center [303, 181] width 242 height 352
click at [407, 18] on button at bounding box center [408, 24] width 16 height 18
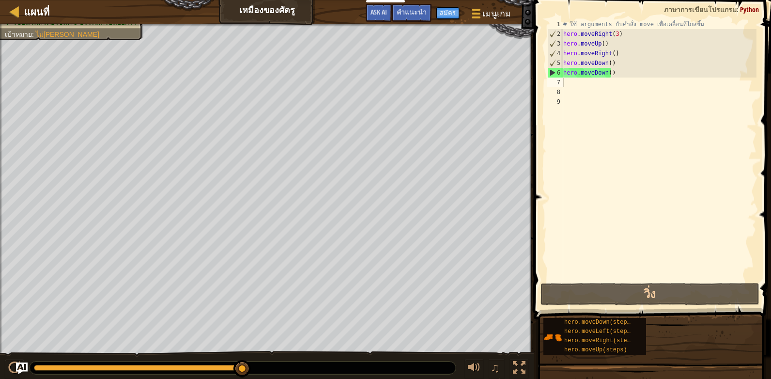
click at [617, 71] on div "# ใช้ arguments กับคำสั่ง move เพื่อเคลื่อนที่ไกลขึ้น hero . moveRight ( 3 ) he…" at bounding box center [658, 159] width 195 height 281
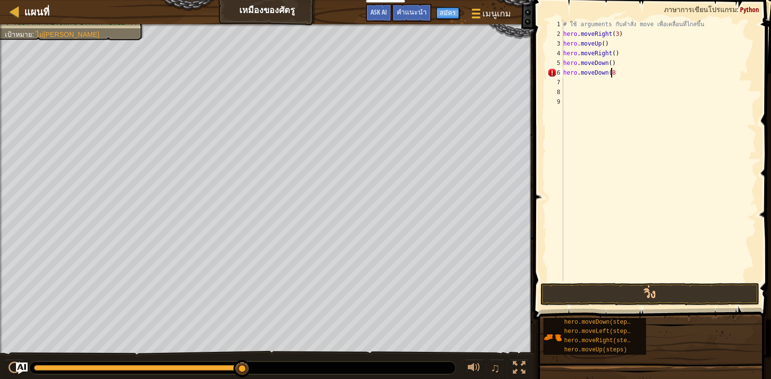
scroll to position [4, 4]
click at [604, 287] on button "วิ่ง" at bounding box center [650, 294] width 219 height 22
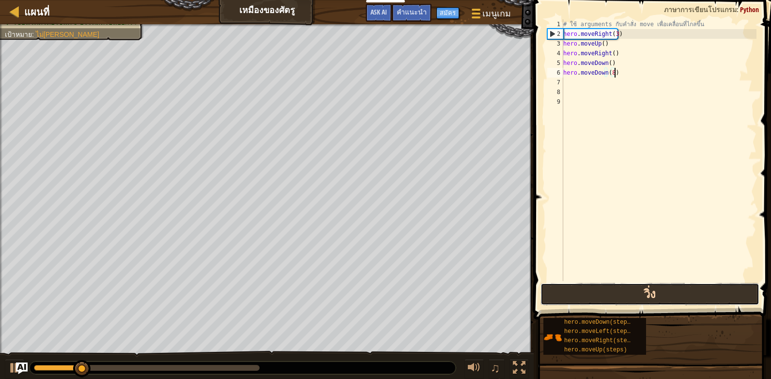
click at [600, 295] on button "วิ่ง" at bounding box center [650, 294] width 219 height 22
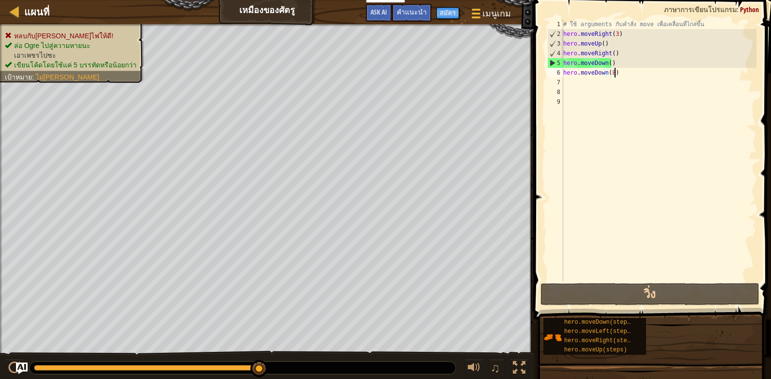
drag, startPoint x: 111, startPoint y: 368, endPoint x: 535, endPoint y: 400, distance: 425.0
click at [535, 0] on html "นักการศึกษา สร้างบัญชีฟรี โซลูชั่นสำหรับโรงเรียนและเขต ดูเครื่องมือสำหรับครู กา…" at bounding box center [385, 0] width 771 height 0
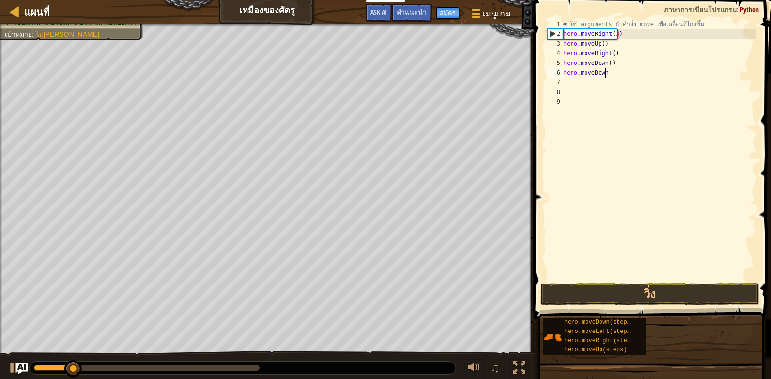
scroll to position [4, 3]
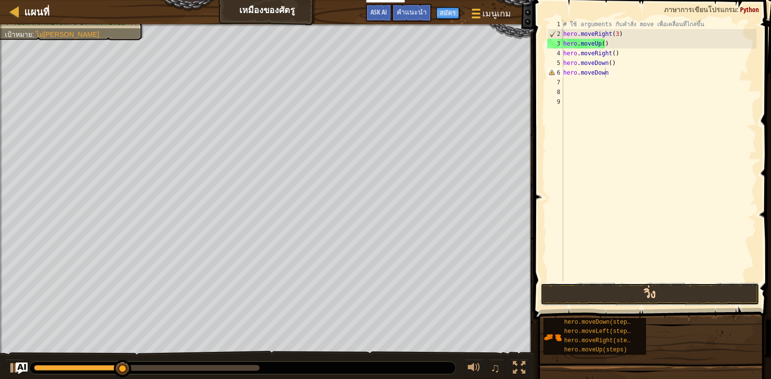
click at [627, 299] on button "วิ่ง" at bounding box center [650, 294] width 219 height 22
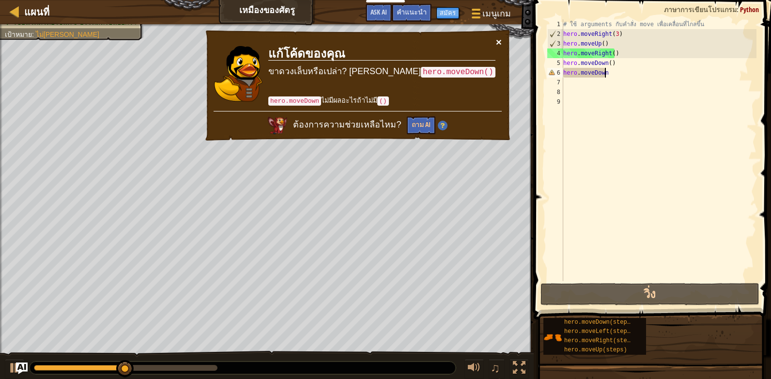
click at [499, 39] on button "×" at bounding box center [499, 42] width 6 height 10
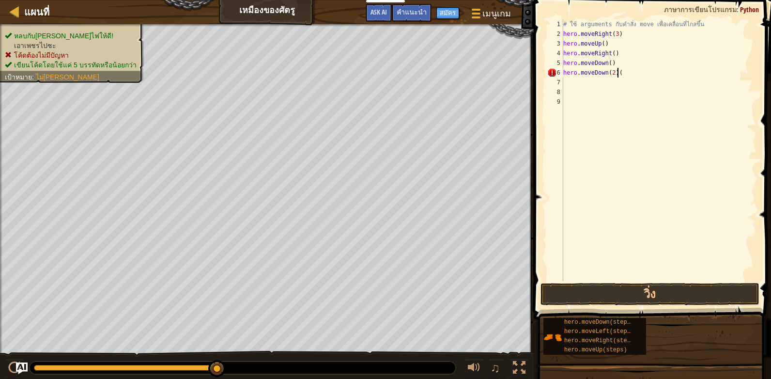
scroll to position [4, 4]
type textarea "hero.moveDown(2)"
click at [622, 290] on button "วิ่ง" at bounding box center [650, 294] width 219 height 22
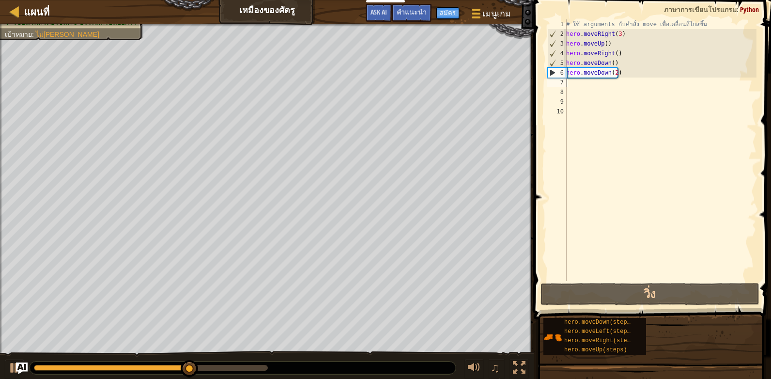
click at [569, 84] on div "# ใช้ arguments กับคำสั่ง move เพื่อเคลื่อนที่ไกลขึ้น hero . moveRight ( 3 ) he…" at bounding box center [660, 159] width 192 height 281
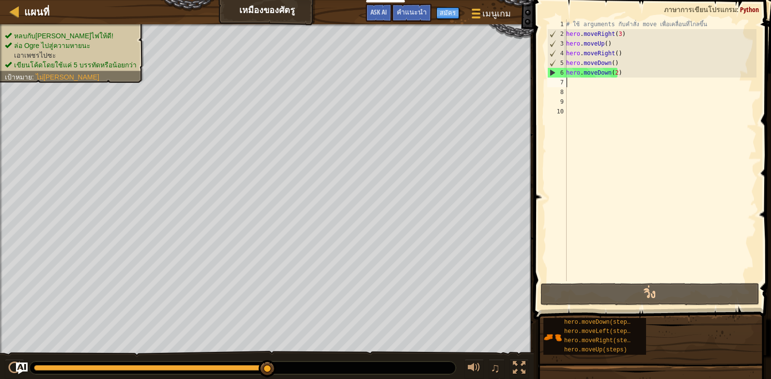
type textarea "h"
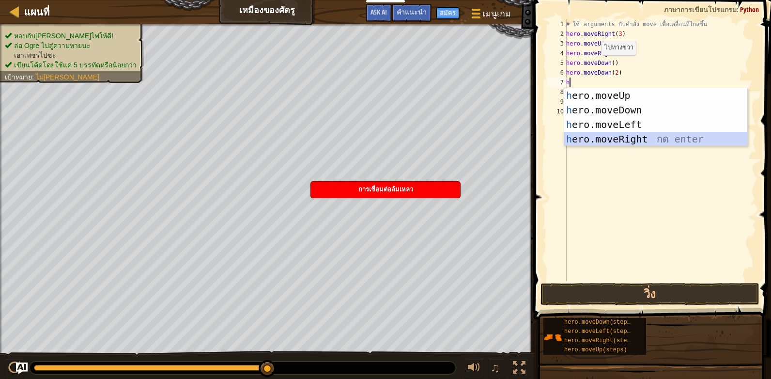
click at [657, 133] on div "h ero.moveUp กด enter h ero.moveDown กด enter h ero.moveLeft กด enter h ero.mov…" at bounding box center [655, 131] width 183 height 87
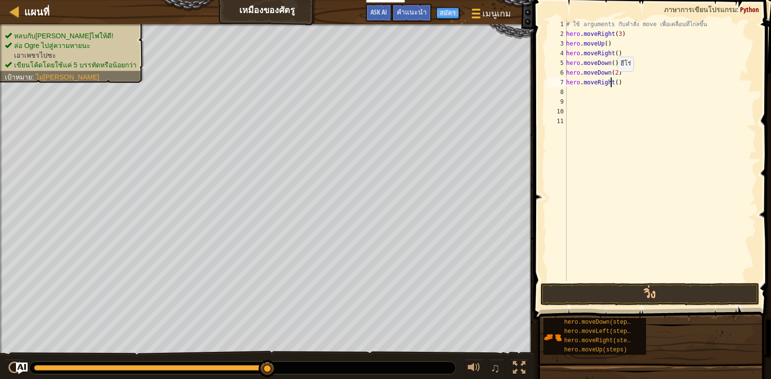
click at [612, 81] on div "# ใช้ arguments กับคำสั่ง move เพื่อเคลื่อนที่ไกลขึ้น hero . moveRight ( 3 ) he…" at bounding box center [660, 159] width 192 height 281
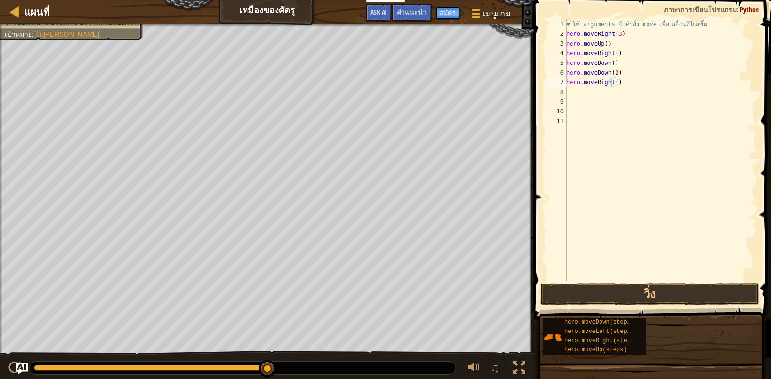
click at [613, 80] on div "# ใช้ arguments กับคำสั่ง move เพื่อเคลื่อนที่ไกลขึ้น hero . moveRight ( 3 ) he…" at bounding box center [660, 159] width 192 height 281
click at [614, 82] on div "# ใช้ arguments กับคำสั่ง move เพื่อเคลื่อนที่ไกลขึ้น hero . moveRight ( 3 ) he…" at bounding box center [660, 159] width 192 height 281
click at [680, 294] on button "วิ่ง" at bounding box center [650, 294] width 219 height 22
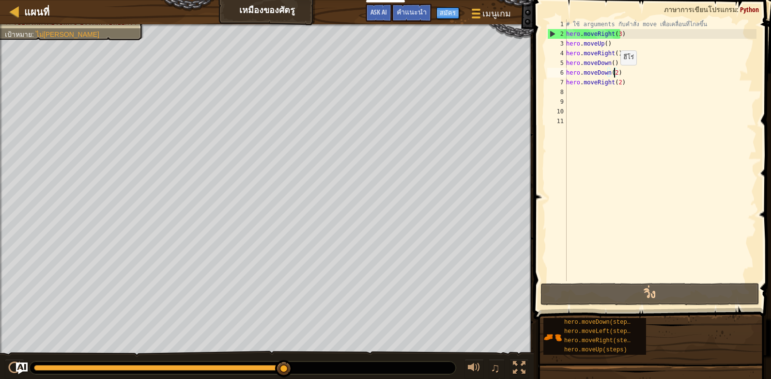
click at [615, 75] on div "# ใช้ arguments กับคำสั่ง move เพื่อเคลื่อนที่ไกลขึ้น hero . moveRight ( 3 ) he…" at bounding box center [660, 159] width 192 height 281
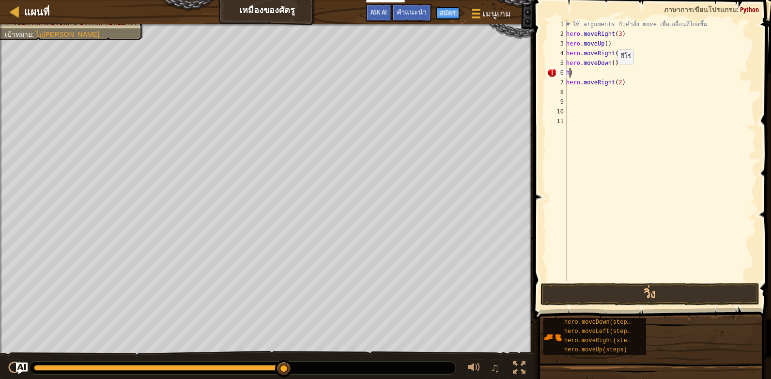
scroll to position [4, 0]
type textarea ")"
click at [577, 69] on div "# ใช้ arguments กับคำสั่ง move เพื่อเคลื่อนที่ไกลขึ้น hero . moveRight ( 3 ) he…" at bounding box center [660, 159] width 192 height 281
click at [641, 292] on button "วิ่ง" at bounding box center [650, 294] width 219 height 22
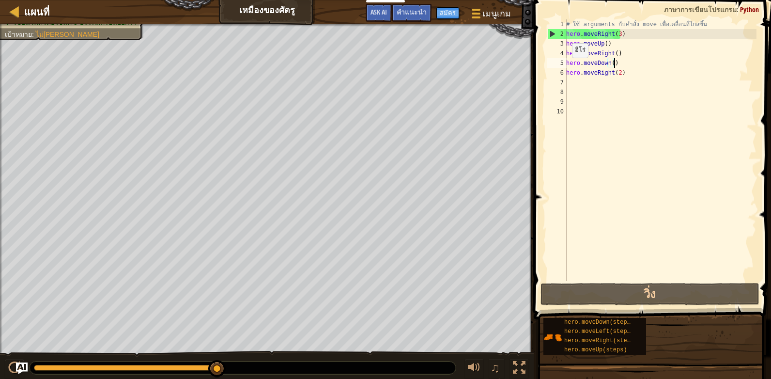
click at [565, 70] on div "6" at bounding box center [556, 73] width 19 height 10
type textarea "hero.moveRight(2)"
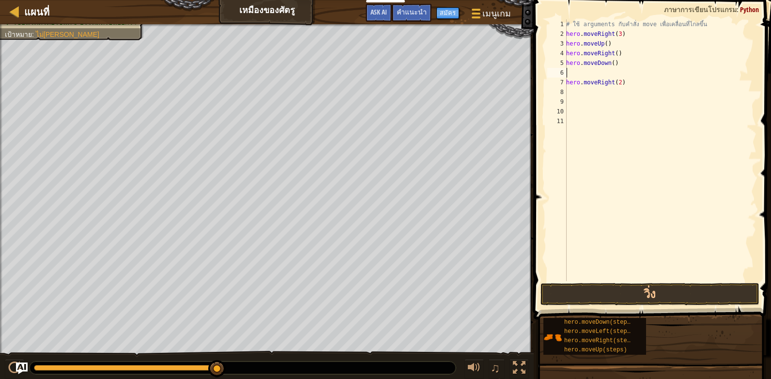
click at [568, 72] on div "# ใช้ arguments กับคำสั่ง move เพื่อเคลื่อนที่ไกลขึ้น hero . moveRight ( 3 ) he…" at bounding box center [660, 159] width 192 height 281
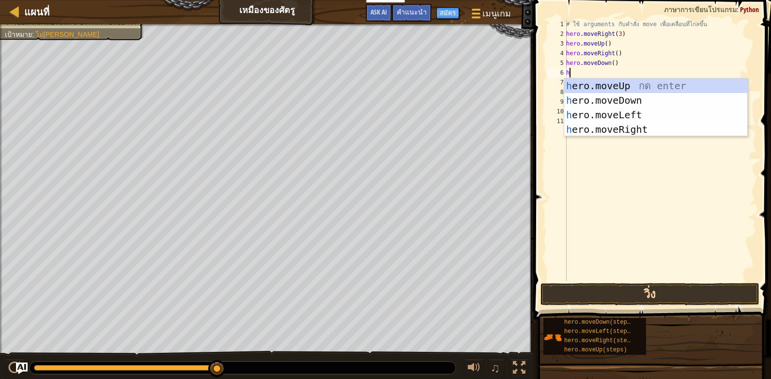
type textarea "h"
click at [652, 290] on button "วิ่ง" at bounding box center [650, 294] width 219 height 22
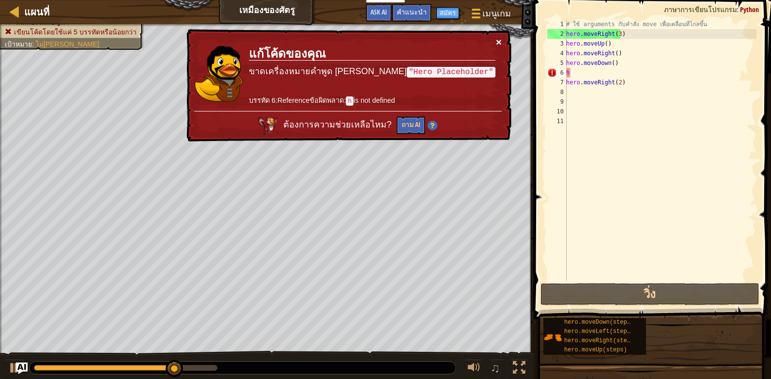
click at [501, 47] on button "×" at bounding box center [499, 42] width 6 height 10
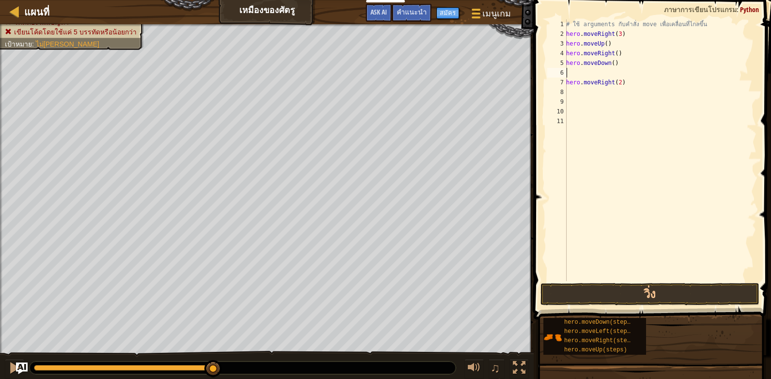
type textarea "h"
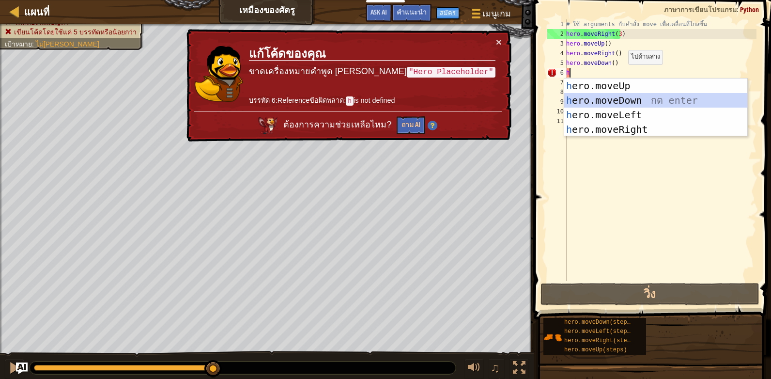
click at [616, 99] on div "h ero.moveUp กด enter h ero.moveDown กด enter h ero.moveLeft กด enter h ero.mov…" at bounding box center [655, 121] width 183 height 87
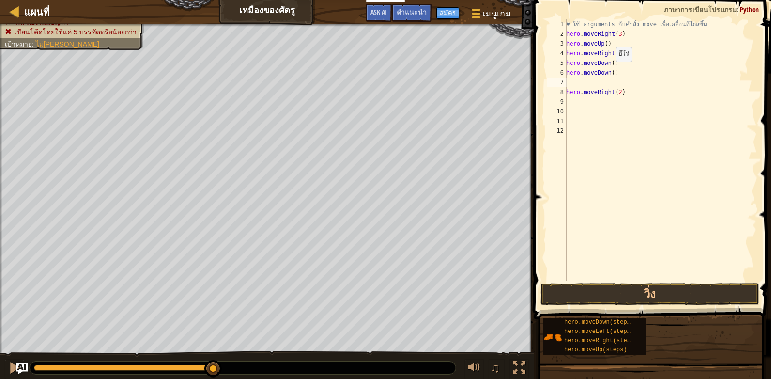
click at [610, 71] on div "# ใช้ arguments กับคำสั่ง move เพื่อเคลื่อนที่ไกลขึ้น hero . moveRight ( 3 ) he…" at bounding box center [660, 159] width 192 height 281
drag, startPoint x: 627, startPoint y: 97, endPoint x: 627, endPoint y: 88, distance: 9.2
click at [627, 96] on div "# ใช้ arguments กับคำสั่ง move เพื่อเคลื่อนที่ไกลขึ้น hero . moveRight ( 3 ) he…" at bounding box center [660, 159] width 192 height 281
type textarea "h"
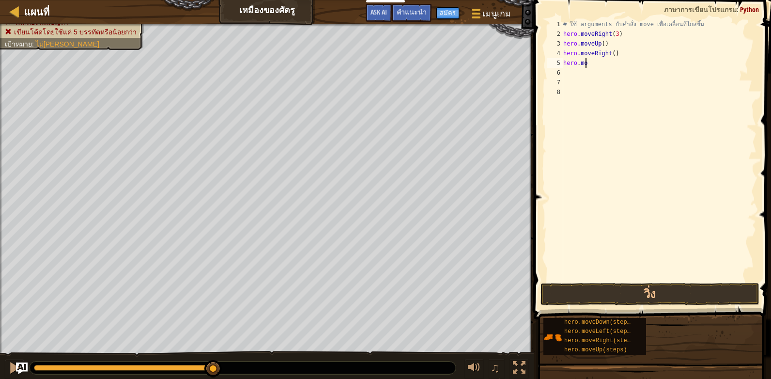
type textarea "h"
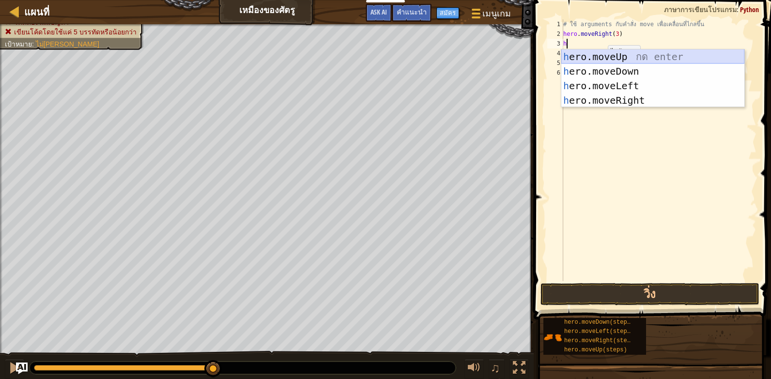
click at [611, 58] on div "h ero.moveUp กด enter h ero.moveDown กด enter h ero.moveLeft กด enter h ero.mov…" at bounding box center [652, 92] width 183 height 87
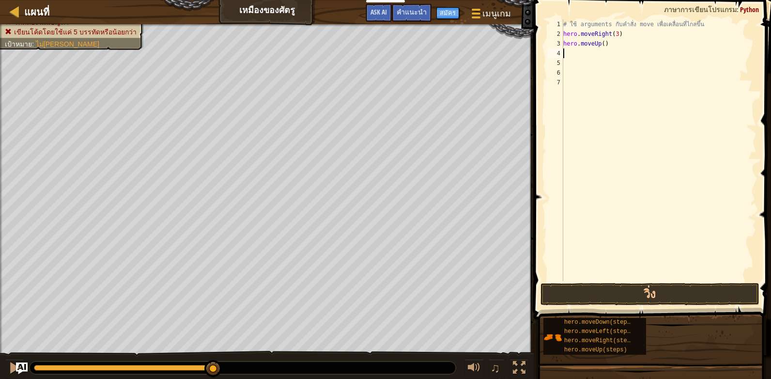
type textarea "h"
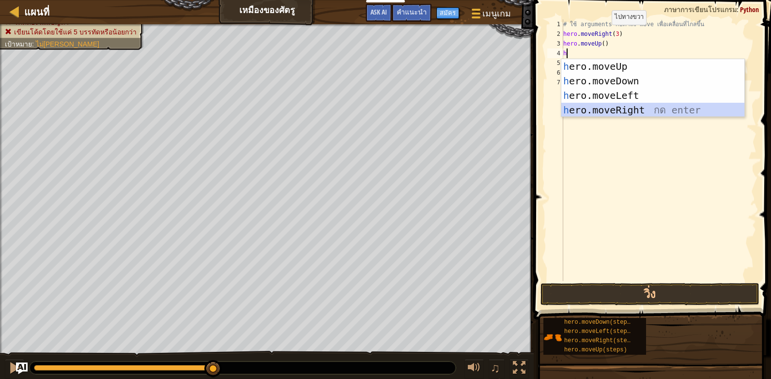
click at [606, 112] on div "h ero.moveUp กด enter h ero.moveDown กด enter h ero.moveLeft กด enter h ero.mov…" at bounding box center [652, 102] width 183 height 87
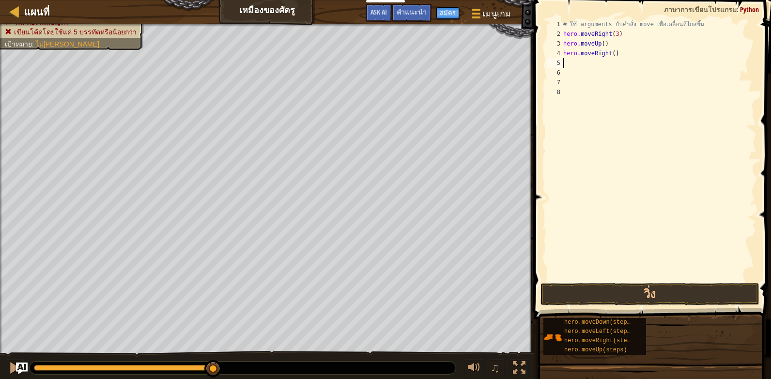
type textarea "h"
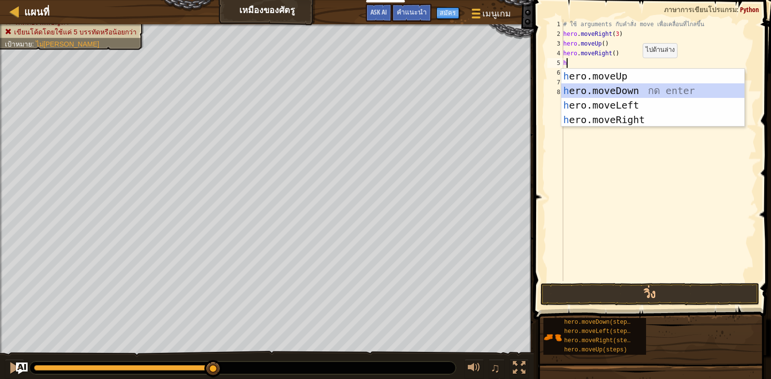
click at [629, 91] on div "h ero.moveUp กด enter h ero.moveDown กด enter h ero.moveLeft กด enter h ero.mov…" at bounding box center [652, 112] width 183 height 87
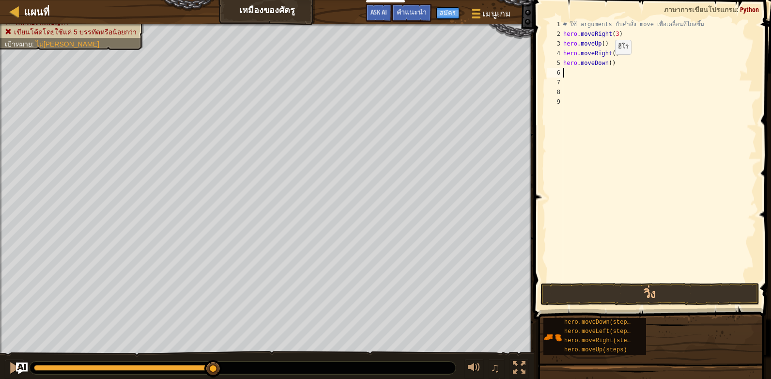
click at [607, 64] on div "# ใช้ arguments กับคำสั่ง move เพื่อเคลื่อนที่ไกลขึ้น hero . moveRight ( 3 ) he…" at bounding box center [658, 159] width 195 height 281
type textarea "hero.moveDown(3)"
click at [574, 81] on div "# ใช้ arguments กับคำสั่ง move เพื่อเคลื่อนที่ไกลขึ้น hero . moveRight ( 3 ) he…" at bounding box center [658, 159] width 195 height 281
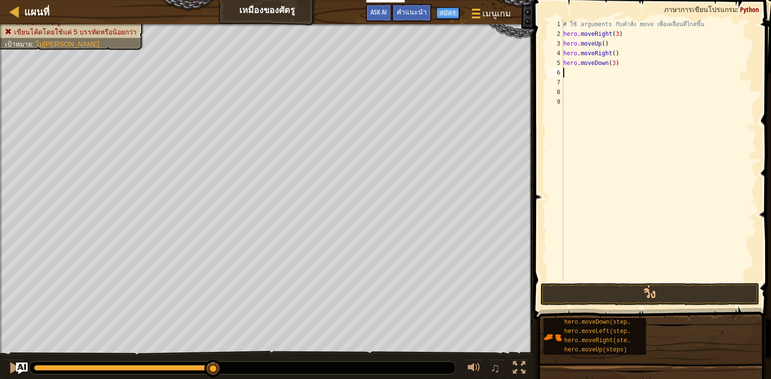
click at [574, 76] on div "# ใช้ arguments กับคำสั่ง move เพื่อเคลื่อนที่ไกลขึ้น hero . moveRight ( 3 ) he…" at bounding box center [658, 159] width 195 height 281
type textarea "h"
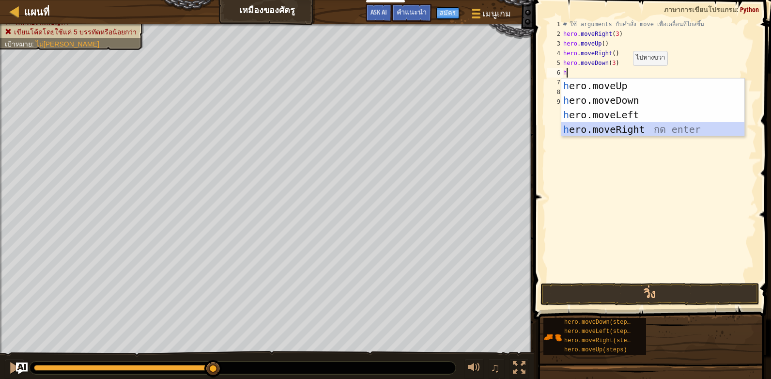
click at [647, 131] on div "h ero.moveUp กด enter h ero.moveDown กด enter h ero.moveLeft กด enter h ero.mov…" at bounding box center [652, 121] width 183 height 87
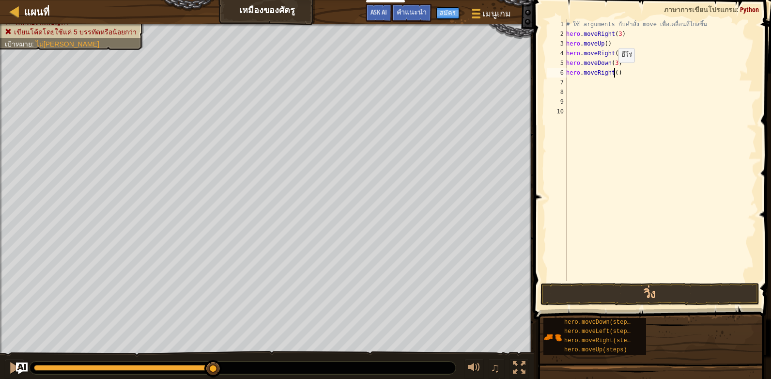
click at [613, 72] on div "# ใช้ arguments กับคำสั่ง move เพื่อเคลื่อนที่ไกลขึ้น hero . moveRight ( 3 ) he…" at bounding box center [660, 159] width 192 height 281
type textarea "hero.moveRight(2)"
click at [623, 297] on button "วิ่ง" at bounding box center [650, 294] width 219 height 22
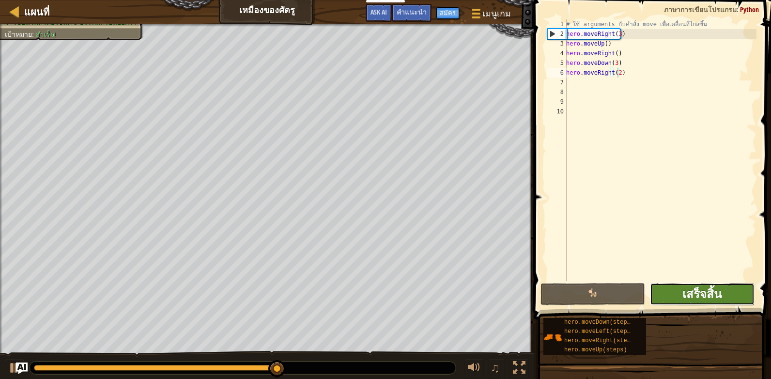
click at [691, 294] on span "เสร็จสิ้น" at bounding box center [702, 294] width 39 height 16
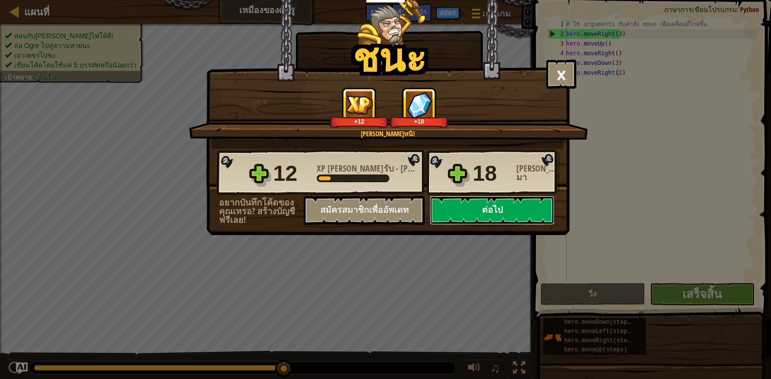
click at [470, 205] on button "ต่อไป" at bounding box center [492, 210] width 125 height 29
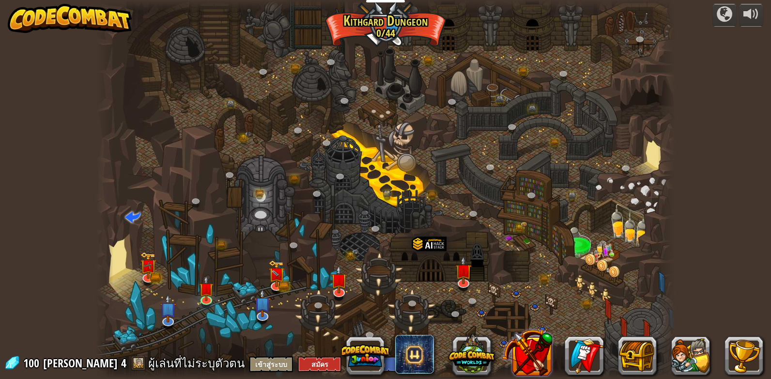
select select "th"
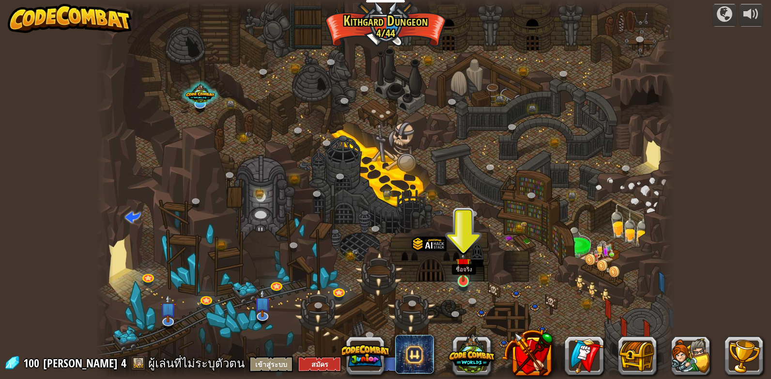
click at [465, 277] on img at bounding box center [463, 265] width 15 height 34
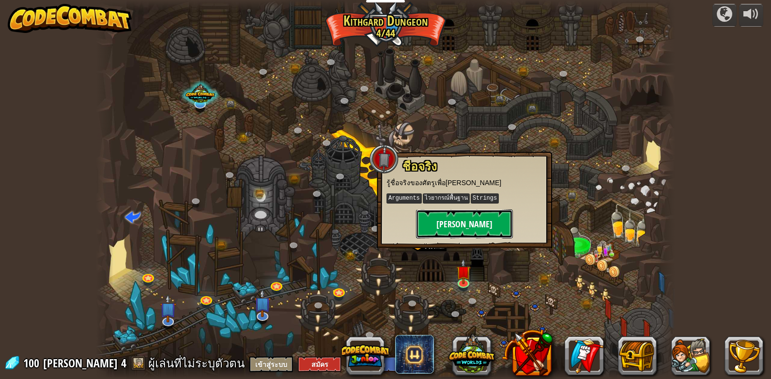
click at [456, 215] on button "[PERSON_NAME]" at bounding box center [464, 223] width 97 height 29
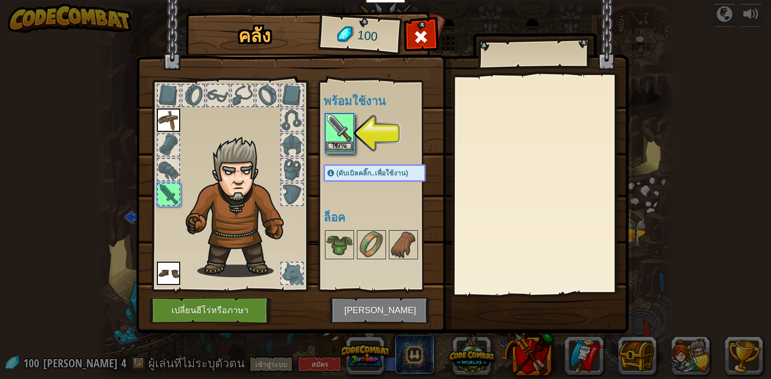
click at [328, 134] on img at bounding box center [339, 127] width 27 height 27
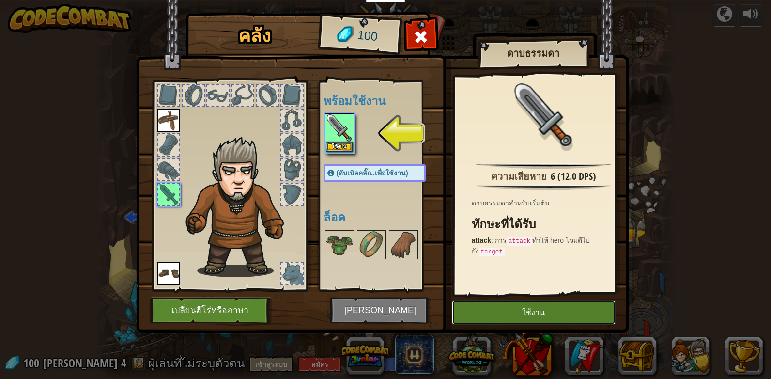
click at [499, 311] on button "ใช้งาน" at bounding box center [534, 312] width 164 height 24
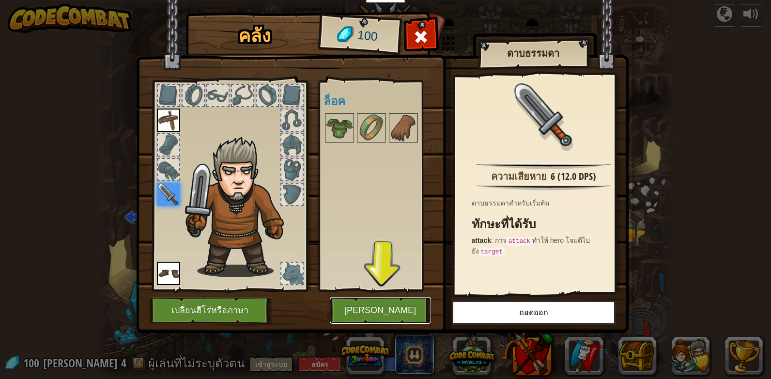
click at [392, 307] on button "[PERSON_NAME]" at bounding box center [380, 310] width 101 height 27
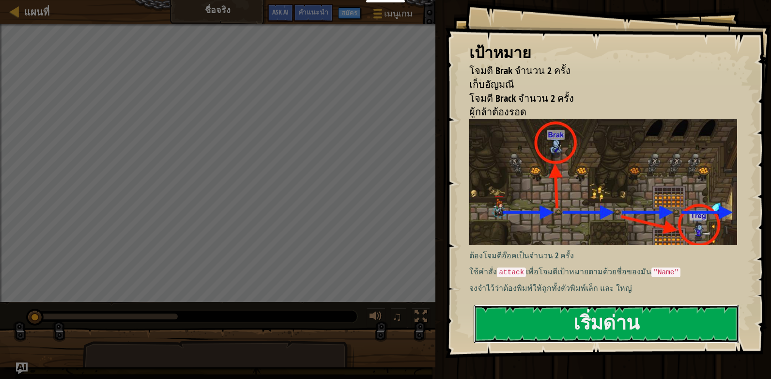
click at [526, 315] on button "เริ่มด่าน" at bounding box center [606, 324] width 265 height 38
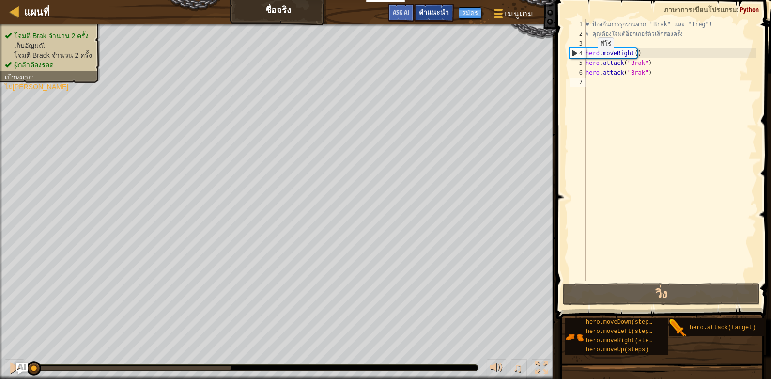
click at [449, 10] on span "คำแนะนำ" at bounding box center [434, 11] width 30 height 9
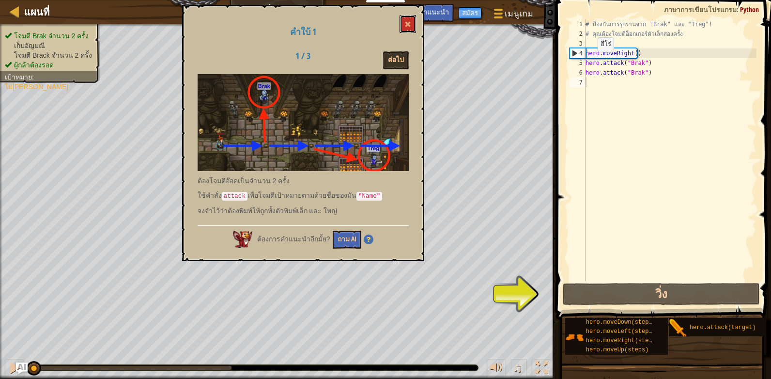
click at [405, 21] on button at bounding box center [408, 24] width 16 height 18
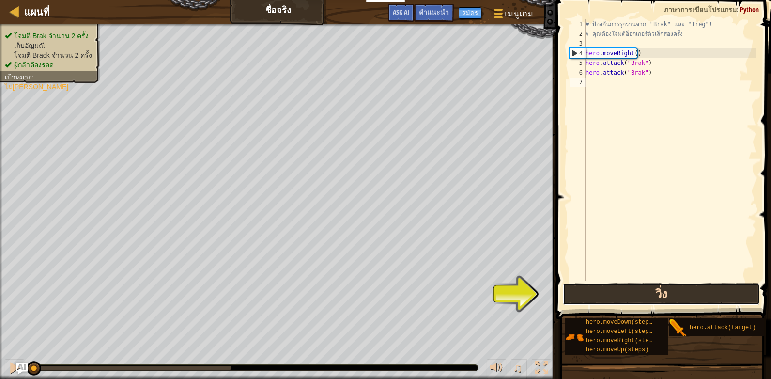
click at [653, 299] on button "วิ่ง" at bounding box center [661, 294] width 197 height 22
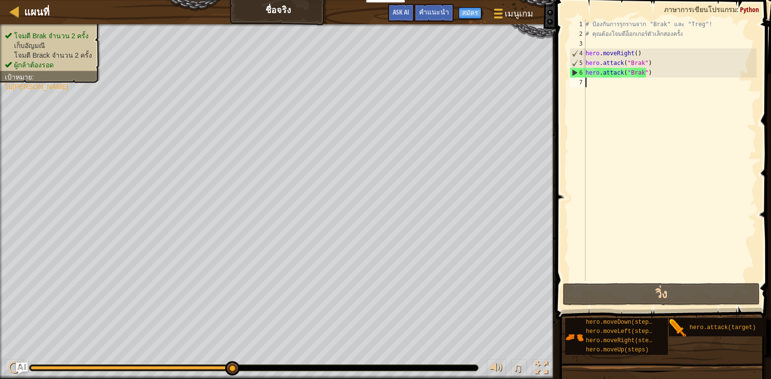
type textarea "h"
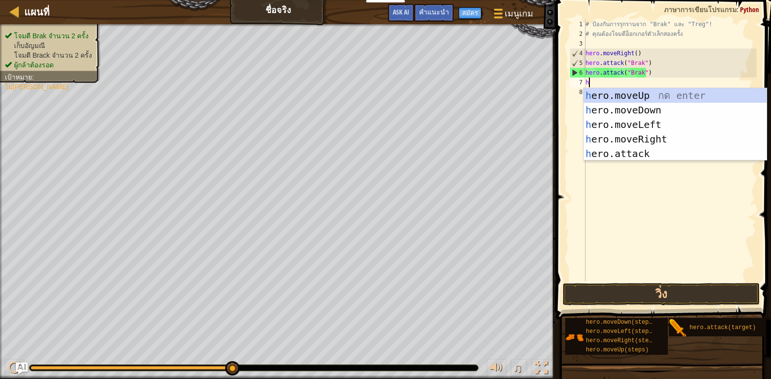
scroll to position [4, 0]
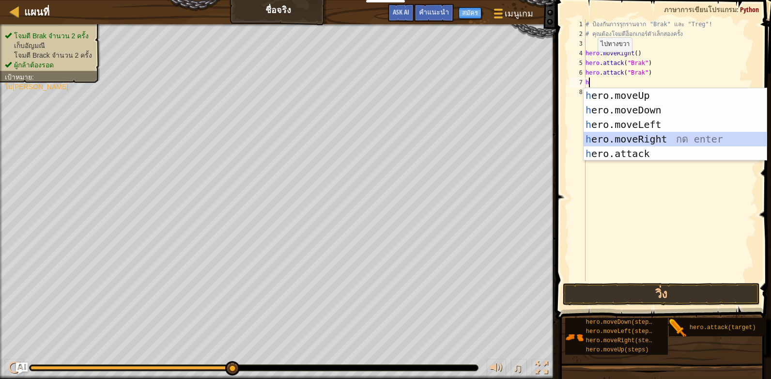
click at [656, 134] on div "h ero.moveUp กด enter h ero.moveDown กด enter h ero.moveLeft กด enter h ero.mov…" at bounding box center [675, 139] width 183 height 102
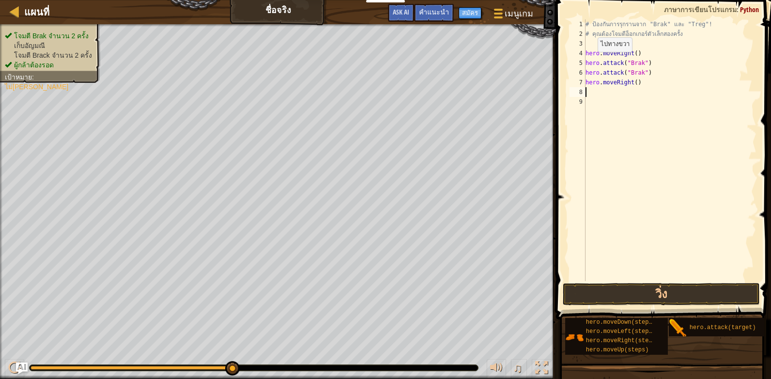
type textarea "h"
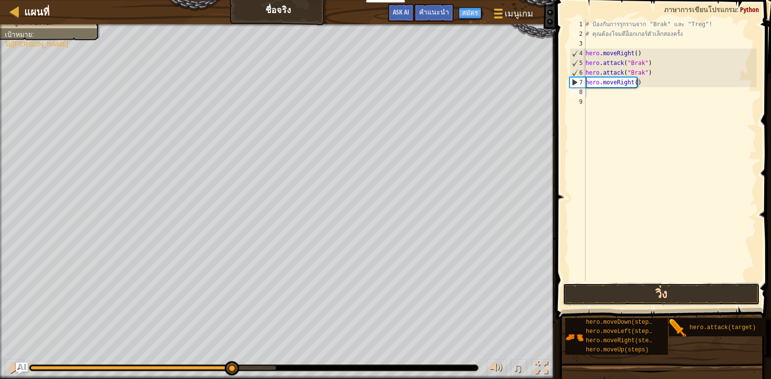
click at [668, 300] on button "วิ่ง" at bounding box center [661, 294] width 197 height 22
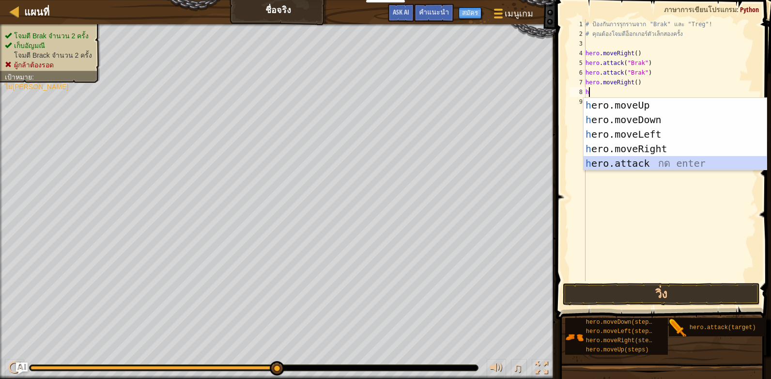
click at [626, 159] on div "h ero.moveUp กด enter h ero.moveDown กด enter h ero.moveLeft กด enter h ero.mov…" at bounding box center [675, 149] width 183 height 102
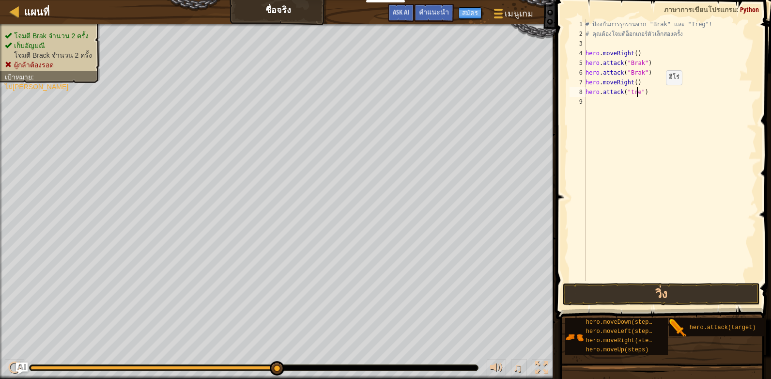
scroll to position [4, 4]
type textarea "hero.attack("treg")"
click at [593, 99] on div "# ป้องกันการรุกรานจาก "Brak" และ "Treg"! # คุณต้องโจมตีอ็อกเกอร์ตัวเล็กสองครั้ง…" at bounding box center [670, 159] width 173 height 281
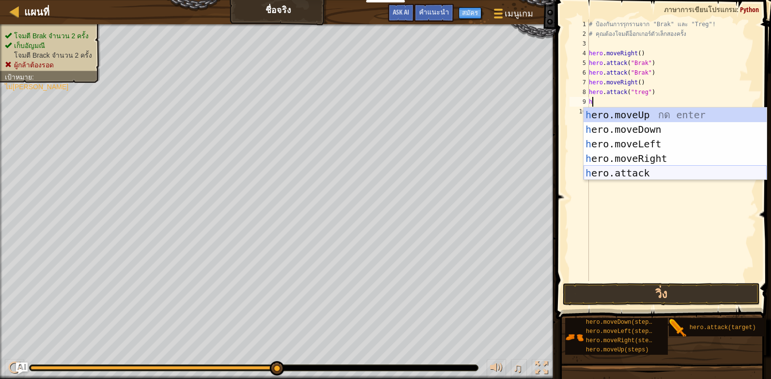
click at [652, 168] on div "h ero.moveUp กด enter h ero.moveDown กด enter h ero.moveLeft กด enter h ero.mov…" at bounding box center [675, 159] width 183 height 102
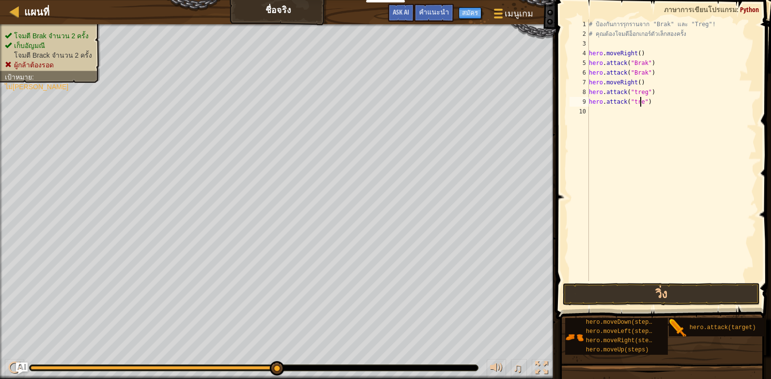
scroll to position [4, 4]
click at [633, 93] on div "# ป้องกันการรุกรานจาก "Brak" และ "Treg"! # คุณต้องโจมตีอ็อกเกอร์ตัวเล็กสองครั้ง…" at bounding box center [672, 159] width 170 height 281
click at [633, 100] on div "# ป้องกันการรุกรานจาก "Brak" และ "Treg"! # คุณต้องโจมตีอ็อกเกอร์ตัวเล็กสองครั้ง…" at bounding box center [672, 159] width 170 height 281
type textarea "hero.attack("Treg")"
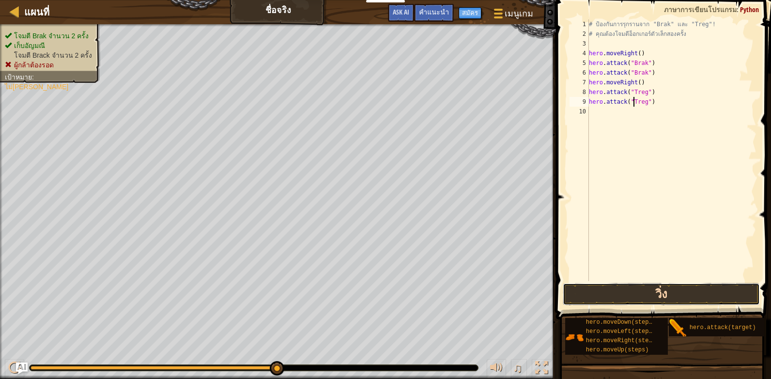
click at [654, 296] on button "วิ่ง" at bounding box center [661, 294] width 197 height 22
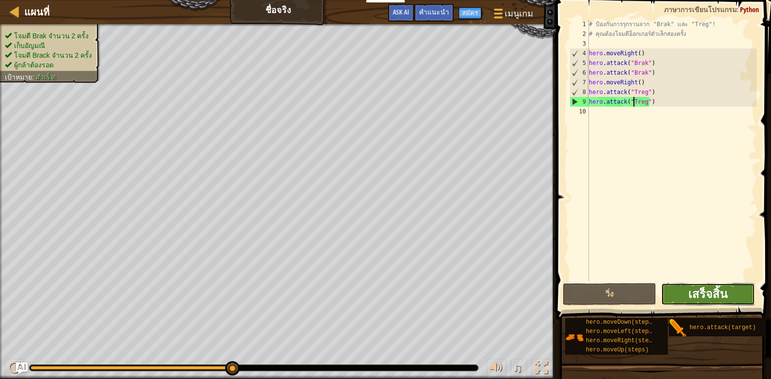
click at [716, 293] on span "เสร็จสิ้น" at bounding box center [707, 294] width 39 height 16
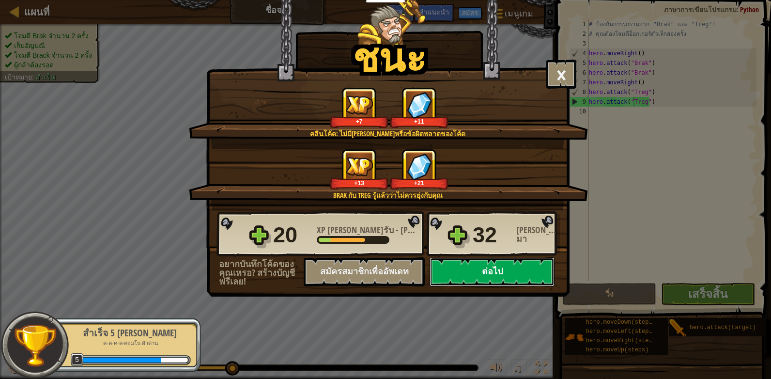
click at [514, 270] on button "ต่อไป" at bounding box center [492, 271] width 125 height 29
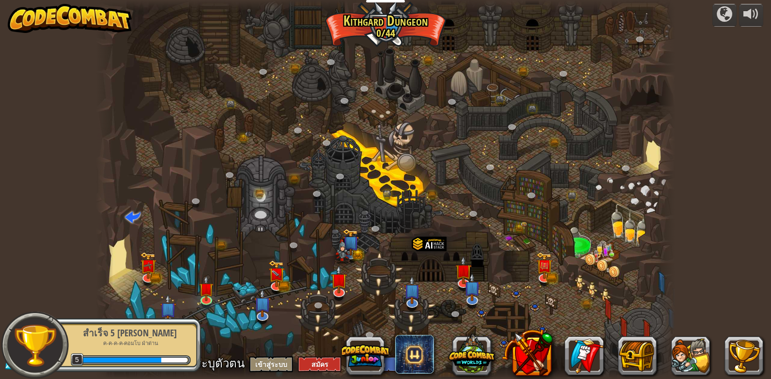
select select "th"
